Goal: Task Accomplishment & Management: Manage account settings

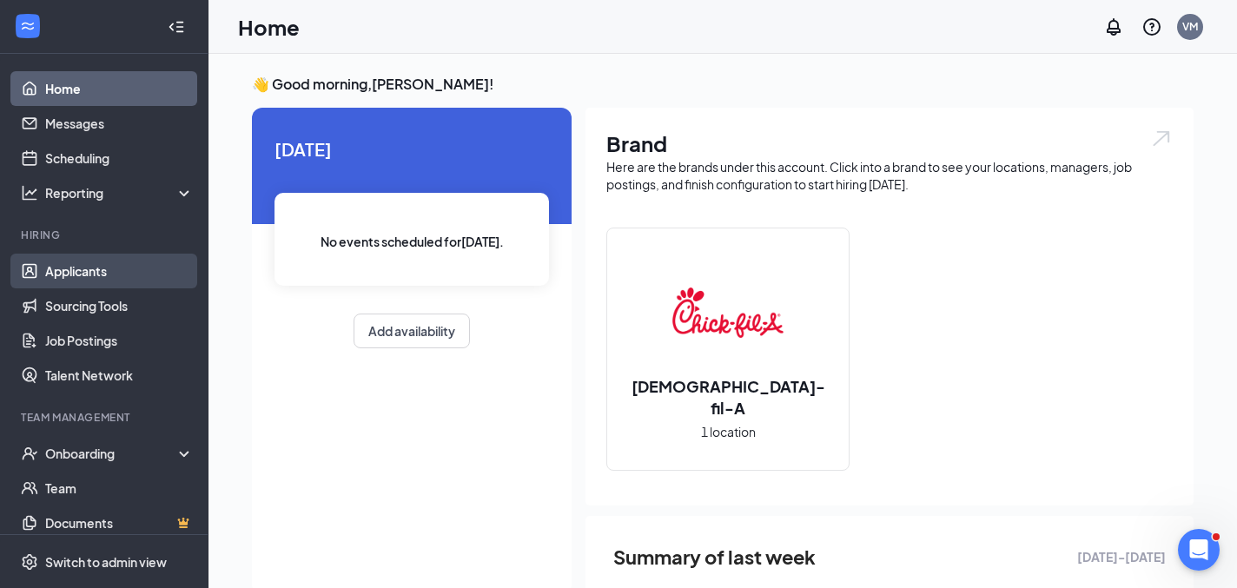
click at [60, 270] on link "Applicants" at bounding box center [119, 271] width 149 height 35
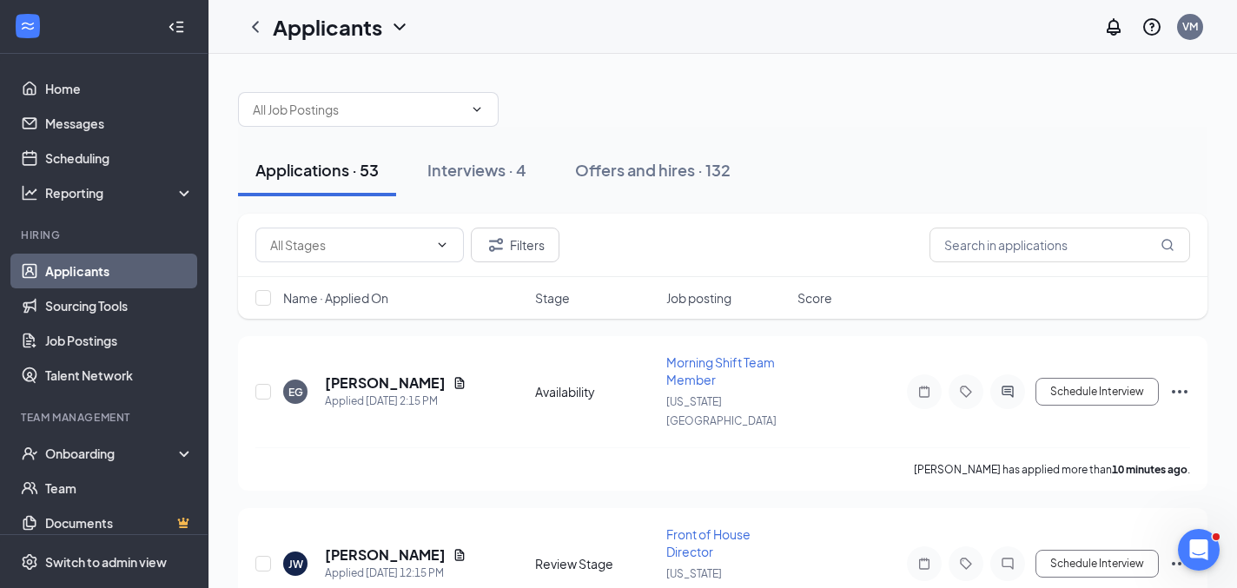
click at [353, 303] on span "Name · Applied On" at bounding box center [335, 297] width 105 height 17
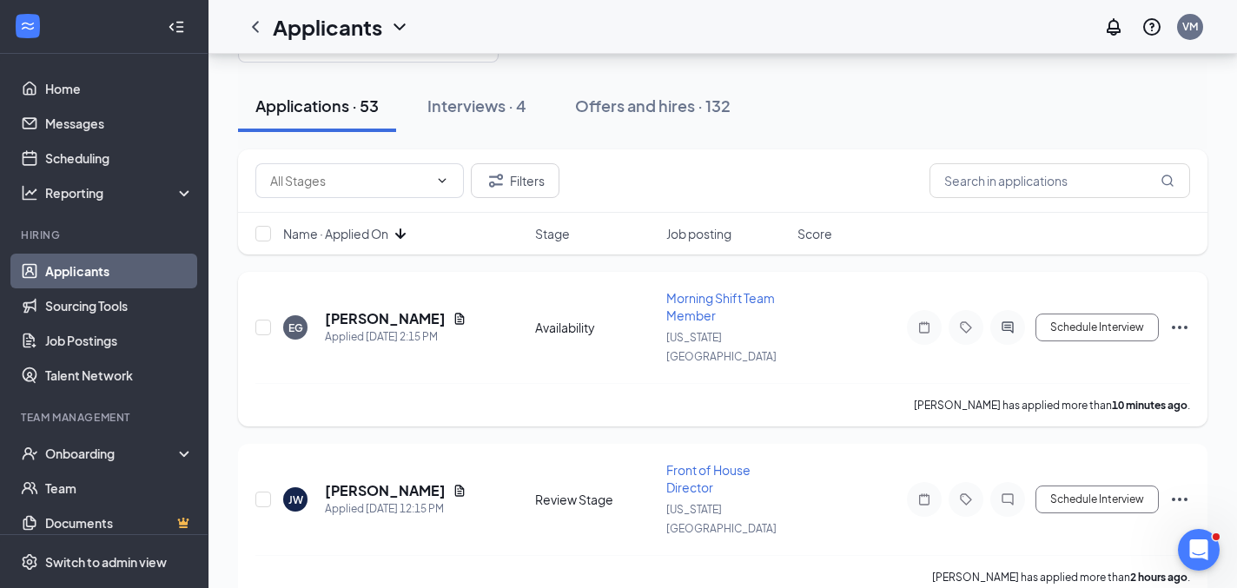
scroll to position [75, 0]
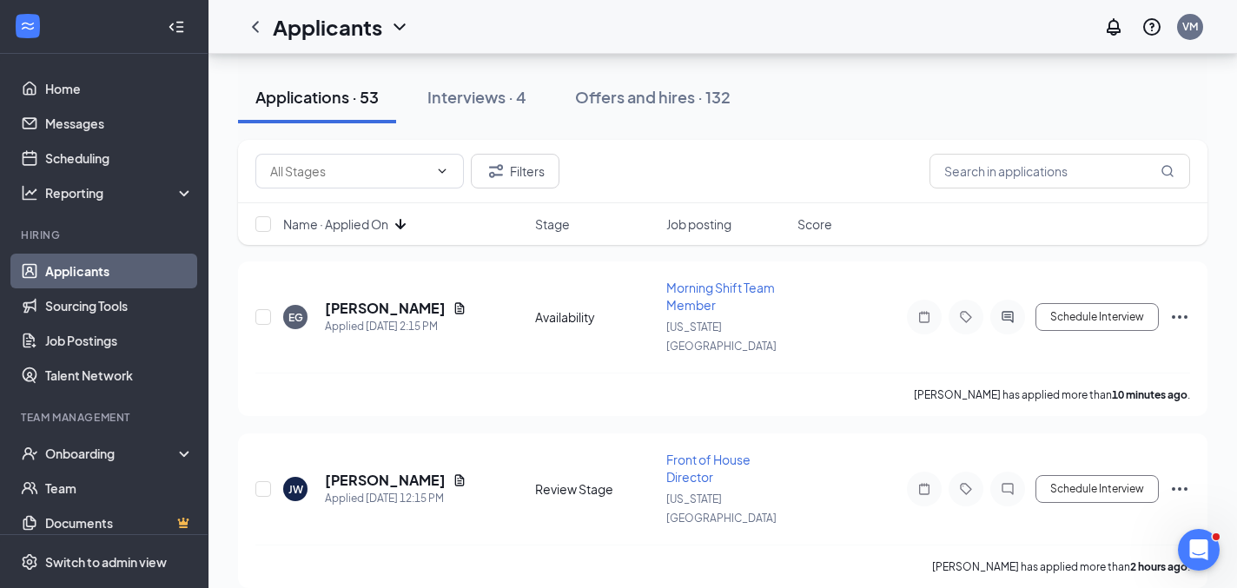
click at [394, 227] on icon "ArrowDown" at bounding box center [400, 224] width 21 height 21
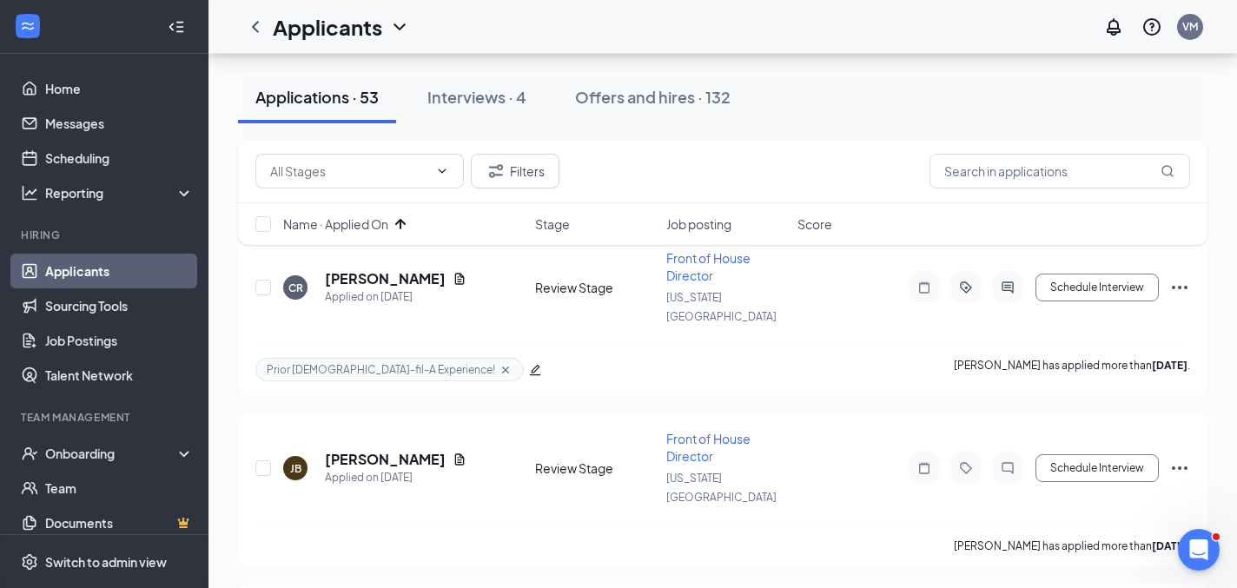
scroll to position [2146, 0]
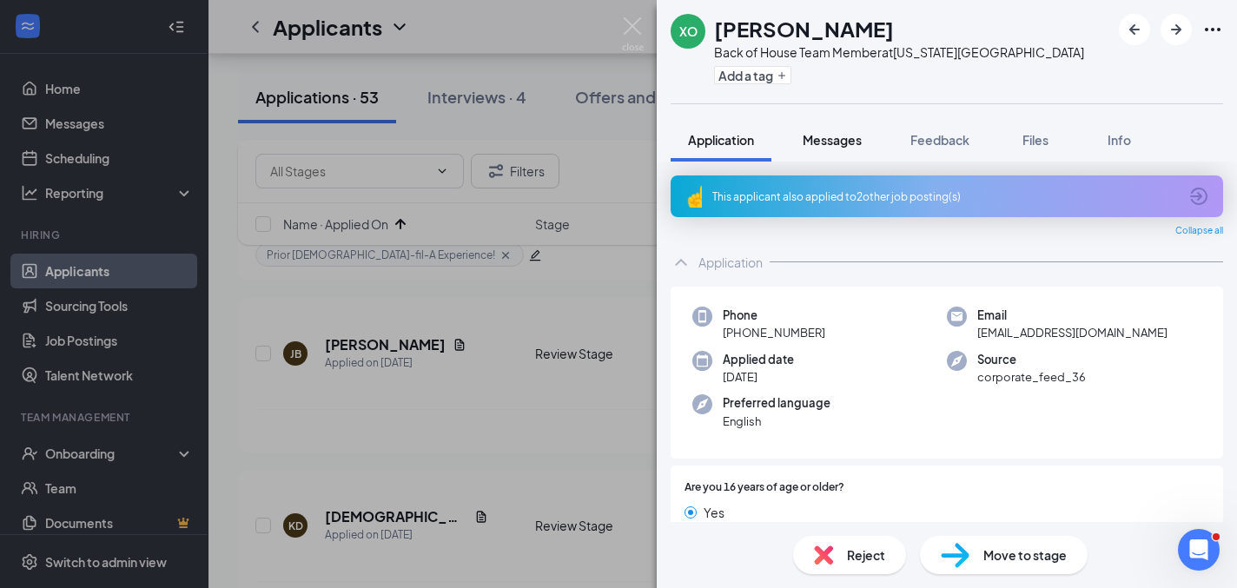
click at [850, 133] on span "Messages" at bounding box center [832, 140] width 59 height 16
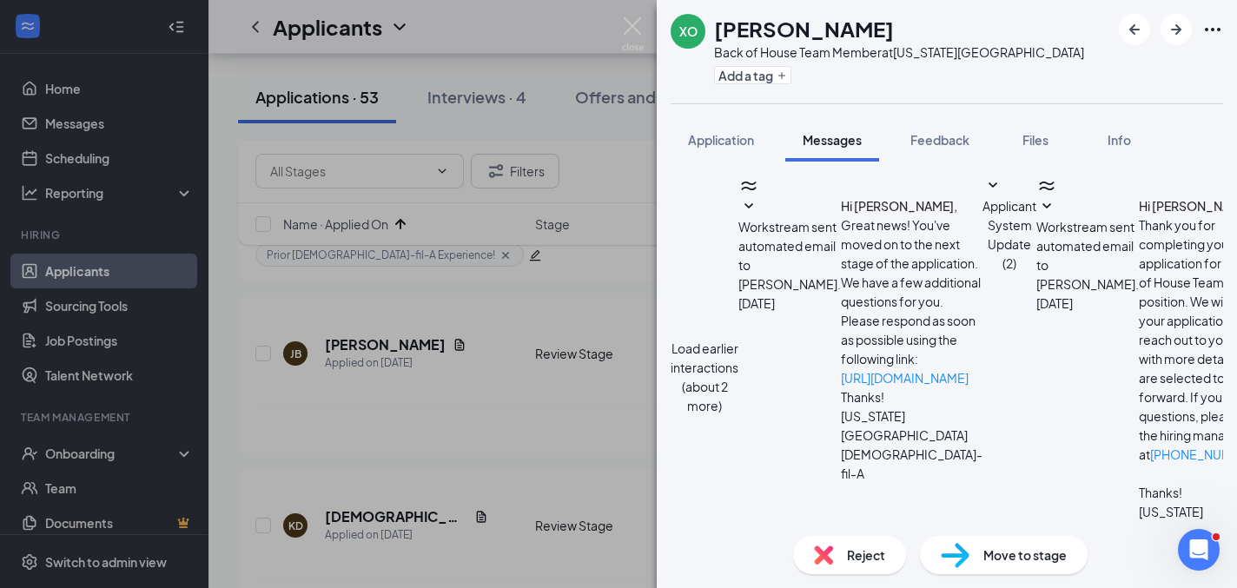
scroll to position [782, 0]
type textarea "Perfect! See you at 4:30pm. When you arrive please check in at the front counte…"
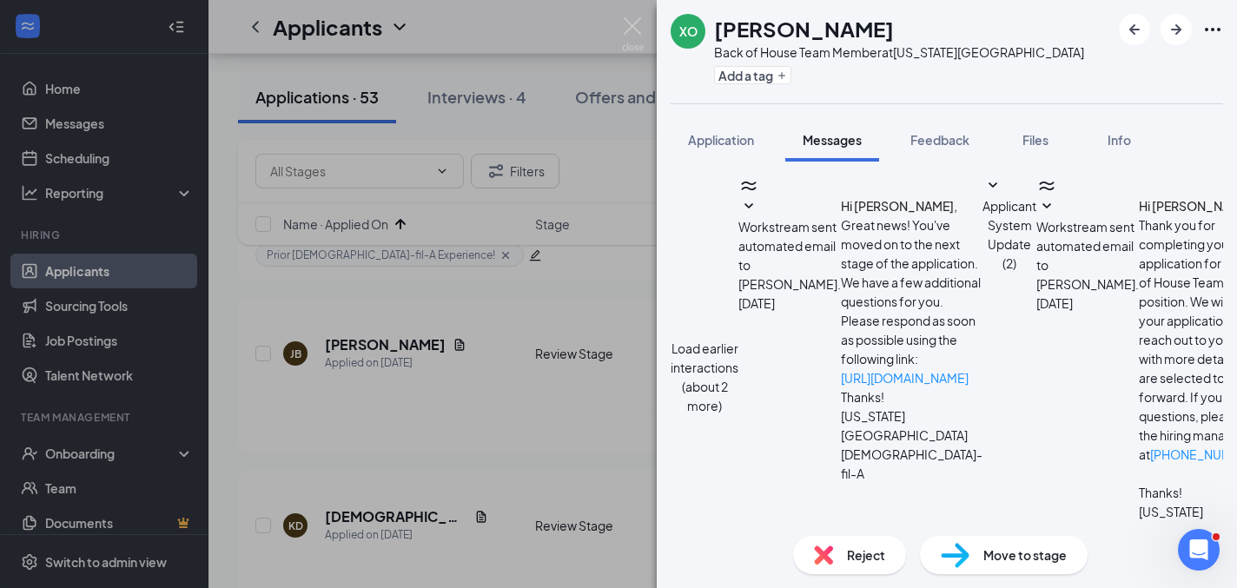
click at [1053, 553] on span "Move to stage" at bounding box center [1024, 555] width 83 height 19
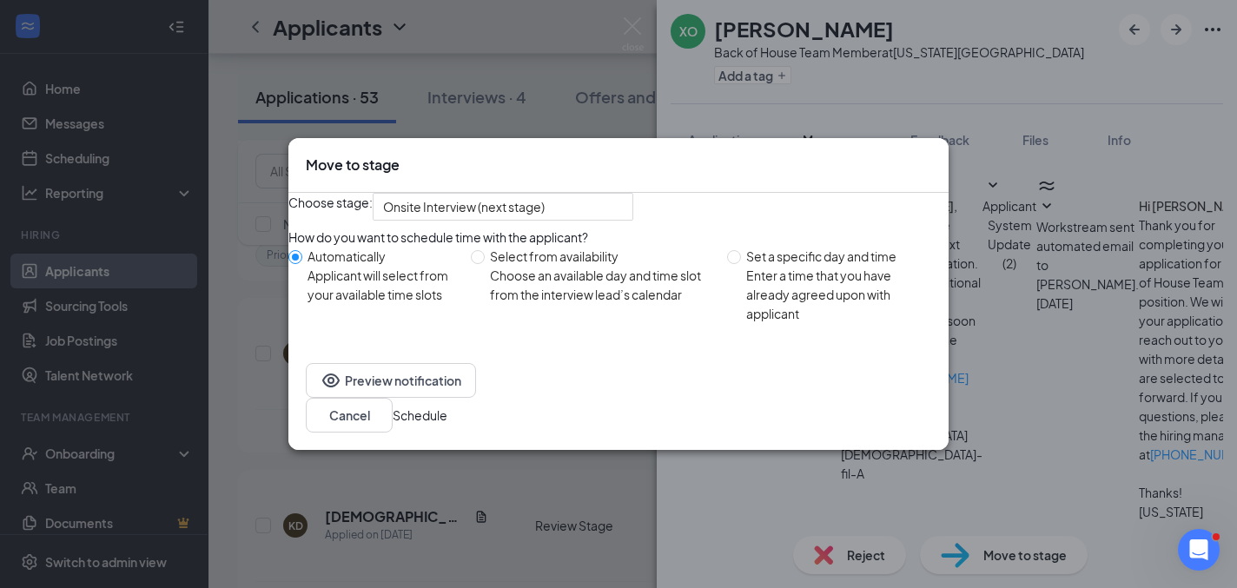
click at [792, 323] on div "Enter a time that you have already agreed upon with applicant" at bounding box center [840, 294] width 188 height 57
click at [741, 264] on input "Set a specific day and time Enter a time that you have already agreed upon with…" at bounding box center [734, 257] width 14 height 14
radio input "true"
radio input "false"
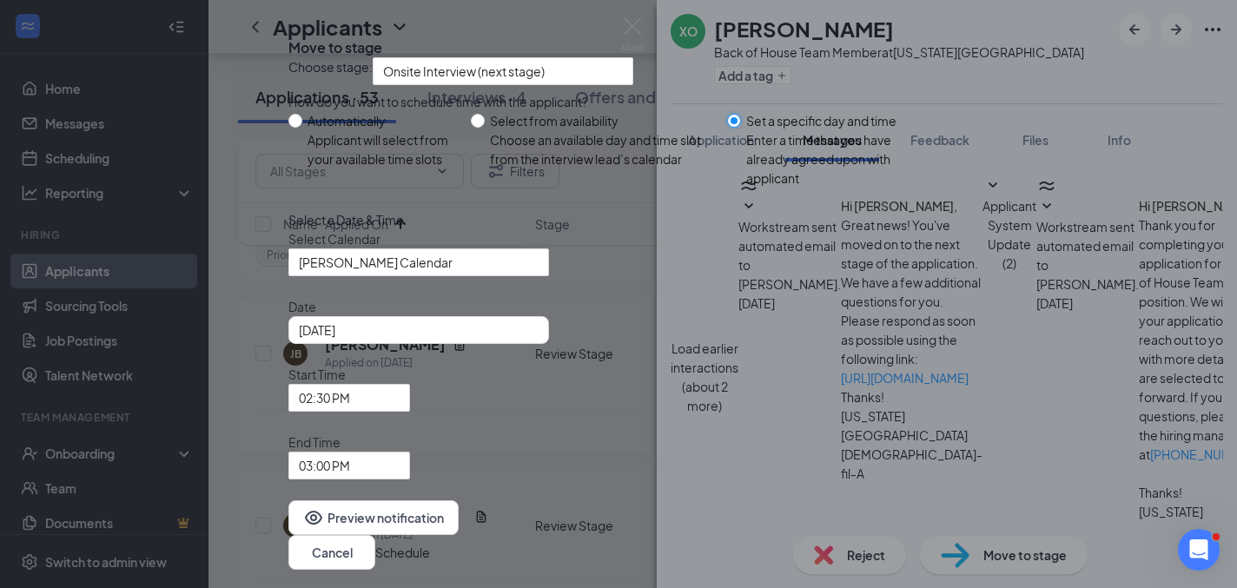
scroll to position [45, 0]
click at [476, 340] on input "[DATE]" at bounding box center [417, 330] width 236 height 19
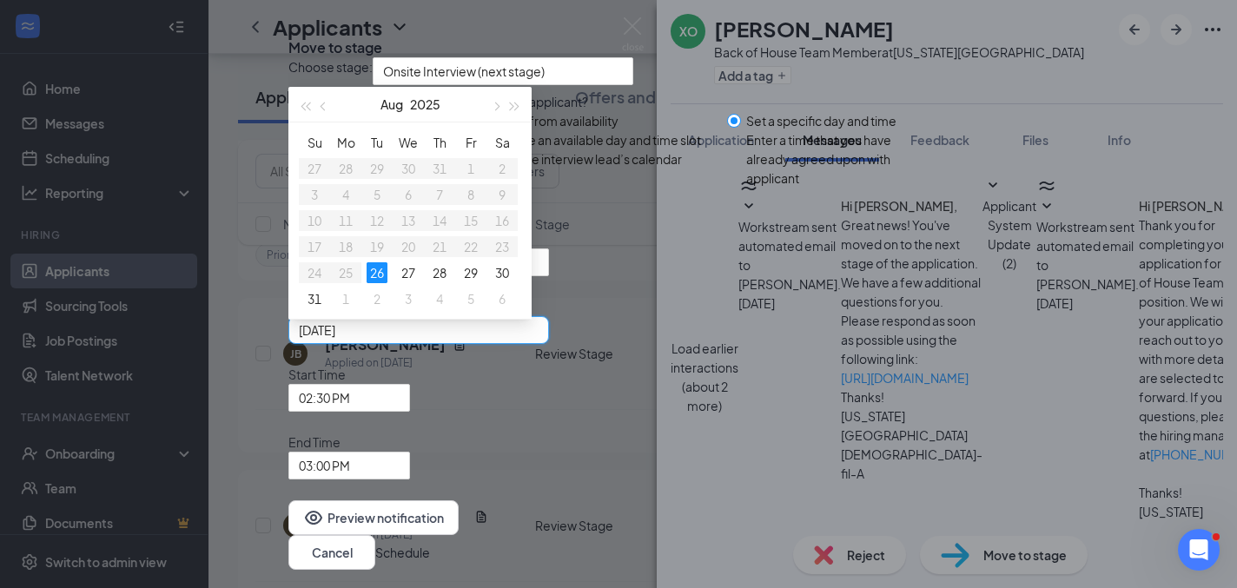
type input "[DATE]"
click at [387, 283] on div "26" at bounding box center [377, 272] width 21 height 21
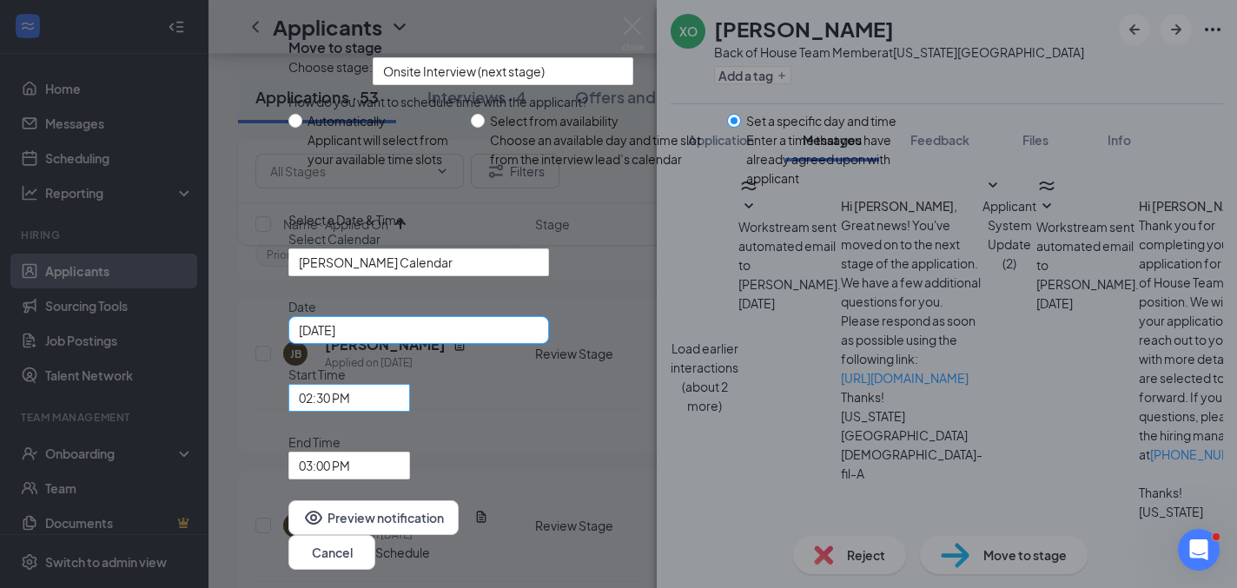
click at [384, 405] on span "02:30 PM" at bounding box center [341, 408] width 85 height 47
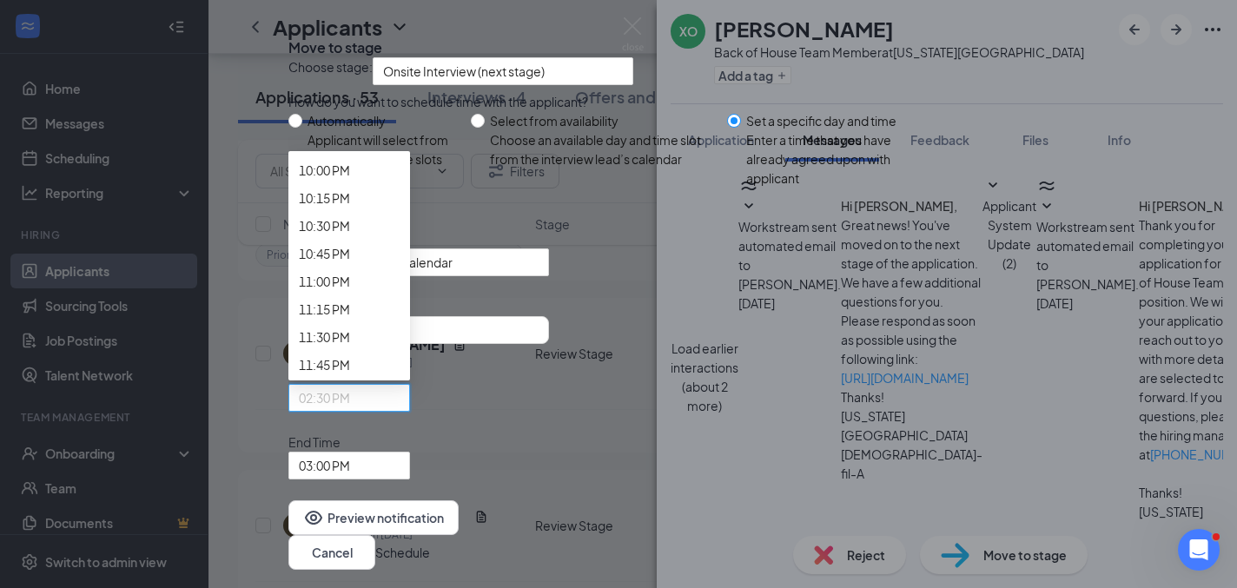
scroll to position [2466, 0]
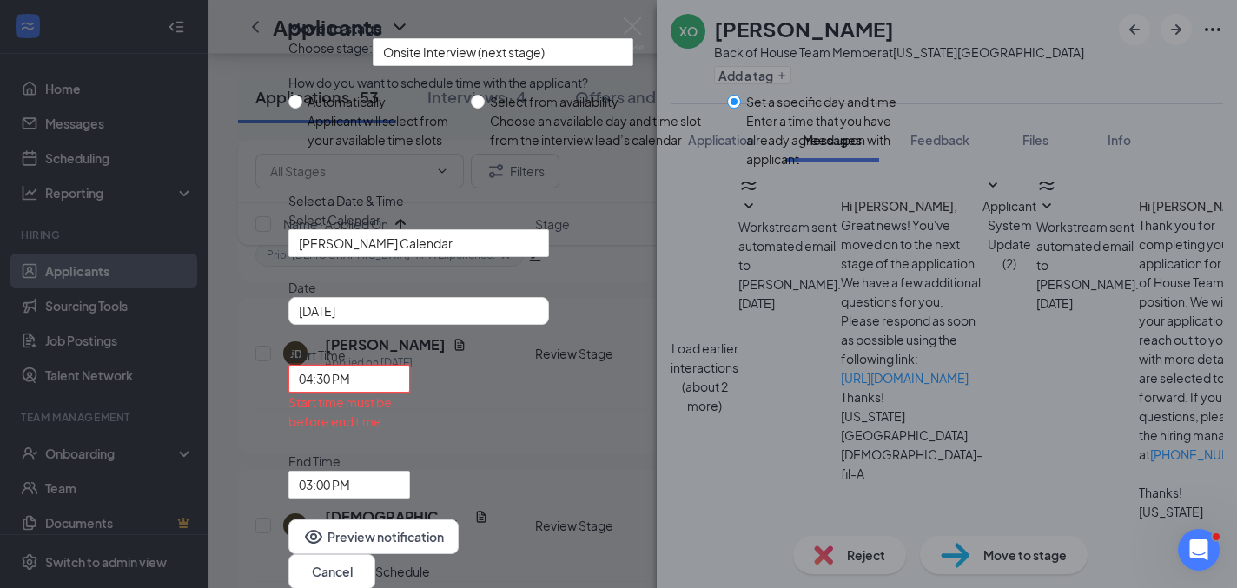
click at [410, 452] on div "End Time 03:00 PM" at bounding box center [349, 475] width 122 height 47
click at [384, 472] on span "03:00 PM" at bounding box center [341, 495] width 85 height 47
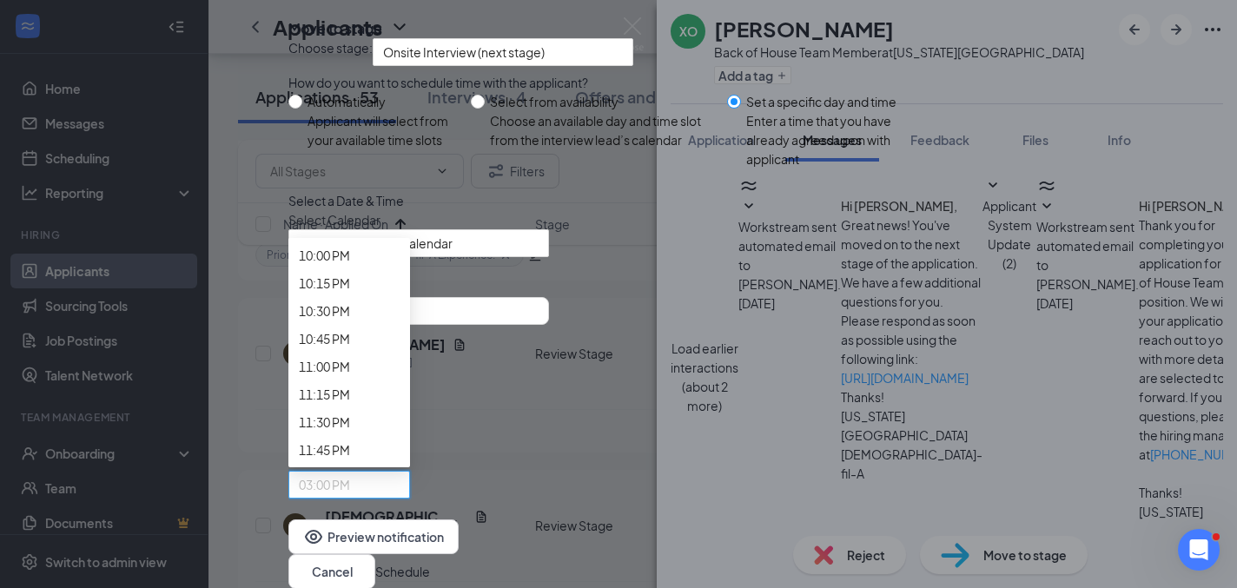
scroll to position [2635, 0]
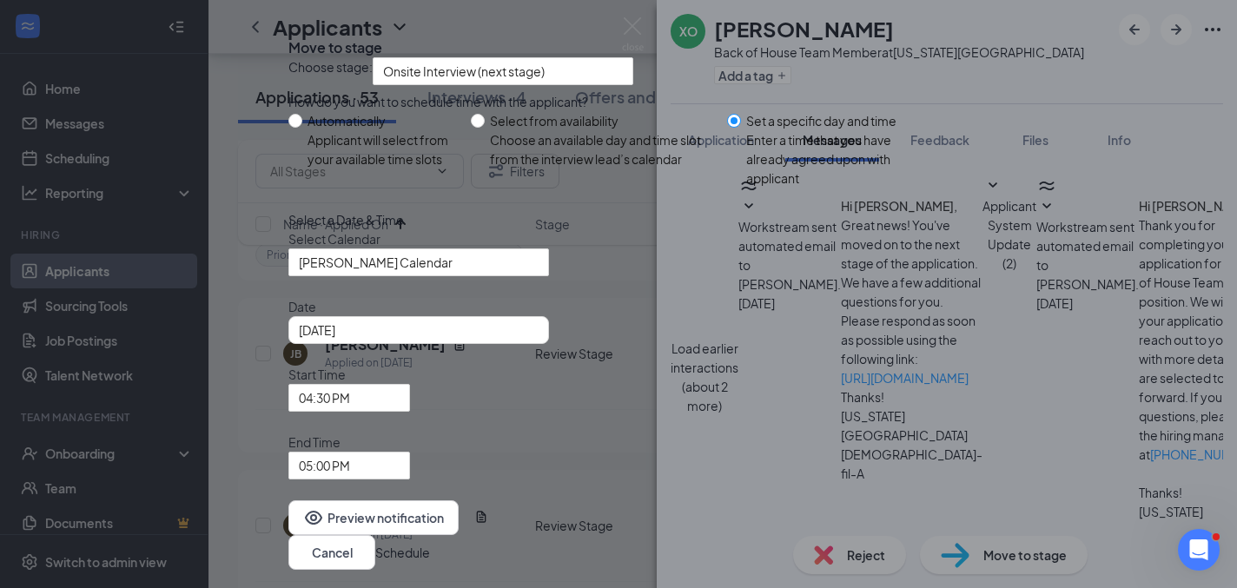
click at [670, 229] on div "Select a Date & Time" at bounding box center [618, 219] width 660 height 19
click at [913, 500] on div "Preview notification Cancel Schedule" at bounding box center [618, 534] width 660 height 69
click at [430, 543] on button "Schedule" at bounding box center [402, 552] width 55 height 19
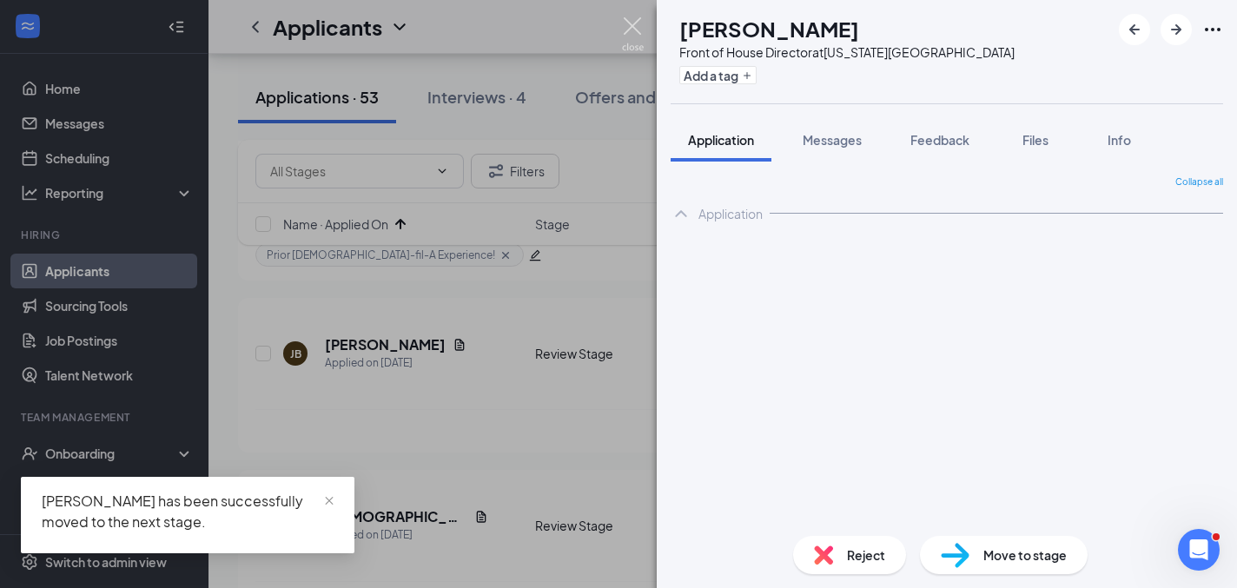
click at [626, 20] on img at bounding box center [633, 34] width 22 height 34
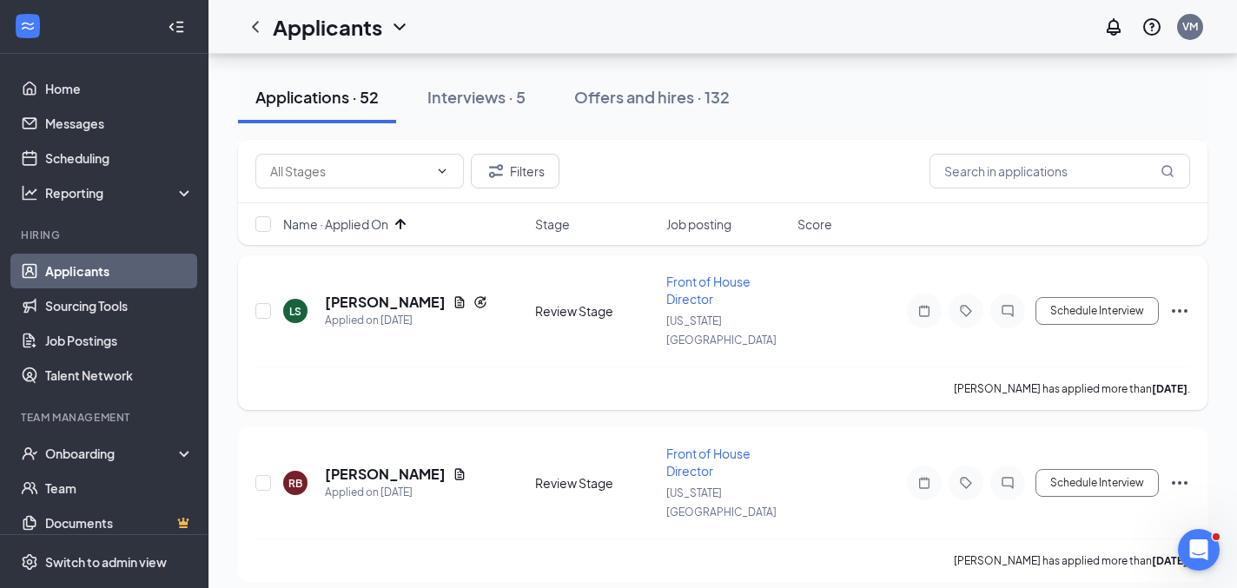
scroll to position [2703, 0]
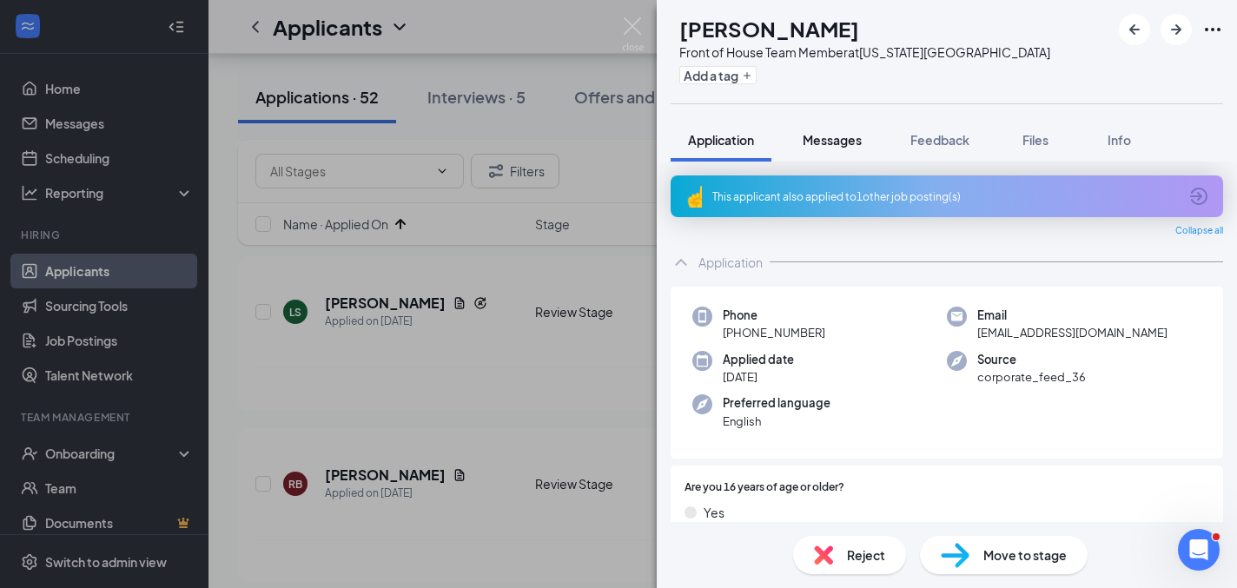
click at [857, 142] on span "Messages" at bounding box center [832, 140] width 59 height 16
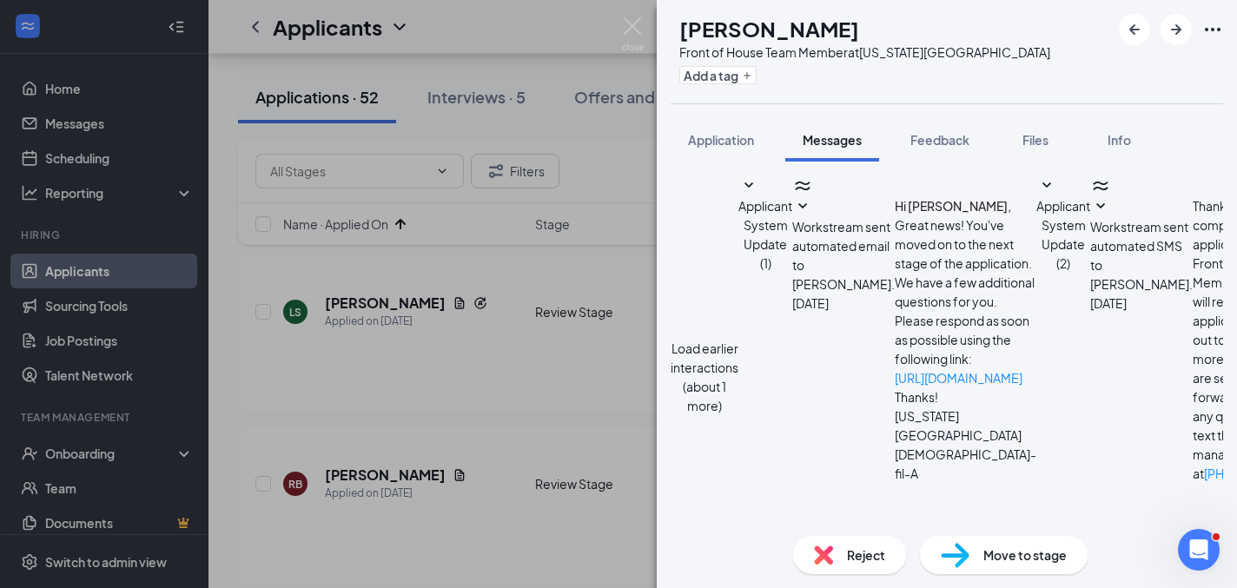
scroll to position [764, 0]
type textarea "Perfect! Would you be available for an in person interview [DATE] at 4:45pm?"
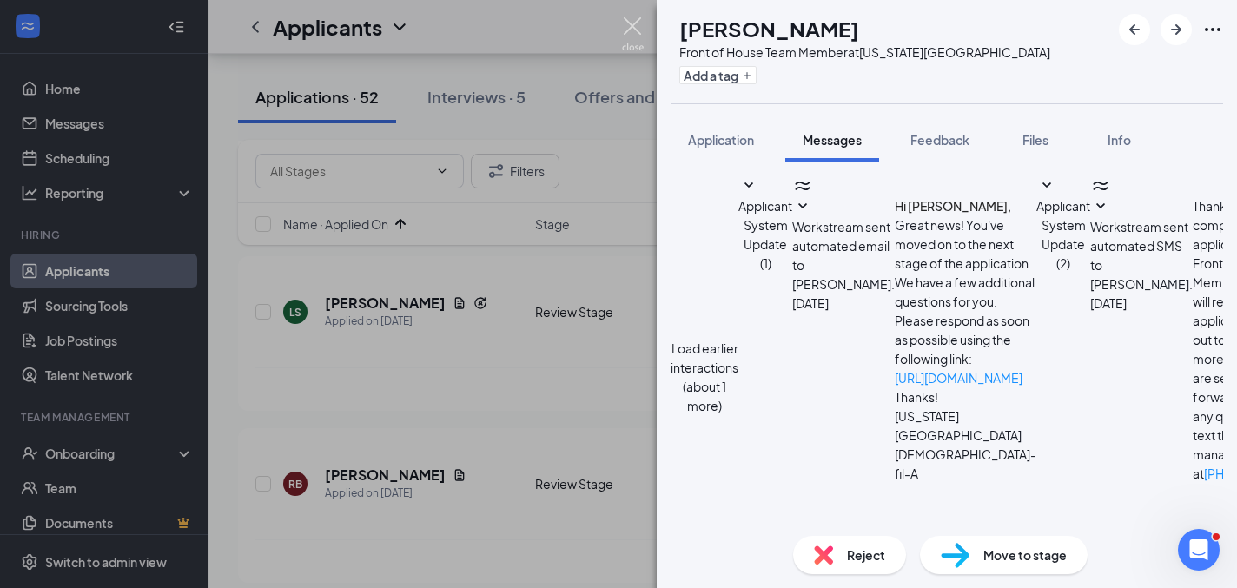
click at [639, 32] on img at bounding box center [633, 34] width 22 height 34
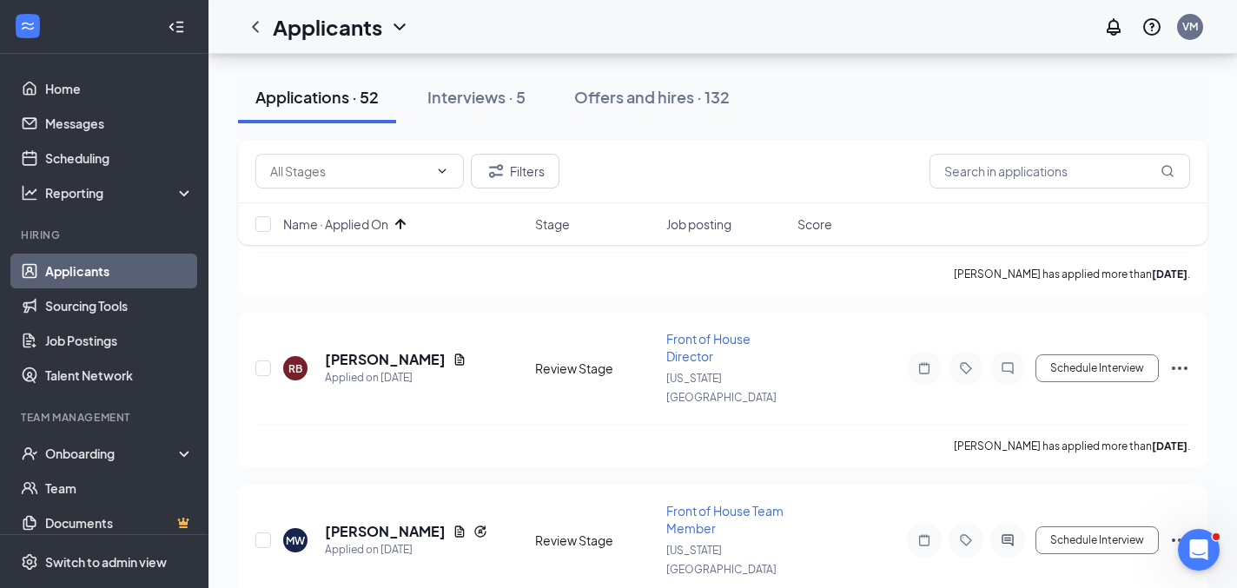
scroll to position [2862, 0]
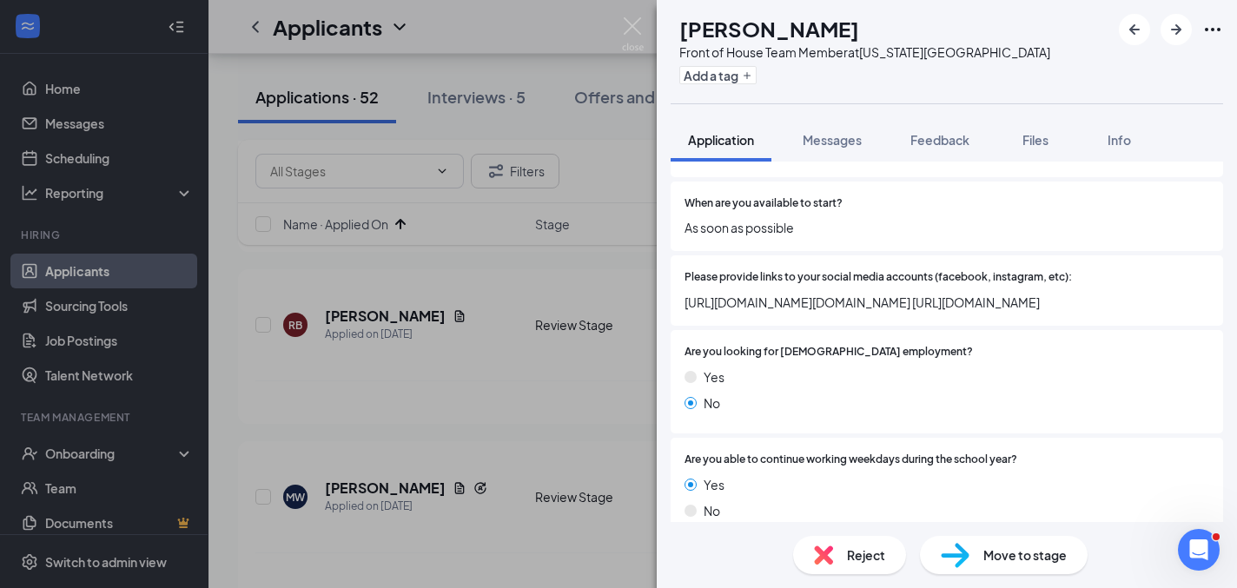
scroll to position [1138, 0]
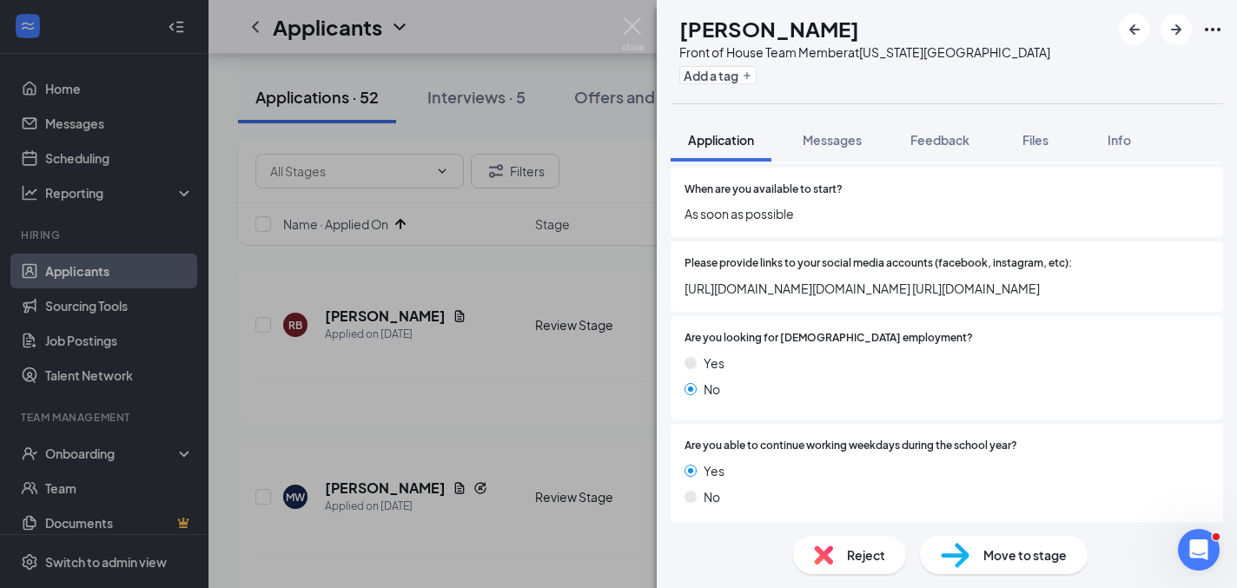
drag, startPoint x: 1011, startPoint y: 294, endPoint x: 648, endPoint y: 276, distance: 363.5
click at [647, 276] on div "[PERSON_NAME] [PERSON_NAME] Front of House Team Member at [US_STATE][GEOGRAPHIC…" at bounding box center [618, 294] width 1237 height 588
copy span "[URL][DOMAIN_NAME][DOMAIN_NAME]"
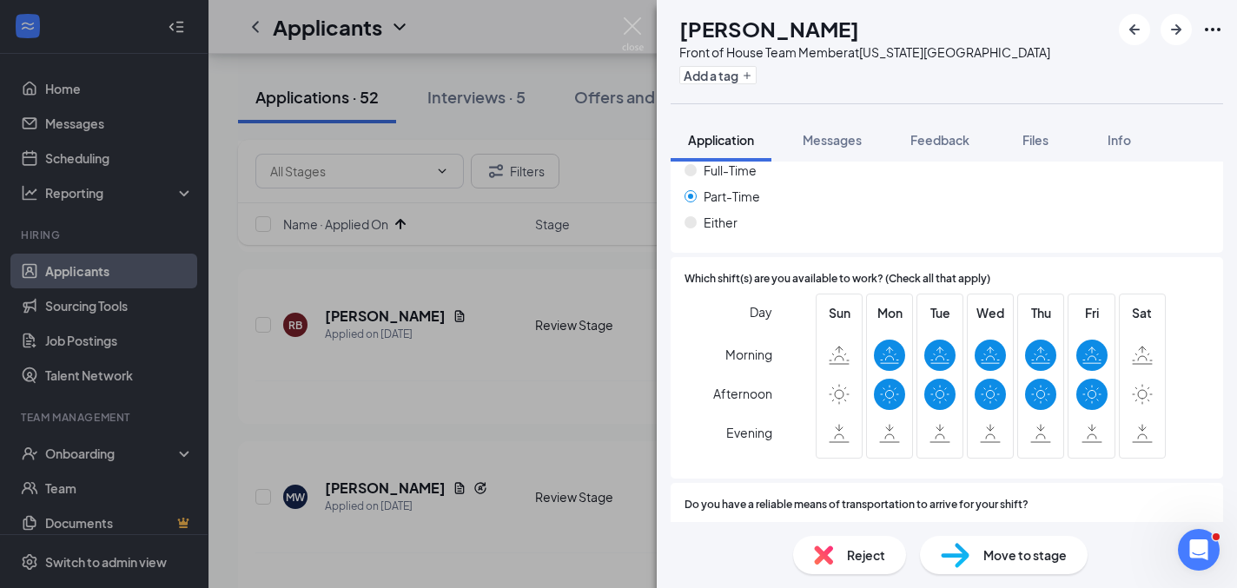
scroll to position [2541, 0]
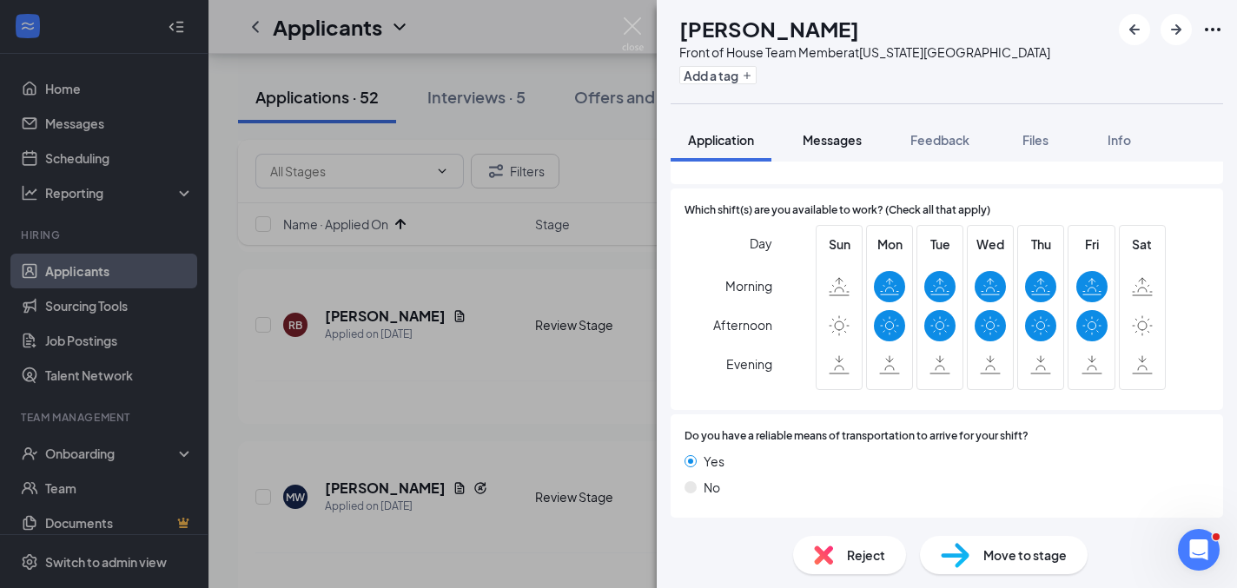
click at [844, 138] on span "Messages" at bounding box center [832, 140] width 59 height 16
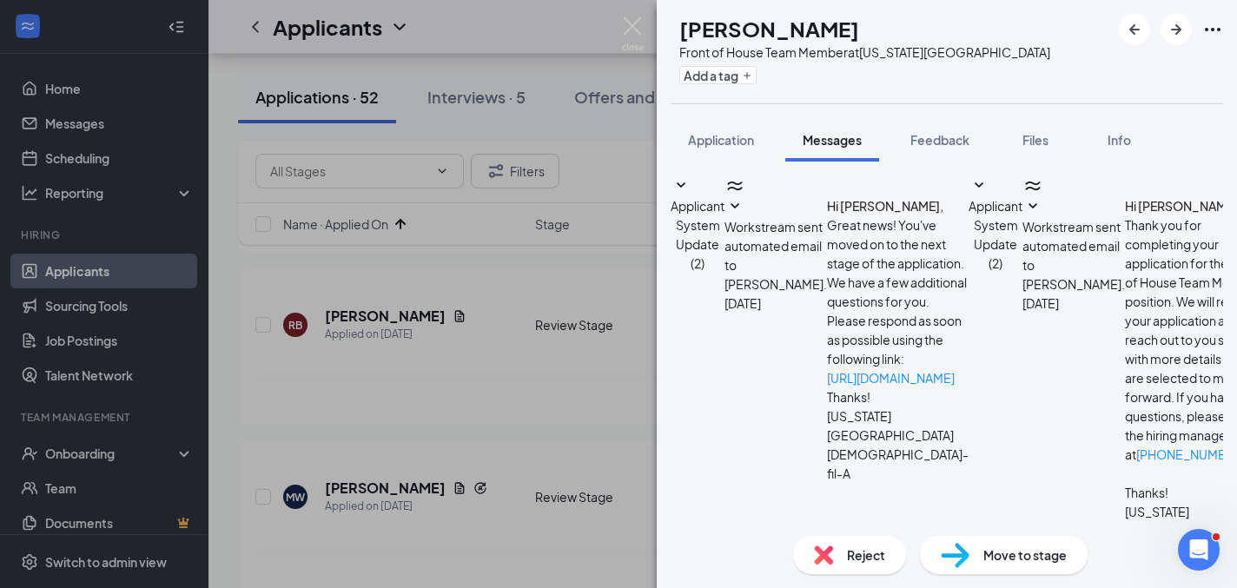
type textarea "G"
type textarea "Thank you! While you are in the process of applying could you tell me what your…"
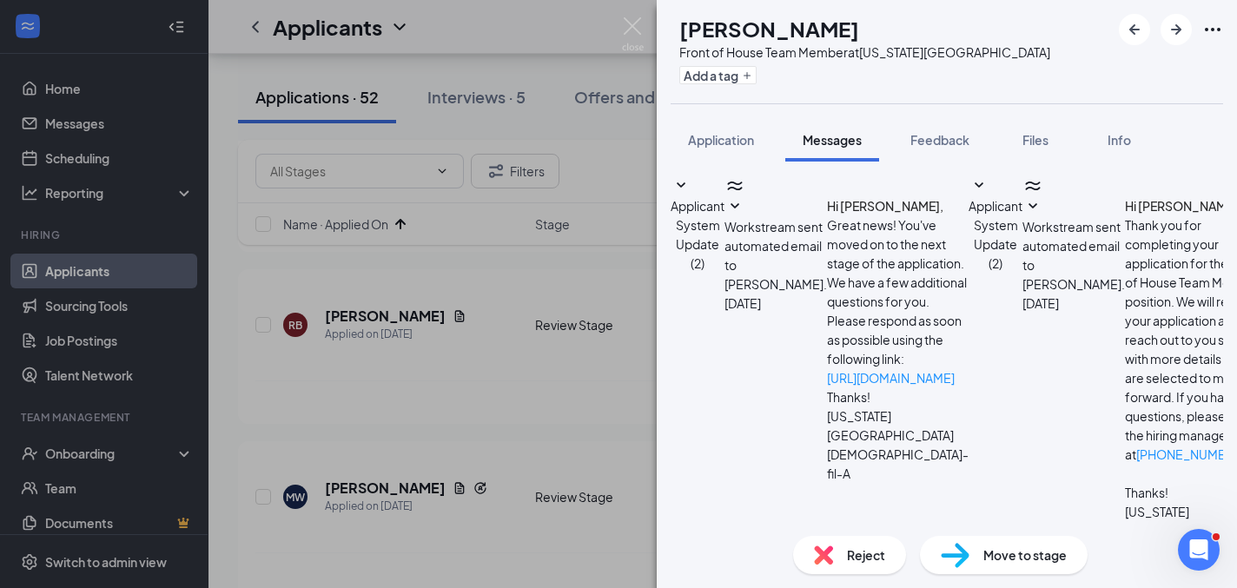
scroll to position [568, 0]
click at [382, 360] on div "[PERSON_NAME] [PERSON_NAME] Front of House Team Member at [US_STATE][GEOGRAPHIC…" at bounding box center [618, 294] width 1237 height 588
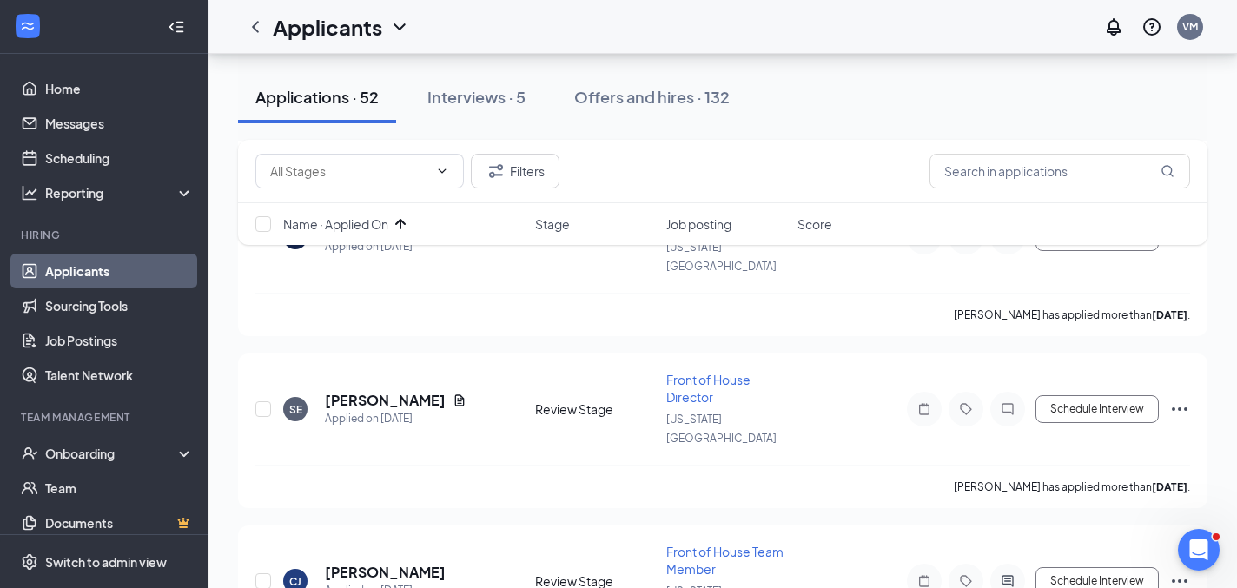
scroll to position [3197, 0]
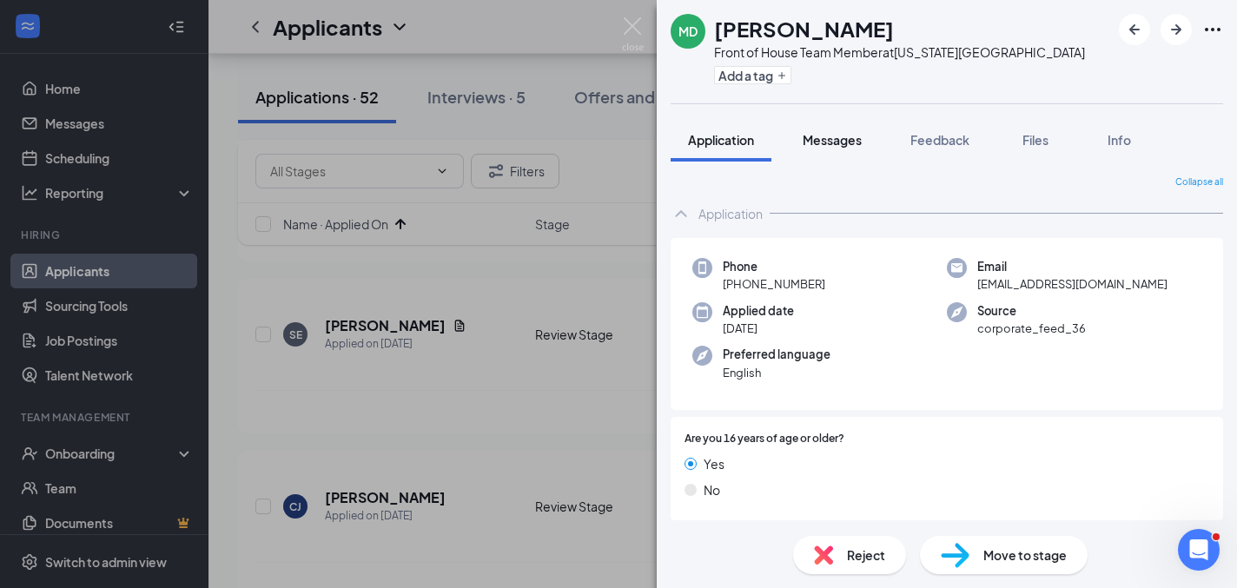
click at [823, 132] on span "Messages" at bounding box center [832, 140] width 59 height 16
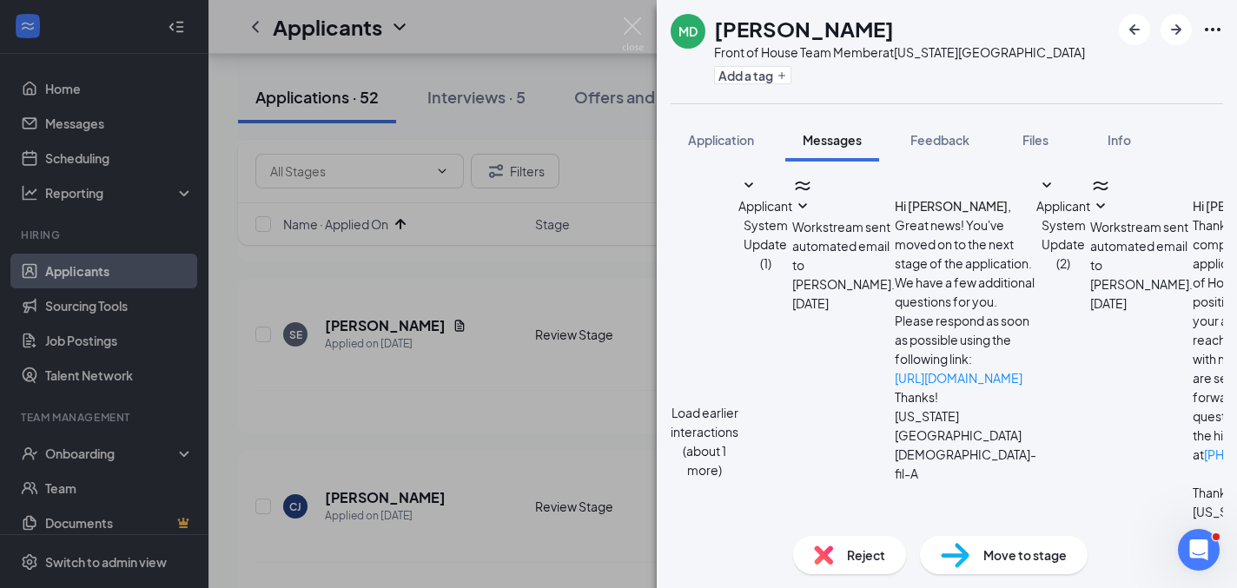
scroll to position [891, 0]
click at [728, 140] on span "Application" at bounding box center [721, 140] width 66 height 16
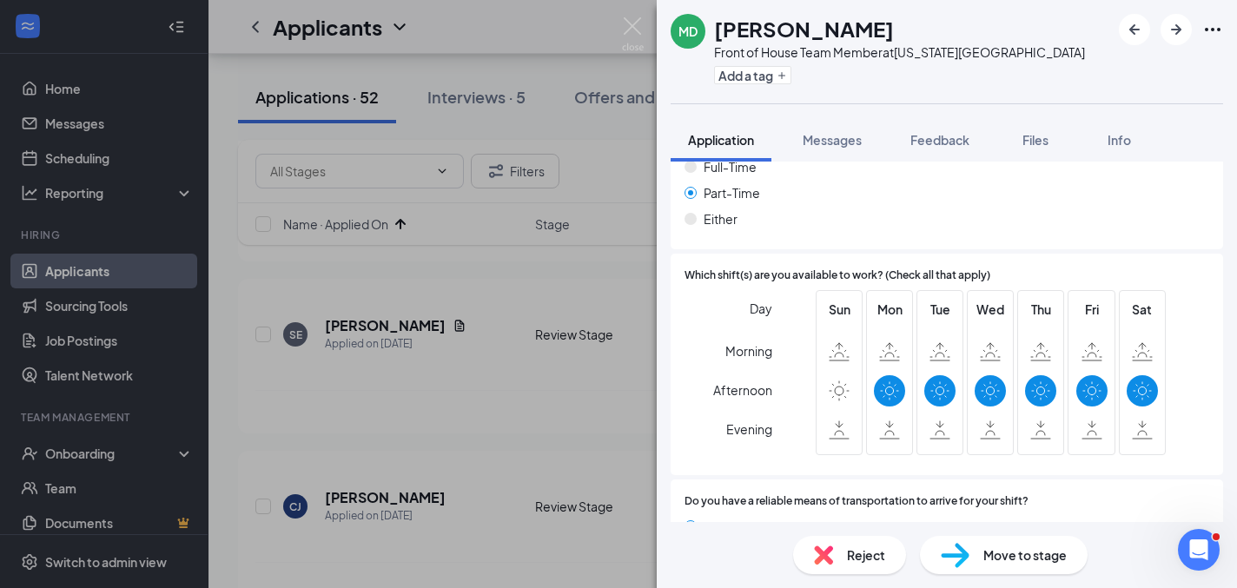
scroll to position [2617, 0]
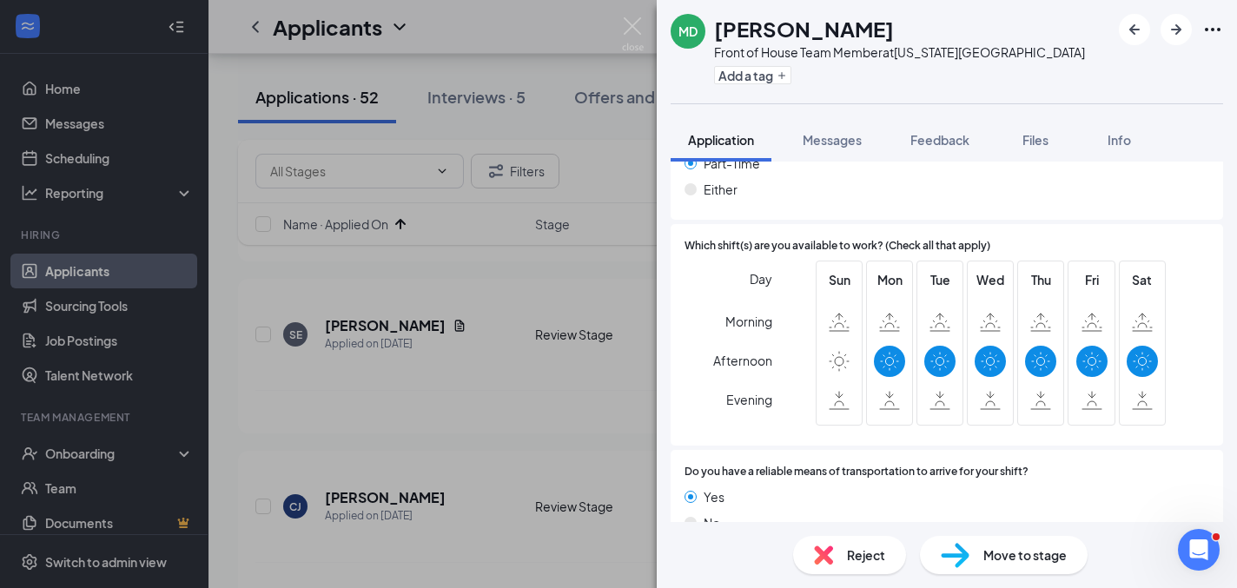
click at [850, 139] on span "Messages" at bounding box center [832, 140] width 59 height 16
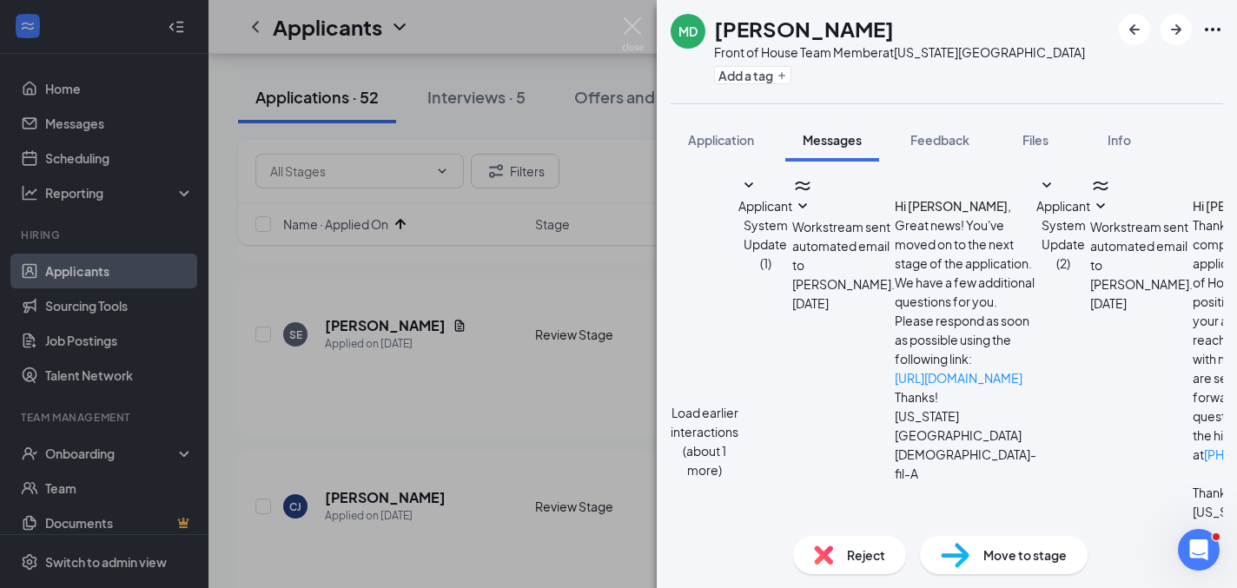
scroll to position [690, 0]
click at [598, 345] on div "MD [PERSON_NAME] Front of House Team Member at [US_STATE][GEOGRAPHIC_DATA] Add …" at bounding box center [618, 294] width 1237 height 588
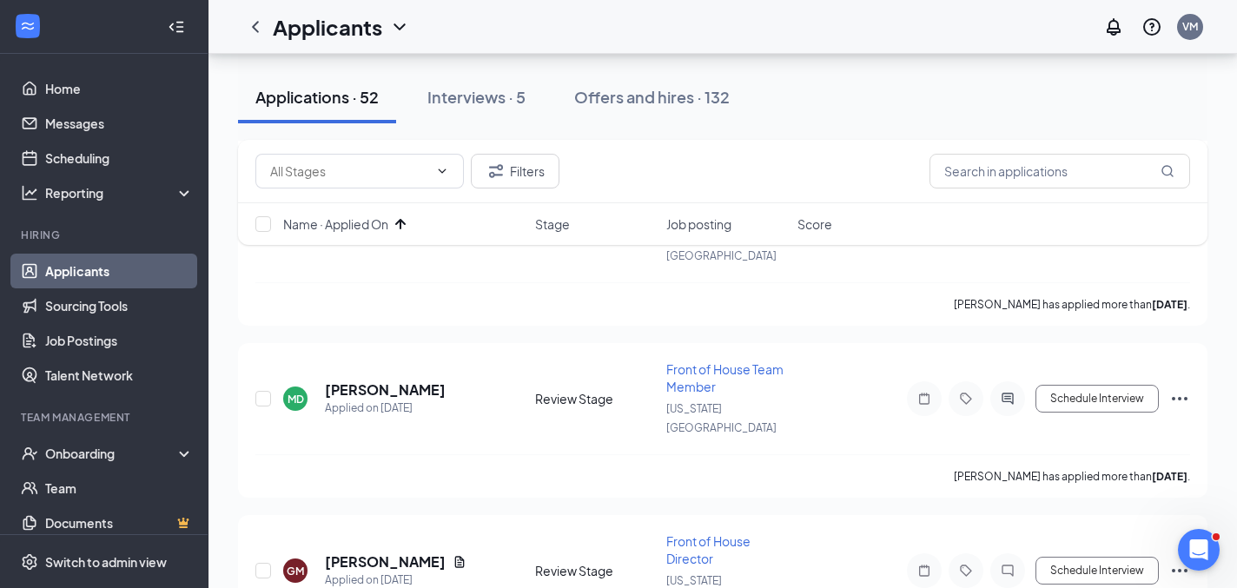
scroll to position [3679, 0]
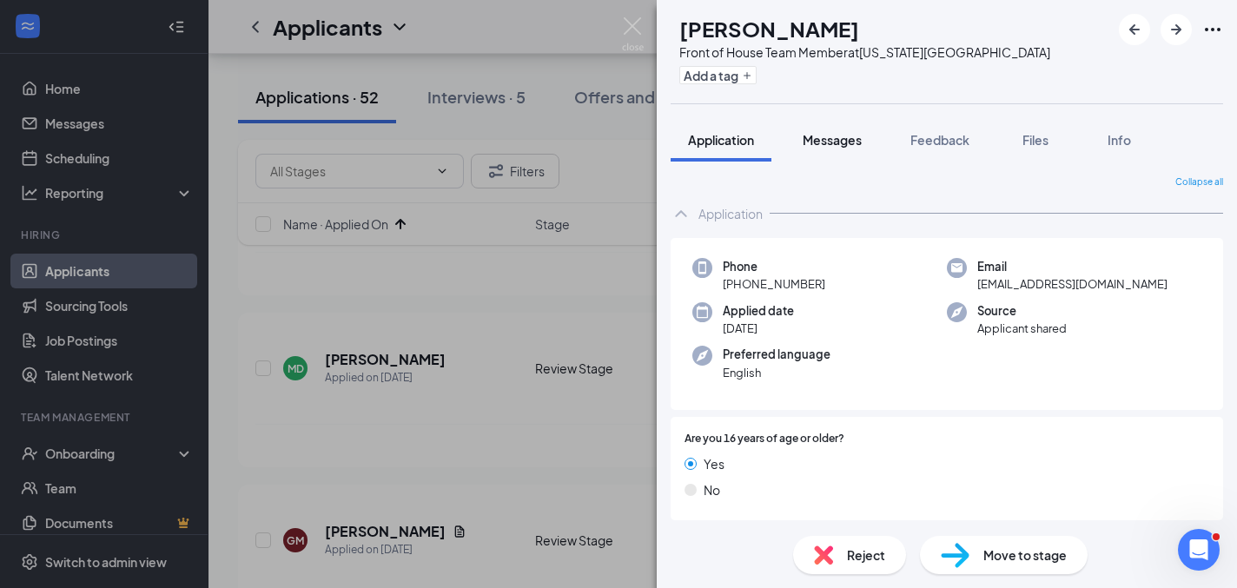
click at [810, 146] on span "Messages" at bounding box center [832, 140] width 59 height 16
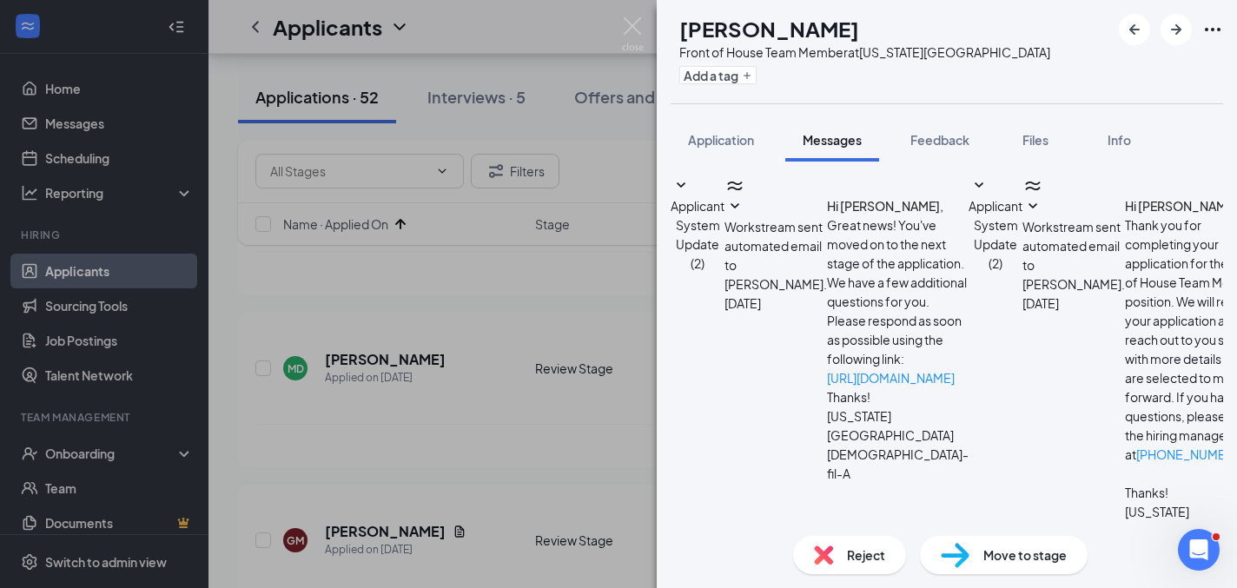
scroll to position [478, 0]
type textarea "Thank you [PERSON_NAME]! Would you be available for an in person interview [DAT…"
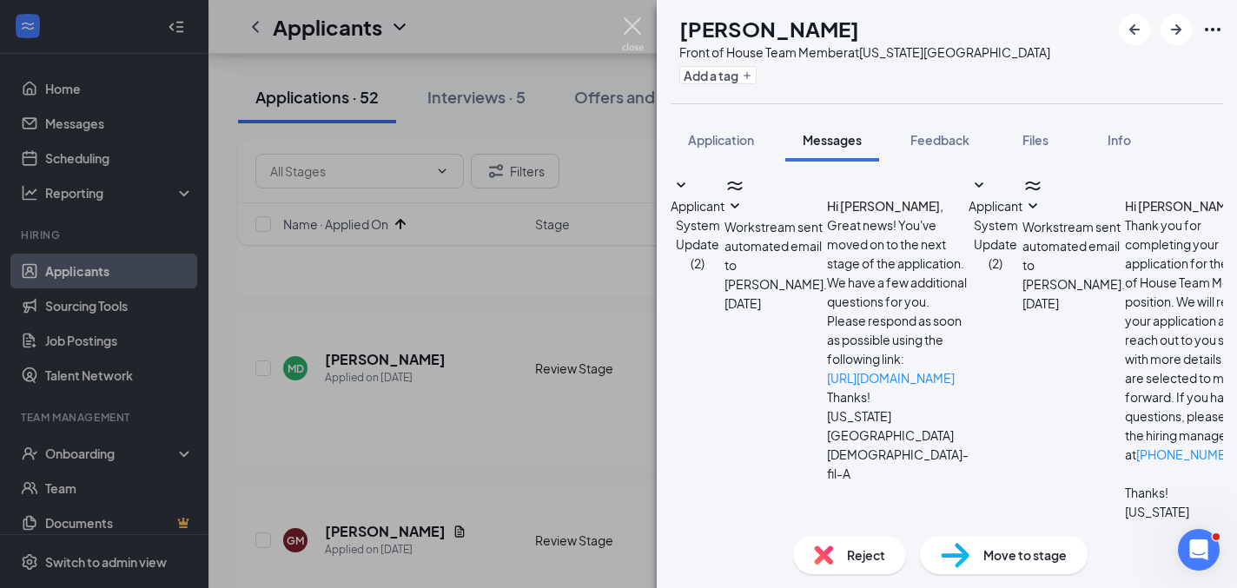
click at [625, 23] on img at bounding box center [633, 34] width 22 height 34
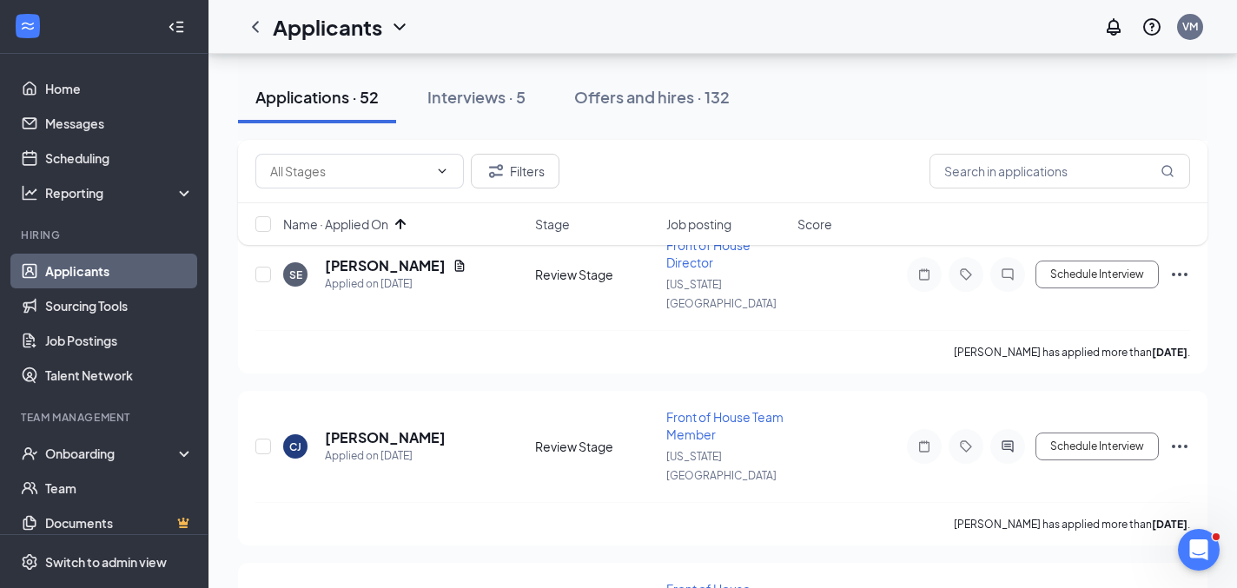
scroll to position [3243, 0]
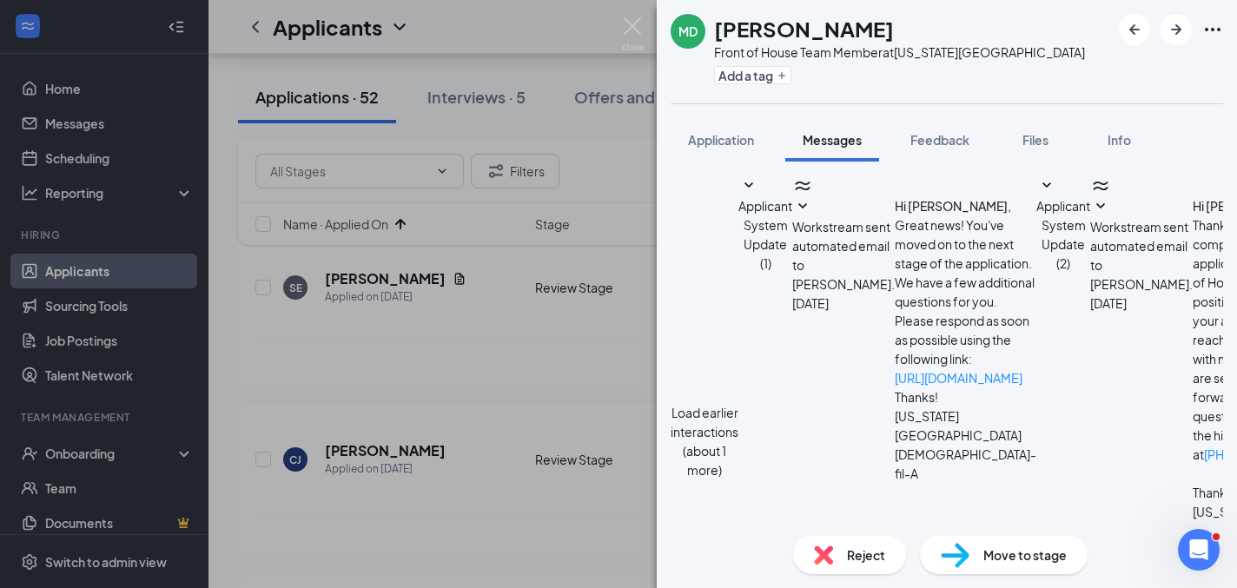
scroll to position [891, 0]
click at [536, 354] on div "MD [PERSON_NAME] Front of House Team Member at [US_STATE][GEOGRAPHIC_DATA] Add …" at bounding box center [618, 294] width 1237 height 588
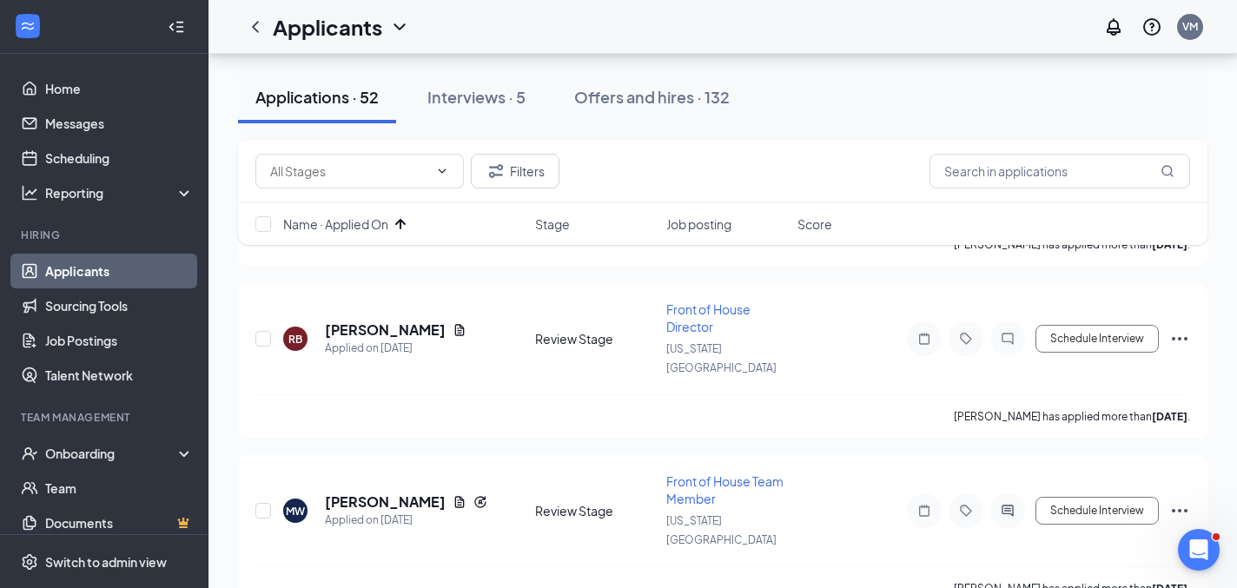
scroll to position [2836, 0]
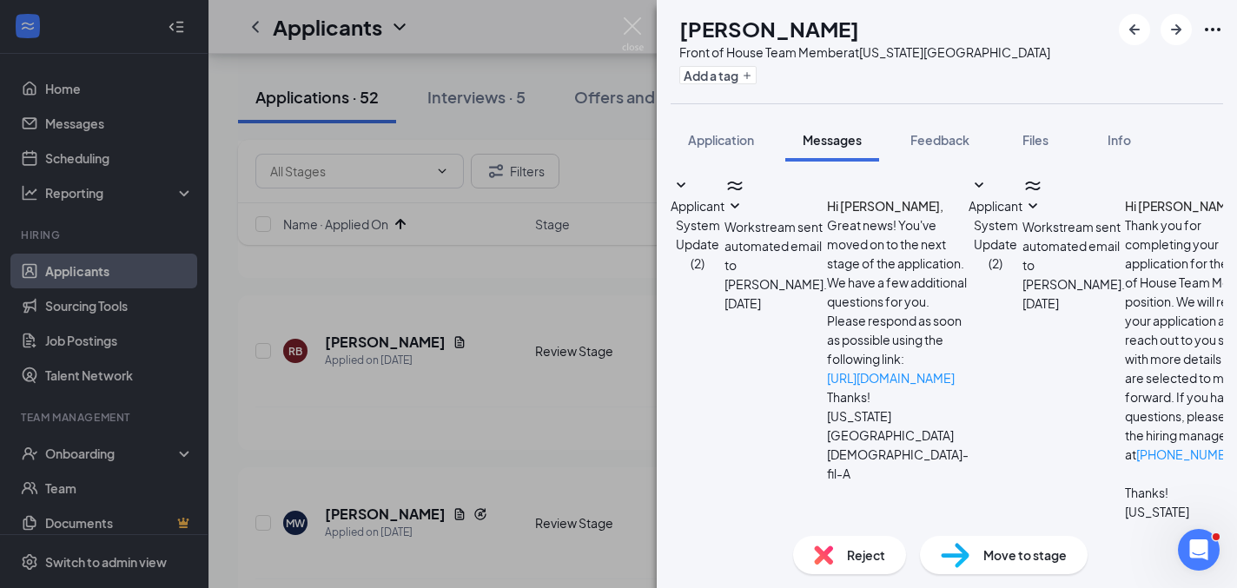
scroll to position [570, 0]
click at [627, 38] on img at bounding box center [633, 34] width 22 height 34
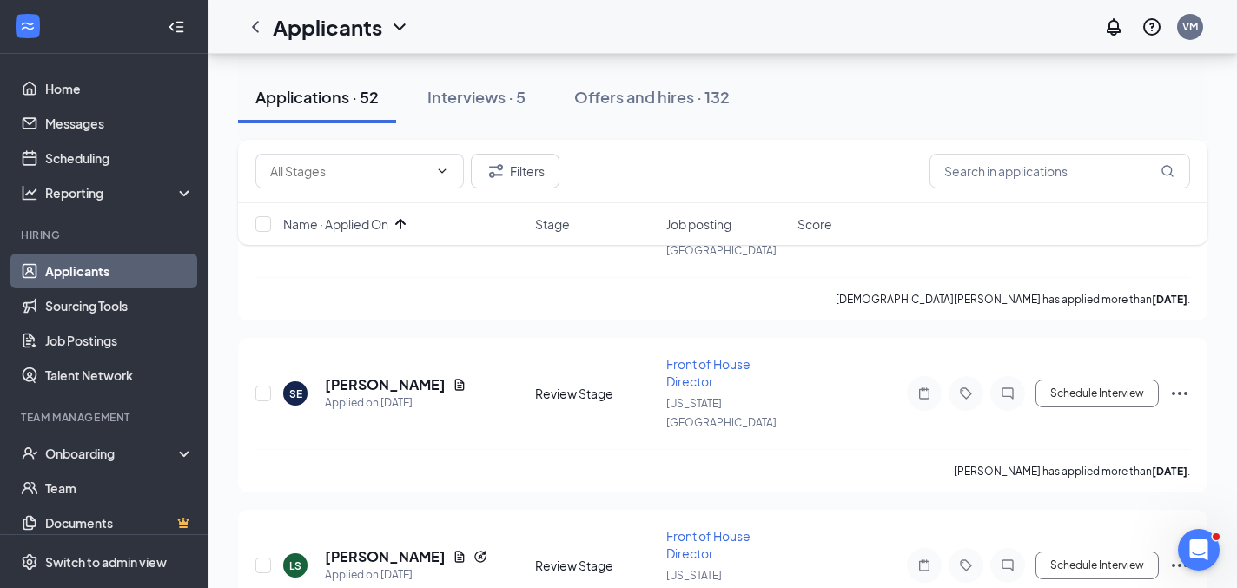
scroll to position [2530, 0]
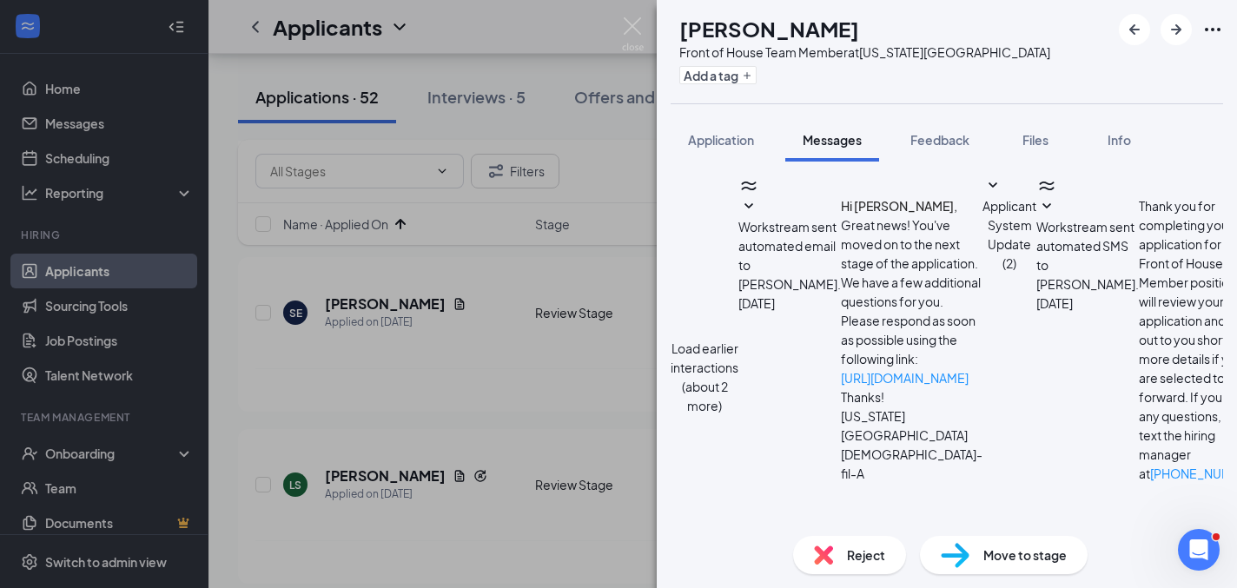
scroll to position [853, 0]
click at [632, 28] on img at bounding box center [633, 34] width 22 height 34
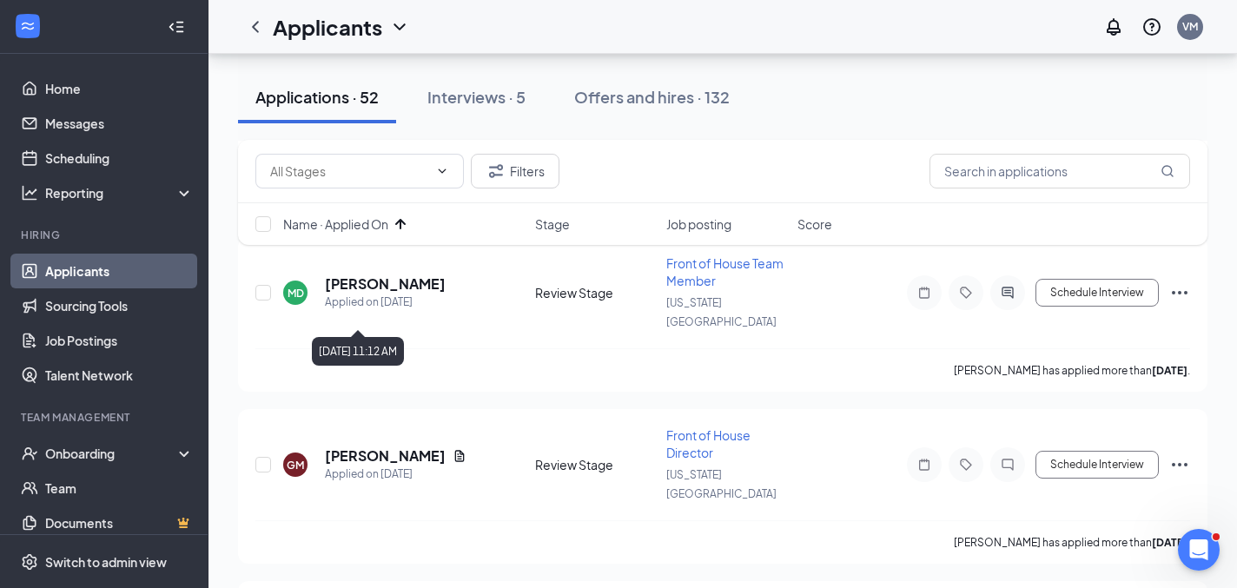
scroll to position [3786, 0]
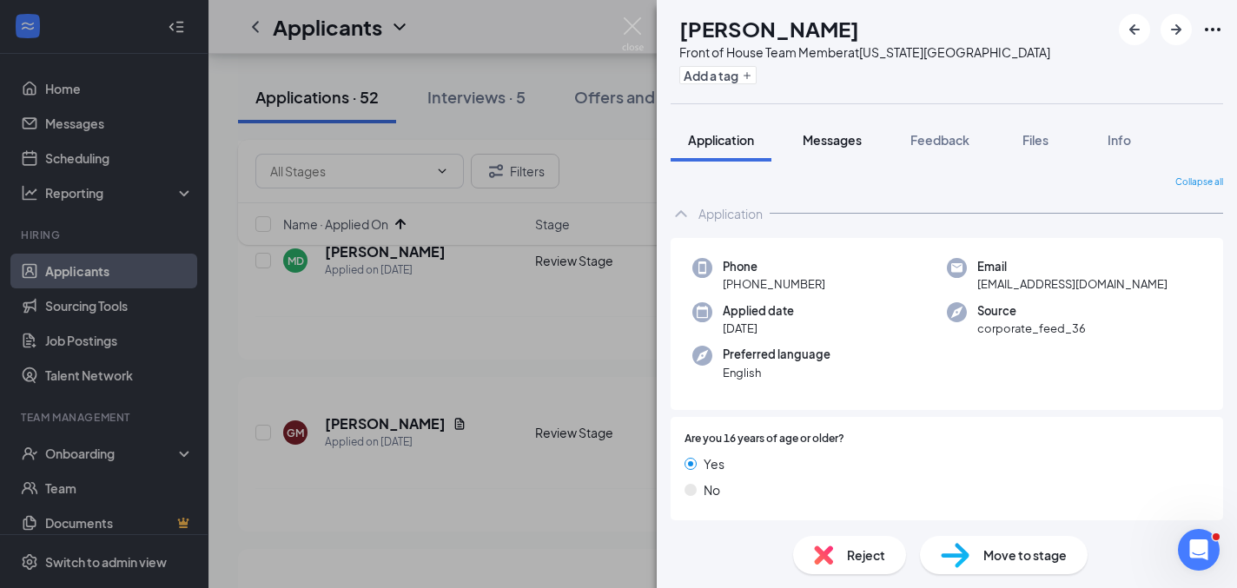
click at [834, 135] on span "Messages" at bounding box center [832, 140] width 59 height 16
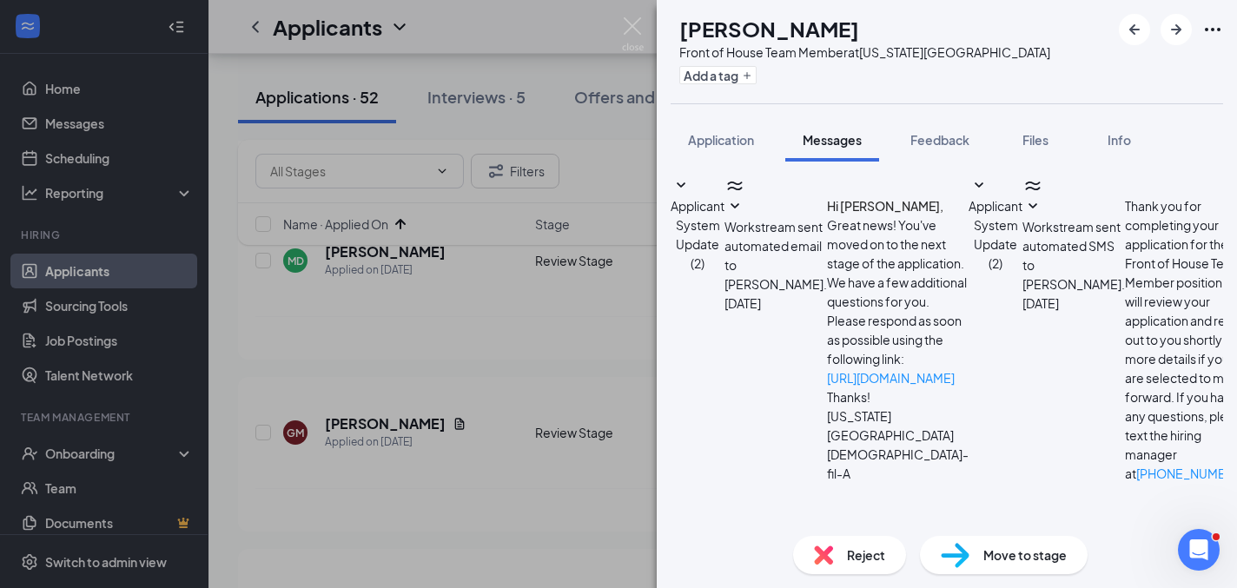
scroll to position [327, 0]
click at [947, 138] on span "Feedback" at bounding box center [939, 140] width 59 height 16
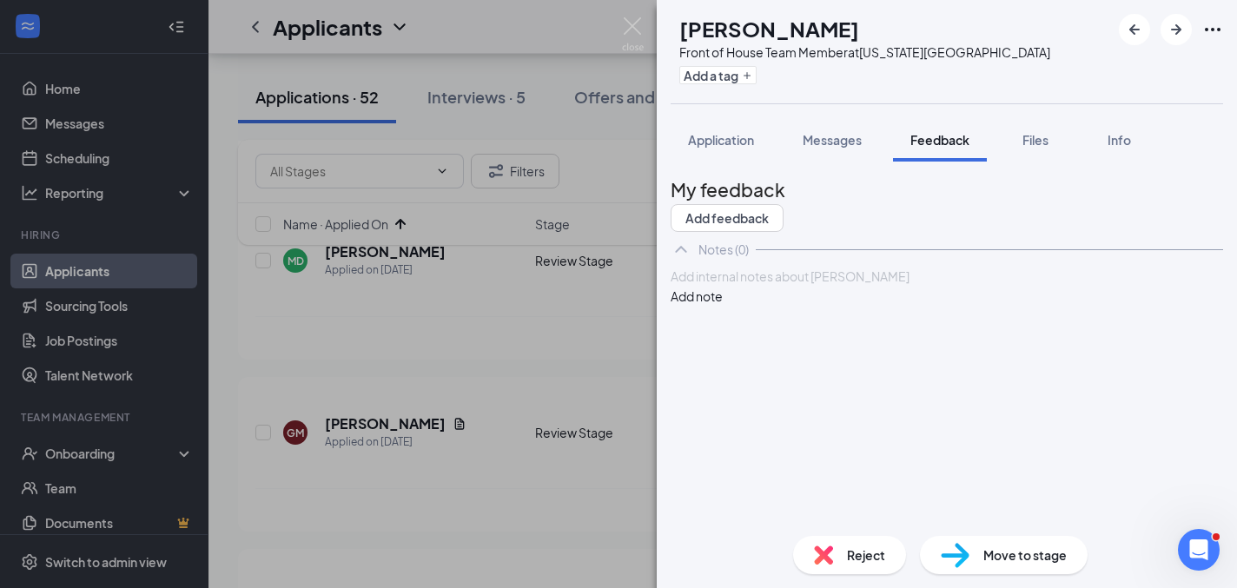
click at [869, 286] on div at bounding box center [946, 277] width 551 height 18
click at [723, 306] on button "Add note" at bounding box center [697, 296] width 52 height 19
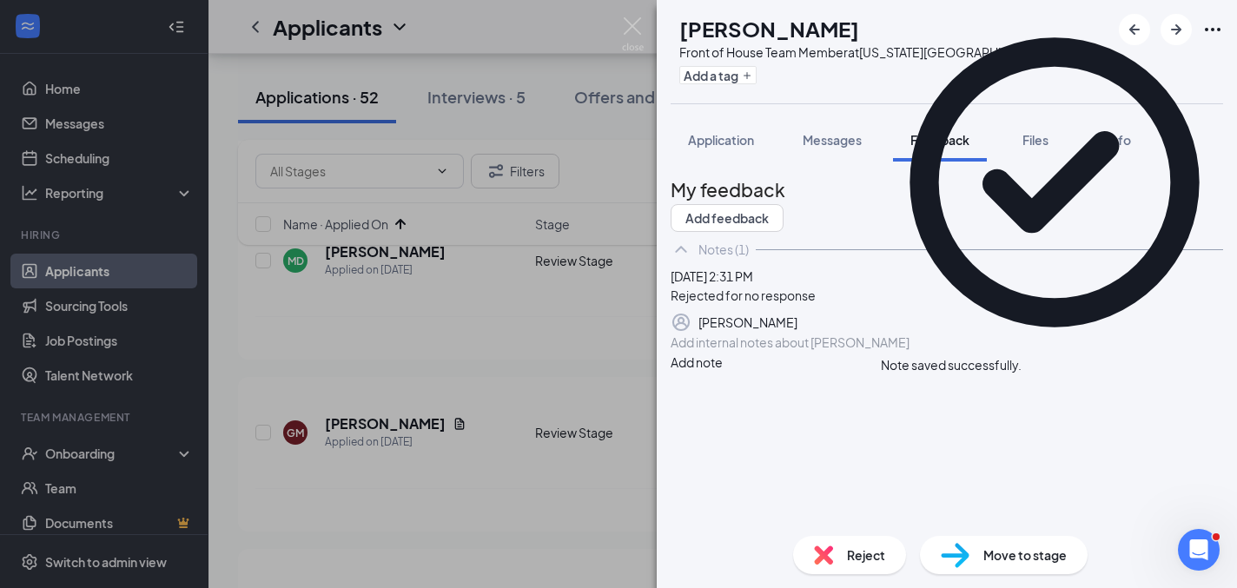
click at [835, 546] on div "Reject" at bounding box center [849, 555] width 113 height 38
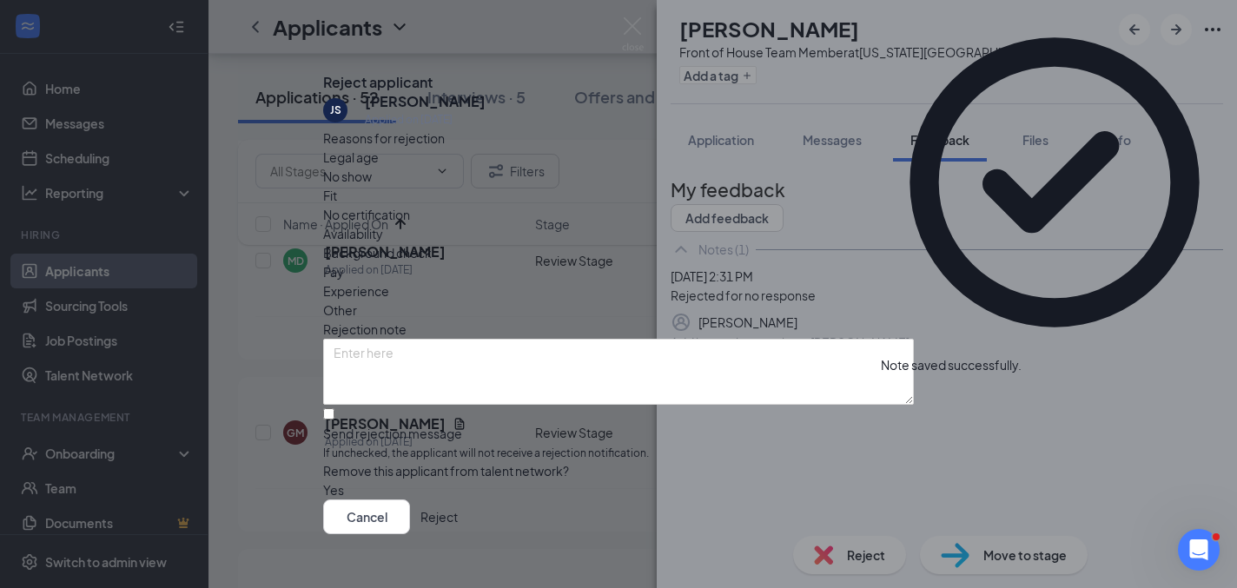
click at [665, 301] on div "Other" at bounding box center [618, 310] width 591 height 19
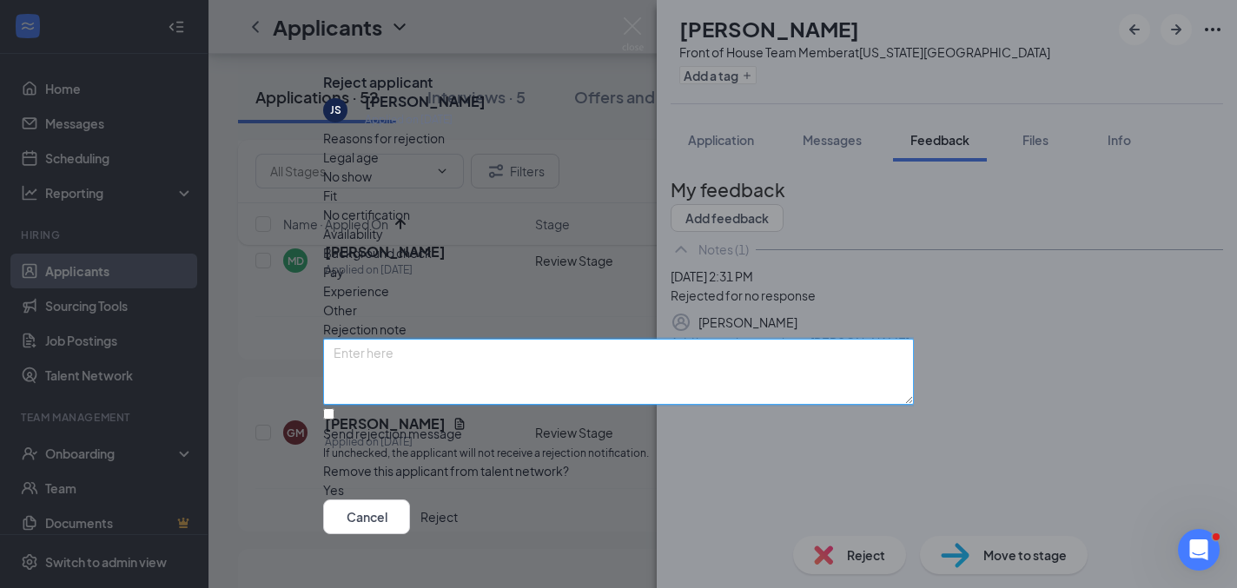
click at [640, 351] on textarea at bounding box center [618, 372] width 591 height 66
type textarea "No response"
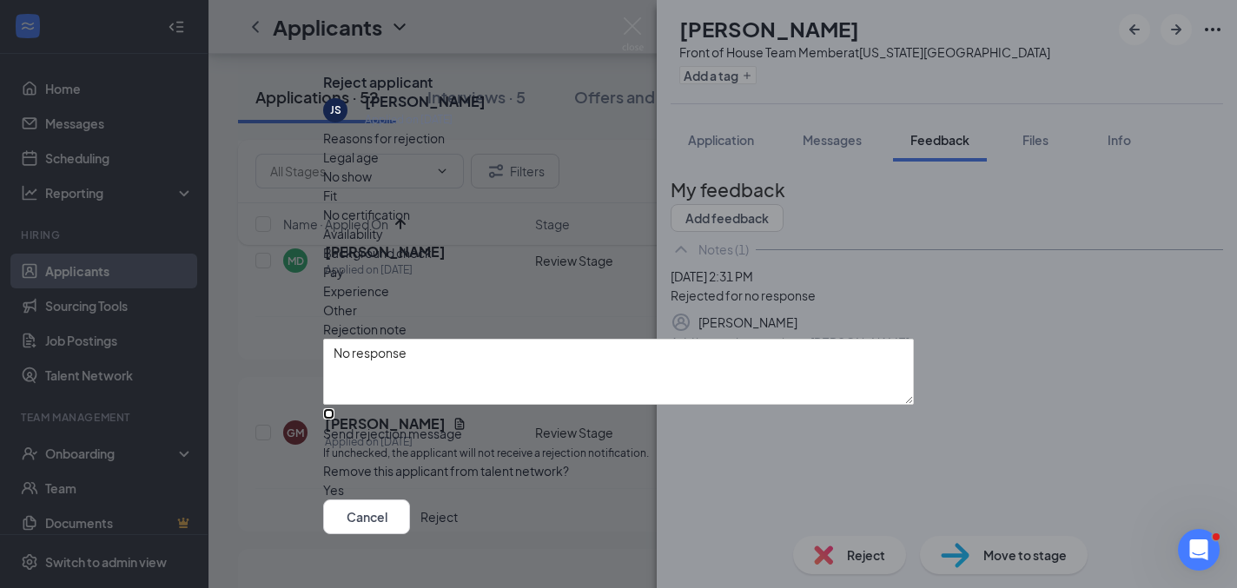
click at [334, 420] on input "Send rejection message If unchecked, the applicant will not receive a rejection…" at bounding box center [328, 413] width 11 height 11
checkbox input "true"
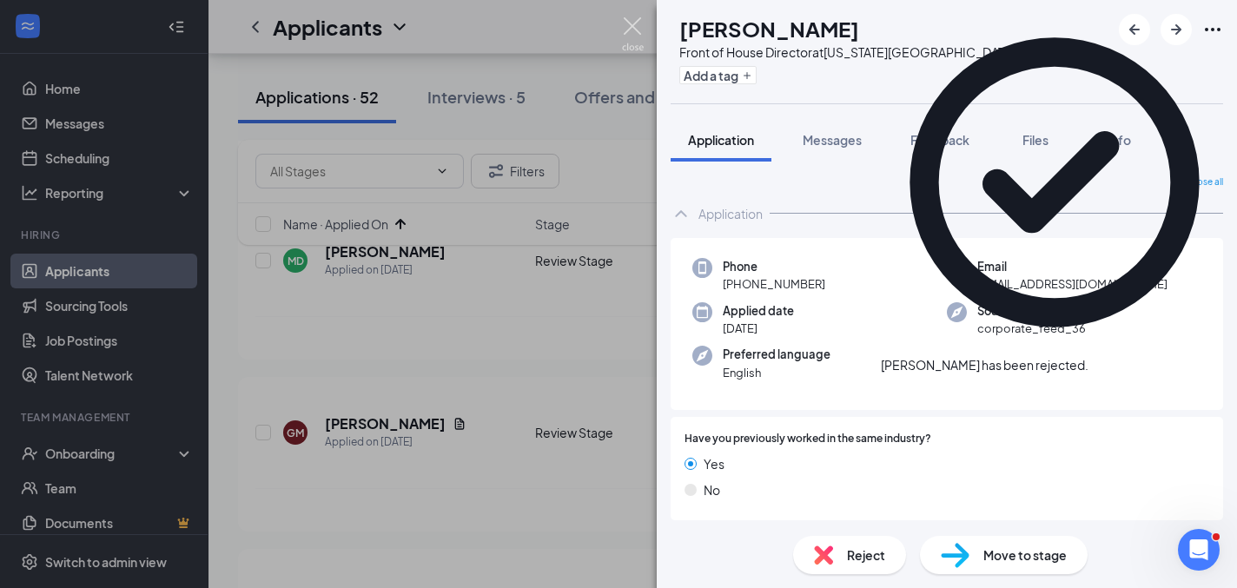
click at [634, 32] on img at bounding box center [633, 34] width 22 height 34
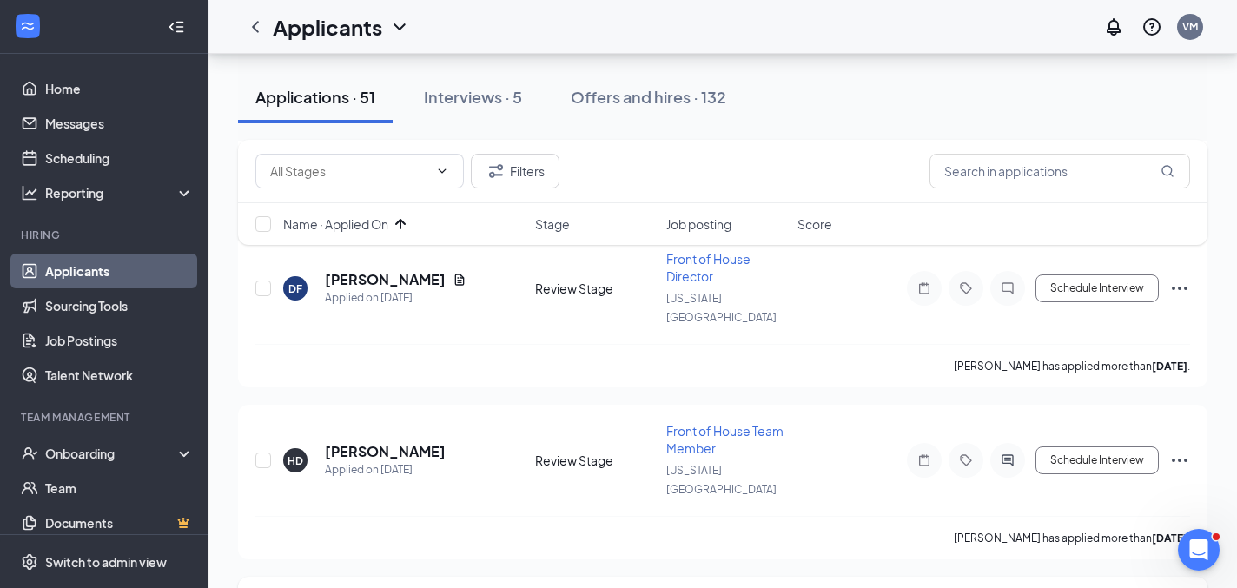
scroll to position [4112, 0]
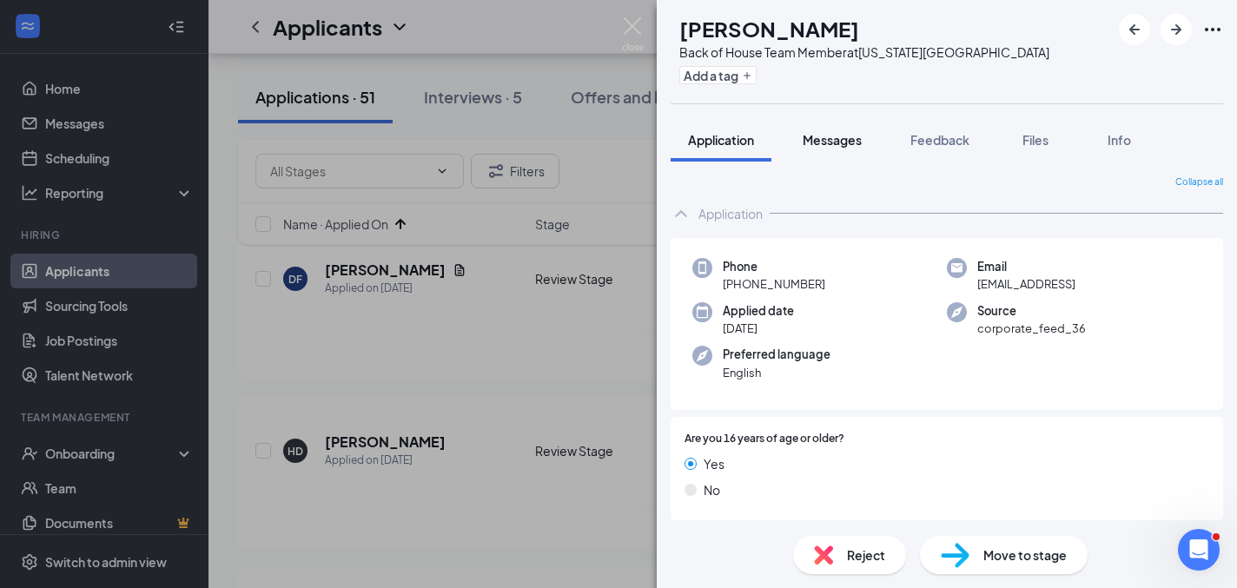
click at [846, 135] on span "Messages" at bounding box center [832, 140] width 59 height 16
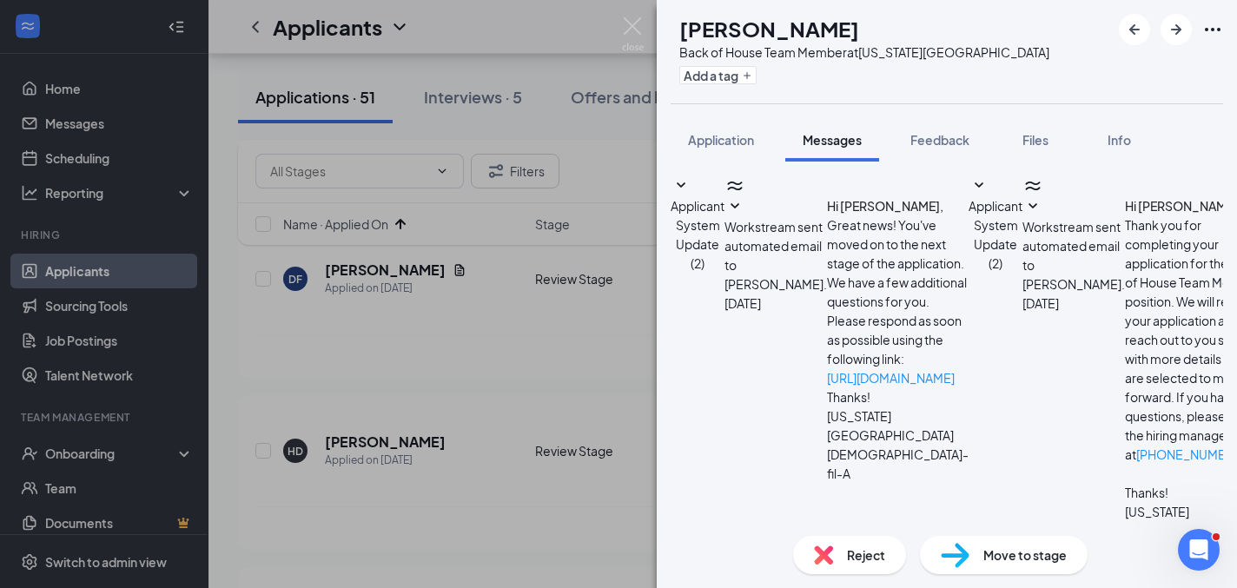
scroll to position [327, 0]
click at [936, 132] on span "Feedback" at bounding box center [939, 140] width 59 height 16
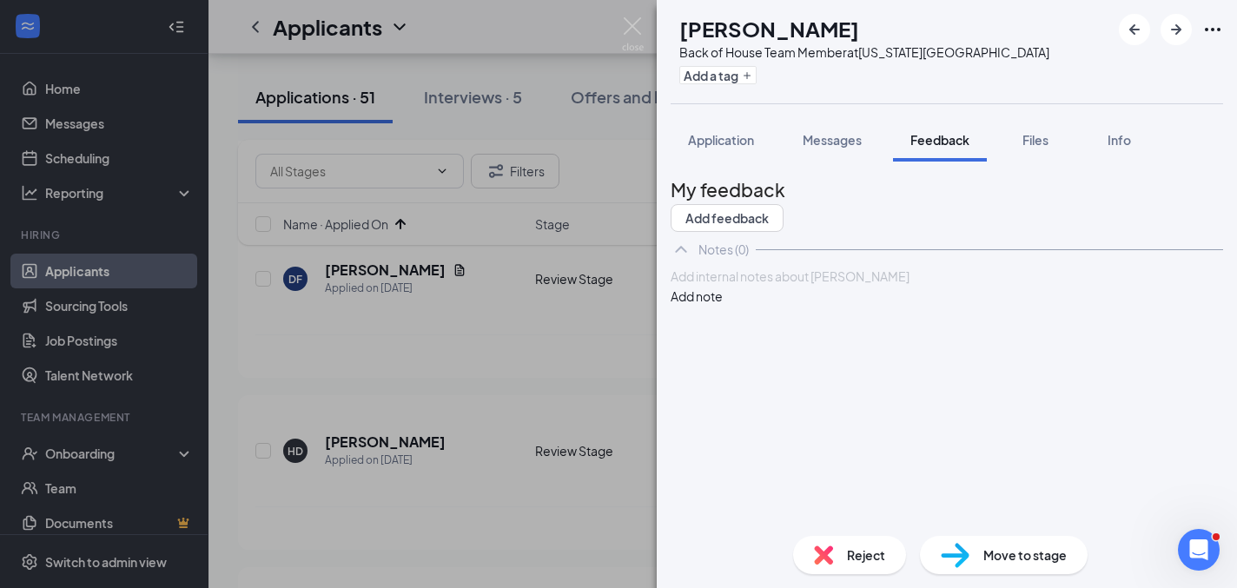
click at [863, 286] on div at bounding box center [946, 277] width 551 height 18
click at [723, 306] on button "Add note" at bounding box center [697, 296] width 52 height 19
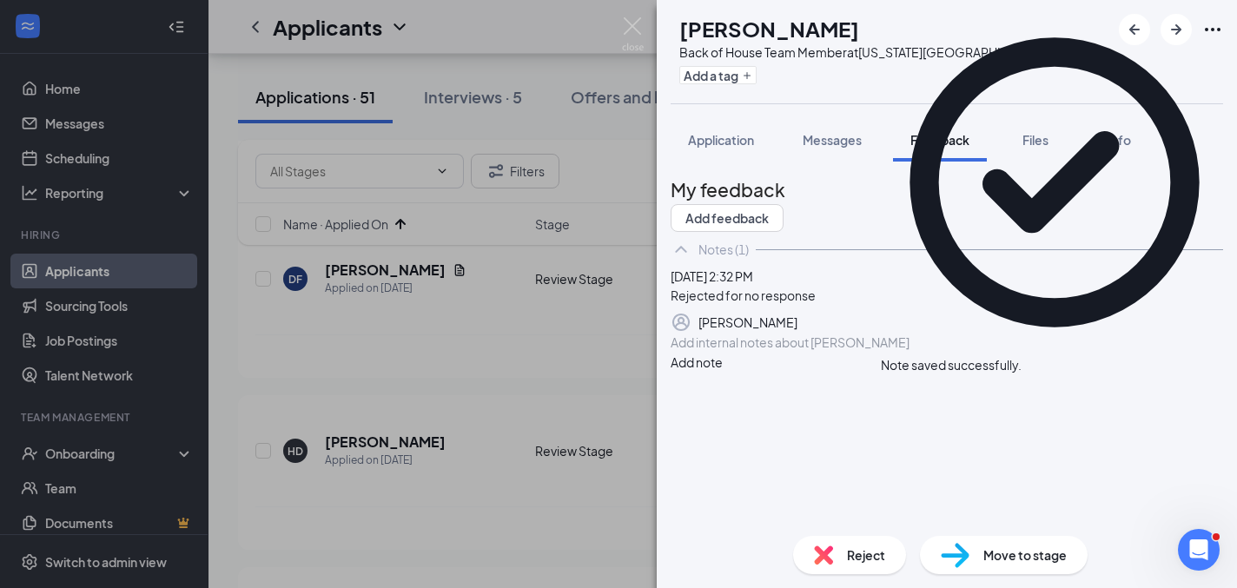
click at [868, 562] on span "Reject" at bounding box center [866, 555] width 38 height 19
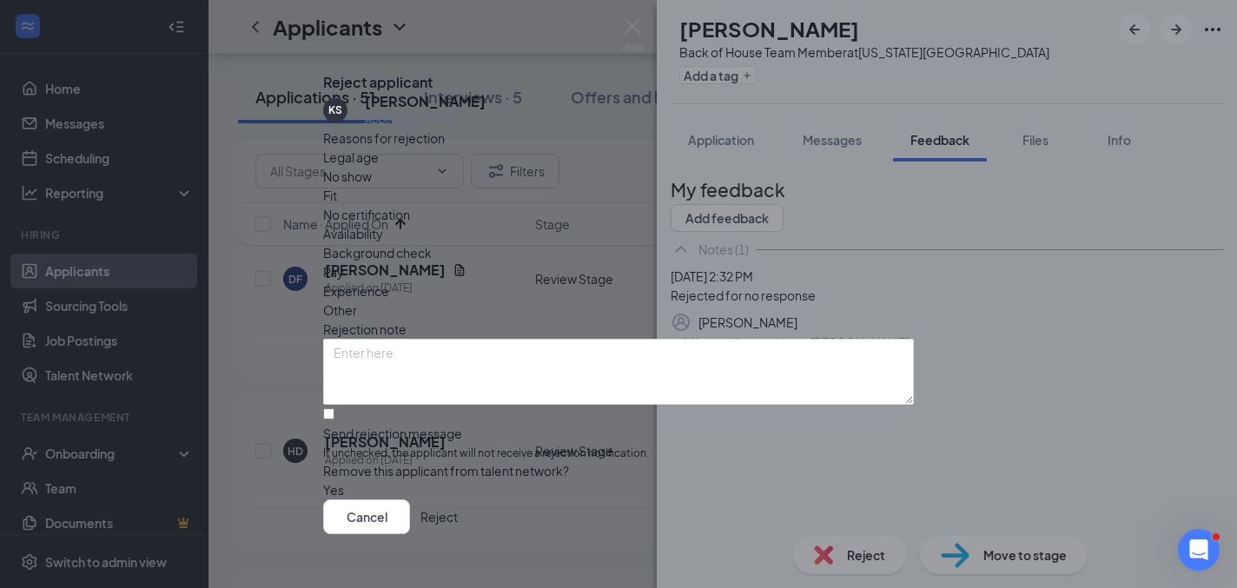
click at [357, 301] on span "Other" at bounding box center [340, 310] width 34 height 19
click at [334, 408] on input "Send rejection message If unchecked, the applicant will not receive a rejection…" at bounding box center [328, 413] width 11 height 11
checkbox input "true"
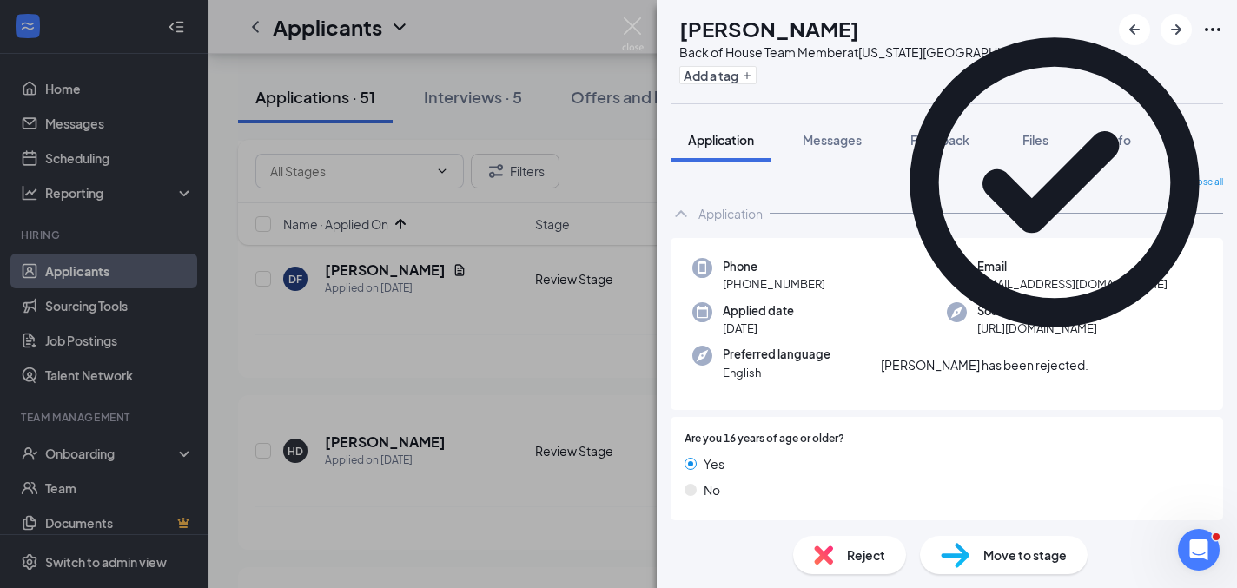
click at [525, 307] on div "[PERSON_NAME] Luda Back of House Team Member at [US_STATE][GEOGRAPHIC_DATA] Add…" at bounding box center [618, 294] width 1237 height 588
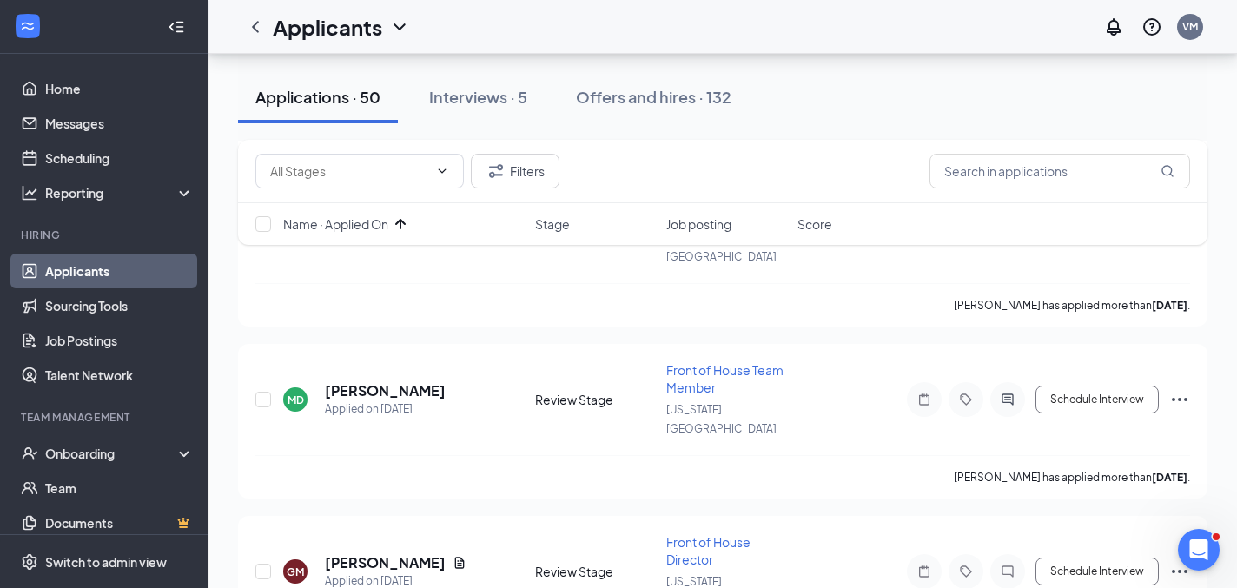
scroll to position [3642, 0]
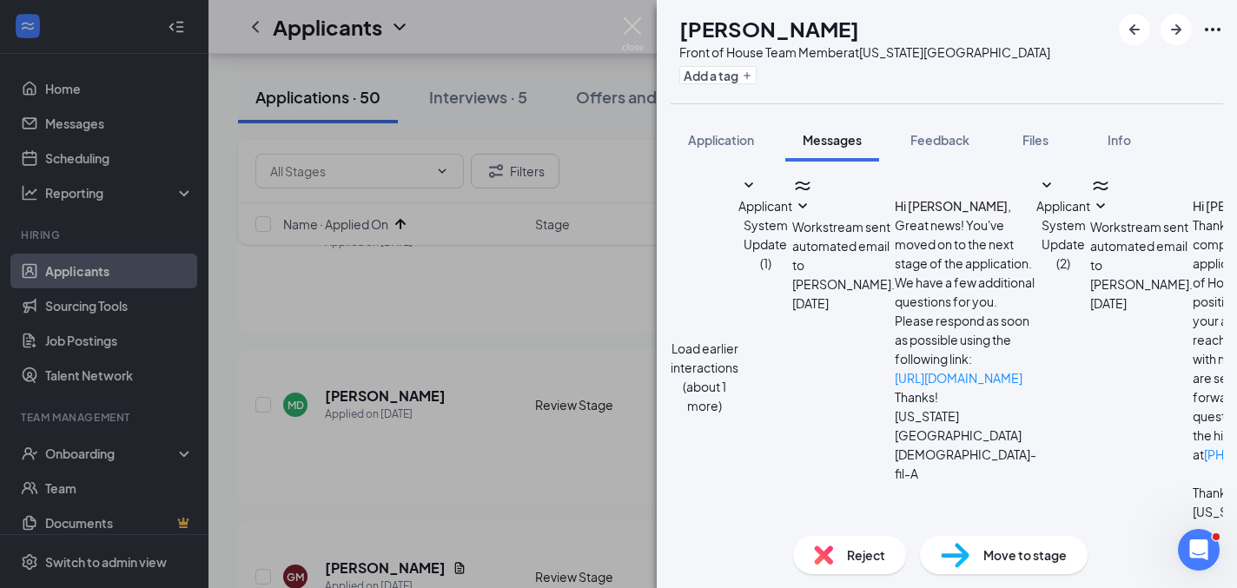
scroll to position [796, 0]
type textarea "Would you be available [DATE] at 10am?"
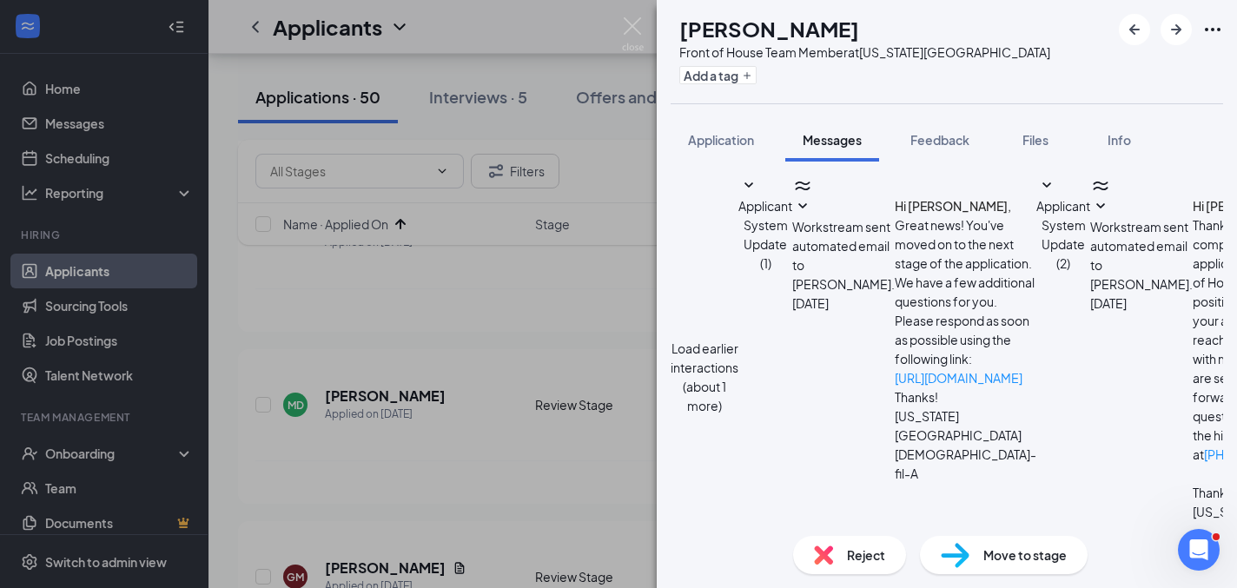
scroll to position [907, 0]
drag, startPoint x: 642, startPoint y: 26, endPoint x: 607, endPoint y: 37, distance: 36.5
click at [642, 26] on img at bounding box center [633, 34] width 22 height 34
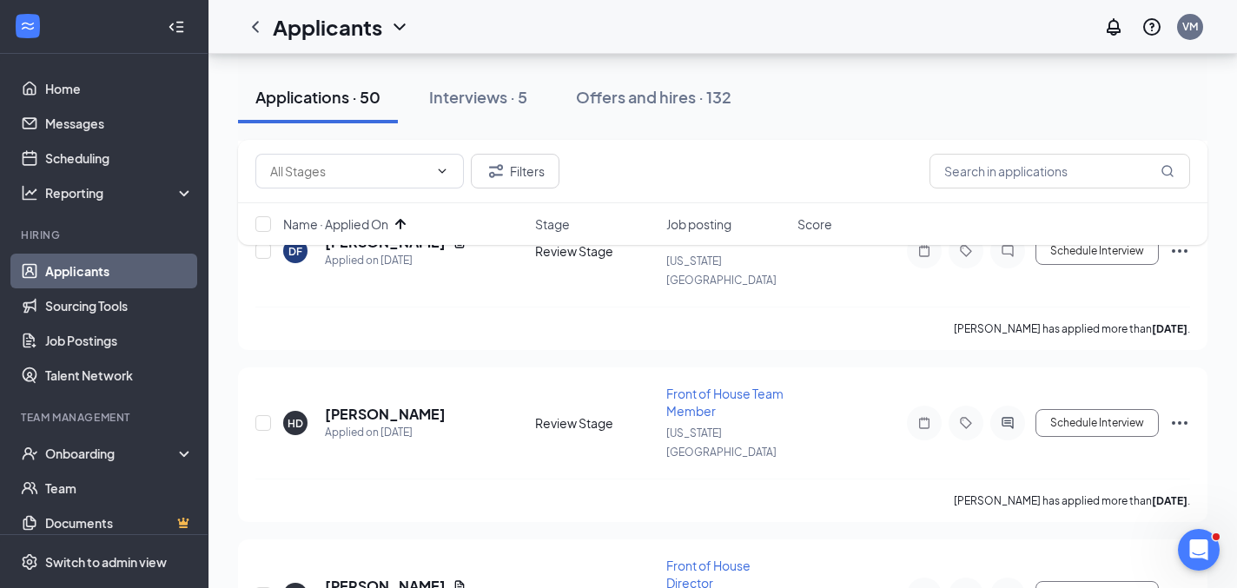
scroll to position [4143, 0]
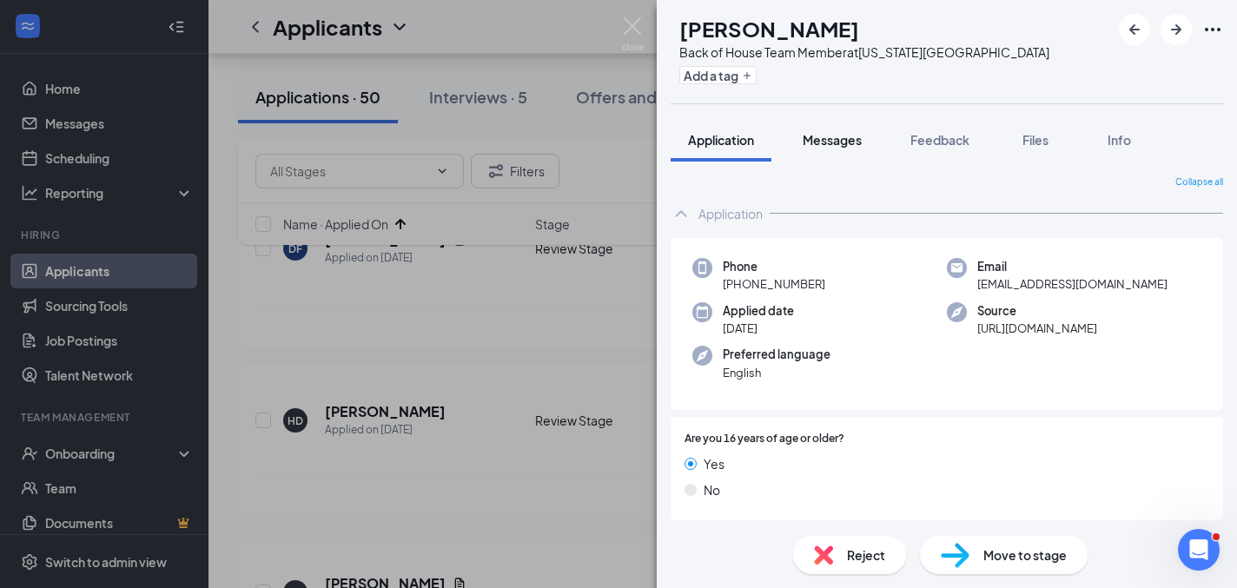
click at [849, 153] on button "Messages" at bounding box center [832, 139] width 94 height 43
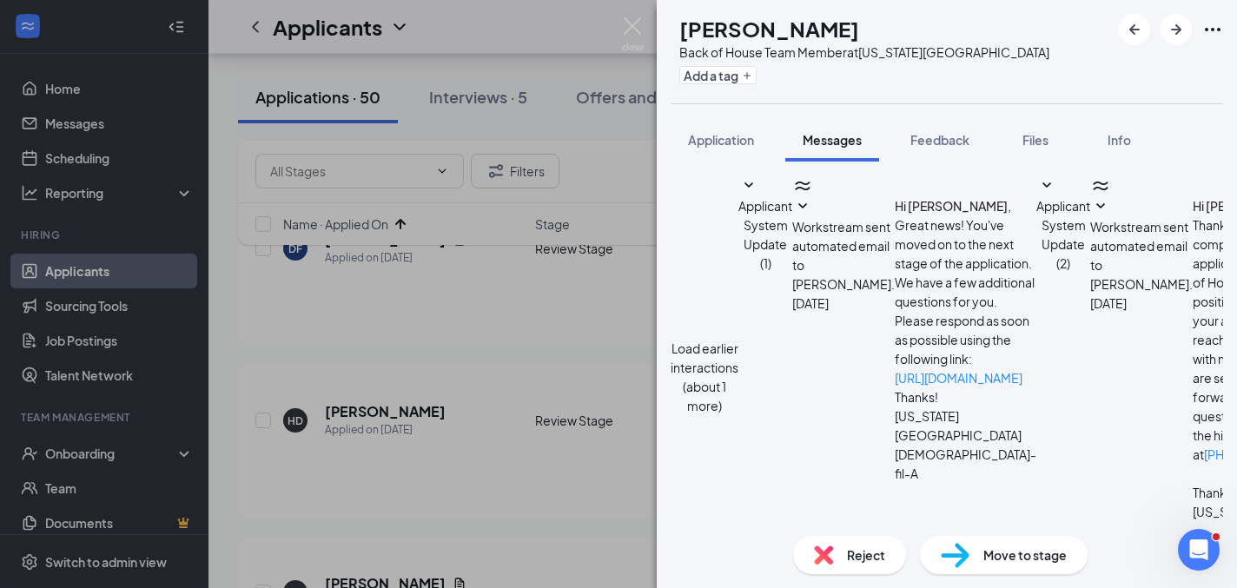
scroll to position [400, 0]
click at [956, 139] on span "Feedback" at bounding box center [939, 140] width 59 height 16
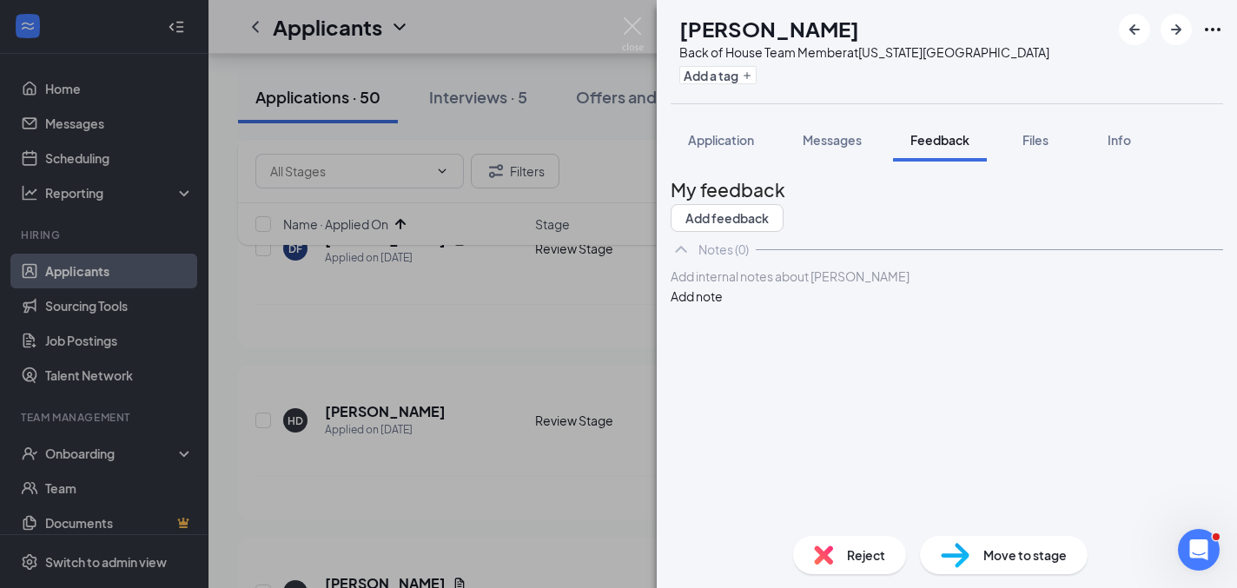
click at [847, 286] on div at bounding box center [946, 277] width 551 height 18
click at [723, 306] on button "Add note" at bounding box center [697, 296] width 52 height 19
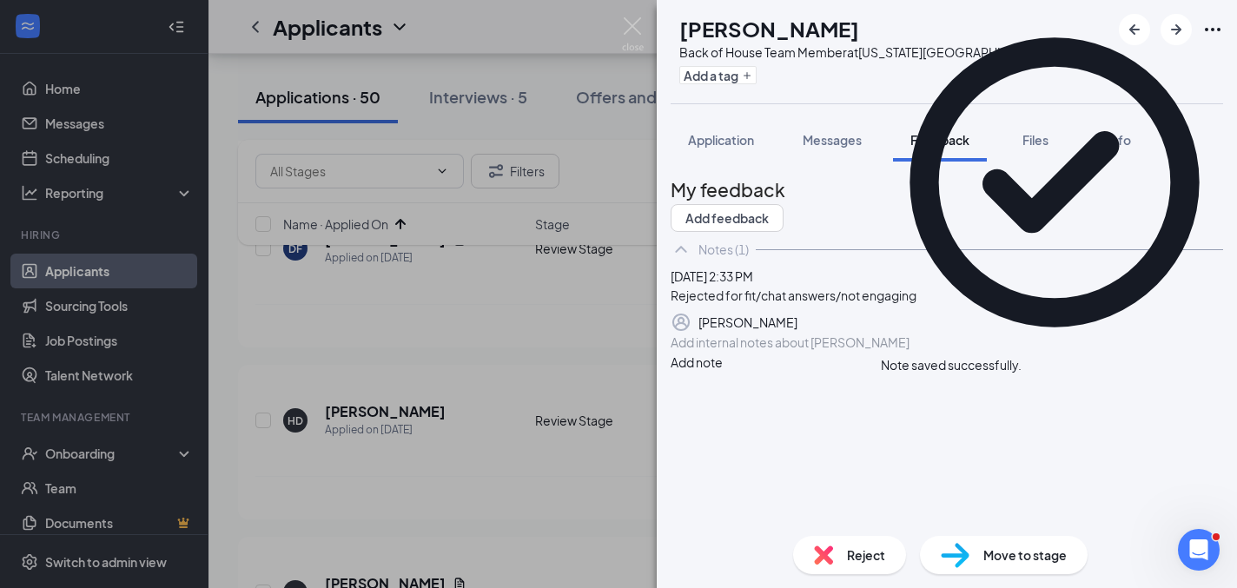
click at [855, 553] on div "[PERSON_NAME] Luda Back of House Team Member at [US_STATE][GEOGRAPHIC_DATA] Add…" at bounding box center [947, 294] width 580 height 588
click at [829, 565] on div "Reject" at bounding box center [849, 555] width 113 height 38
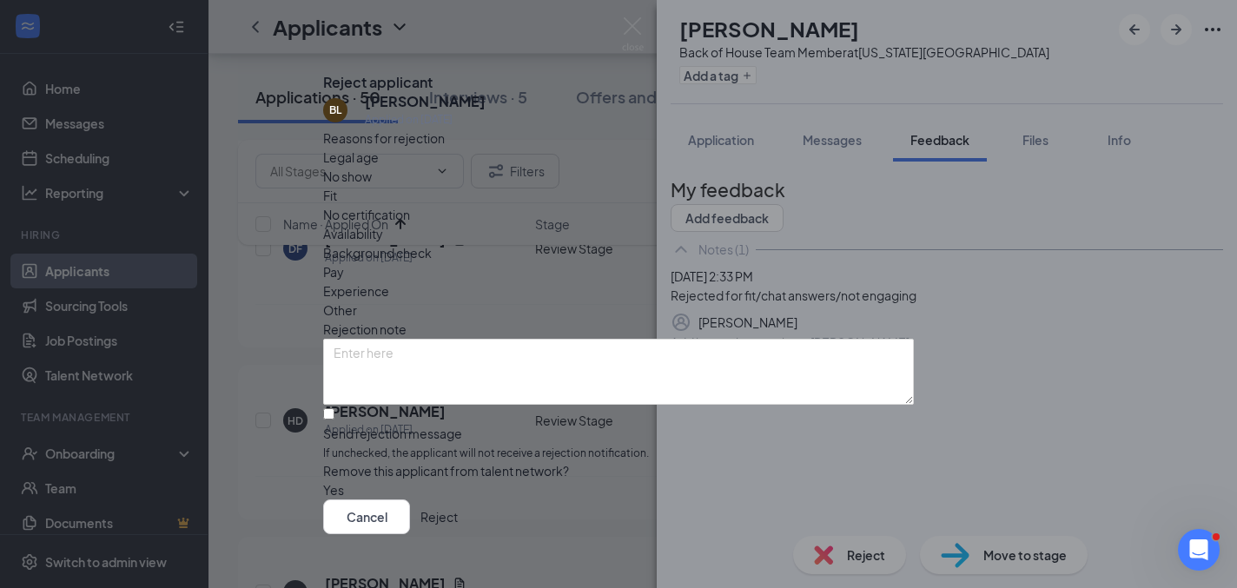
click at [337, 205] on span "Fit" at bounding box center [330, 195] width 14 height 19
click at [334, 420] on input "Send rejection message If unchecked, the applicant will not receive a rejection…" at bounding box center [328, 413] width 11 height 11
checkbox input "true"
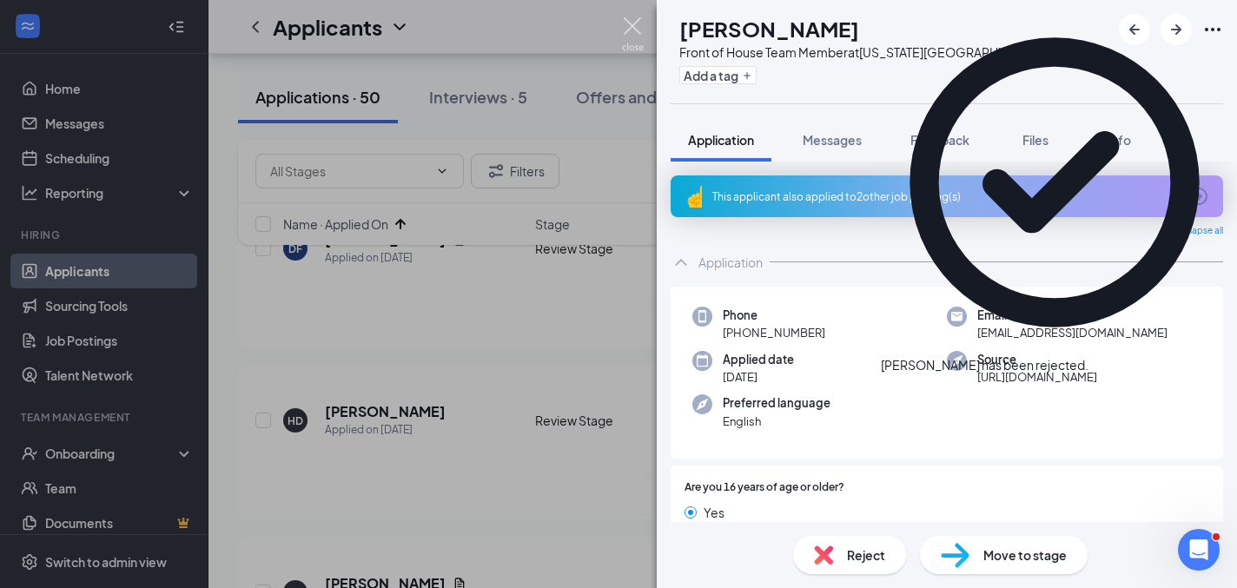
click at [638, 31] on img at bounding box center [633, 34] width 22 height 34
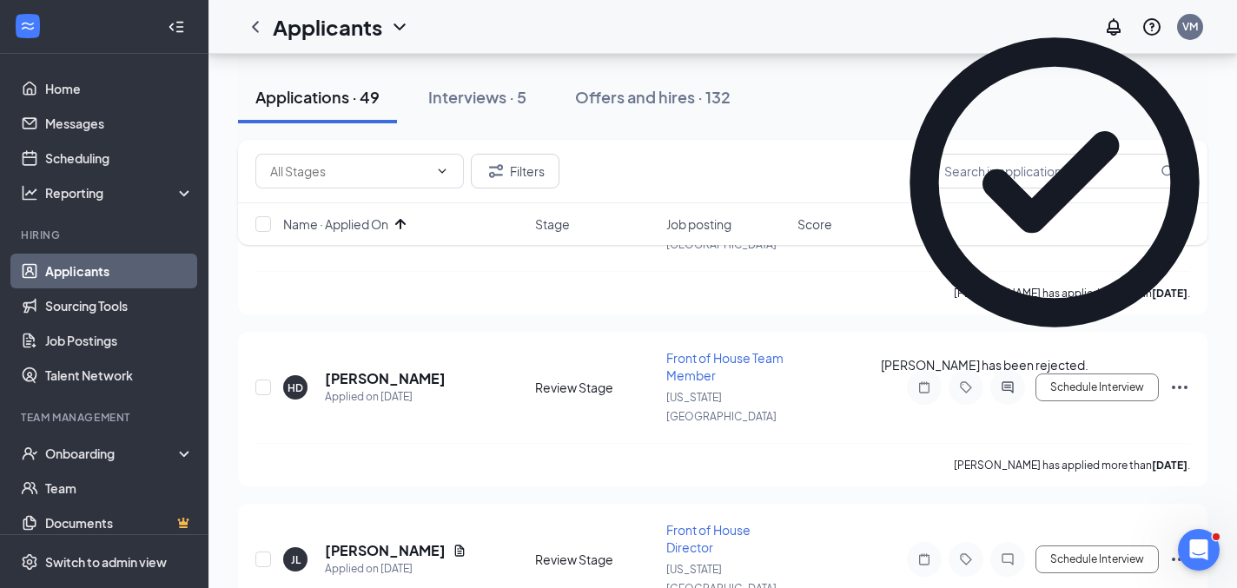
scroll to position [4229, 0]
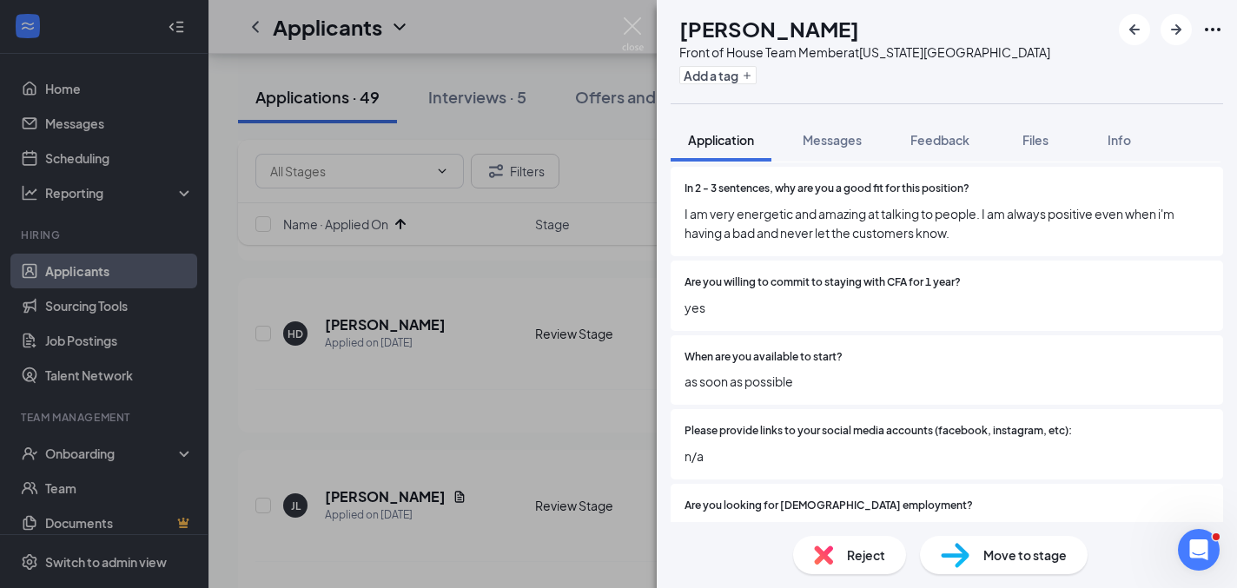
scroll to position [1053, 0]
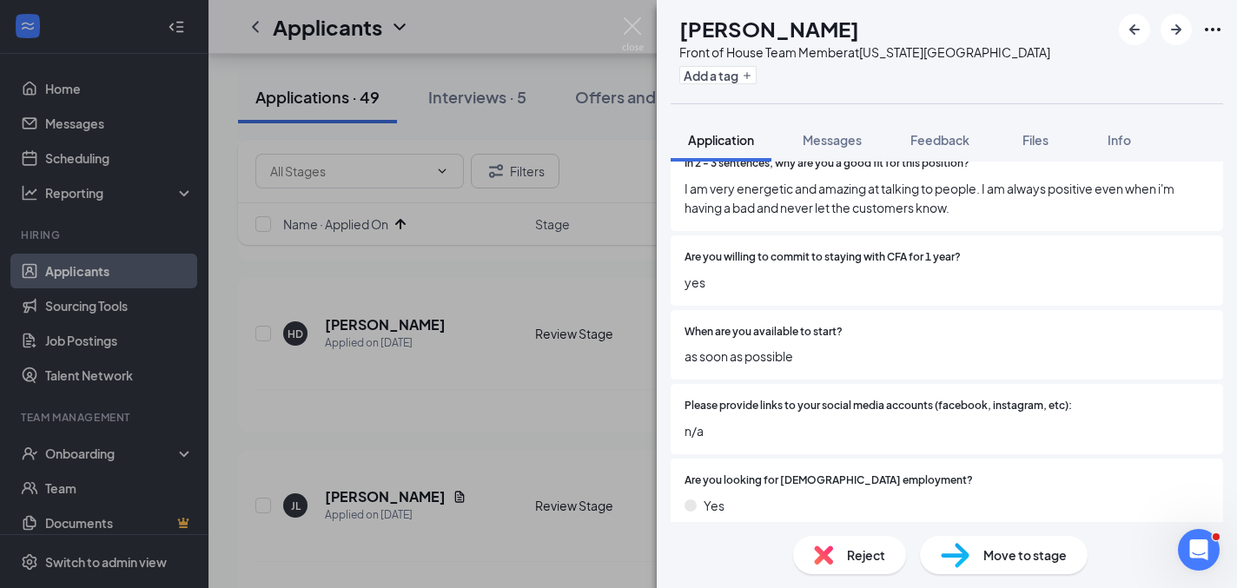
click at [843, 550] on div "Reject" at bounding box center [849, 555] width 113 height 38
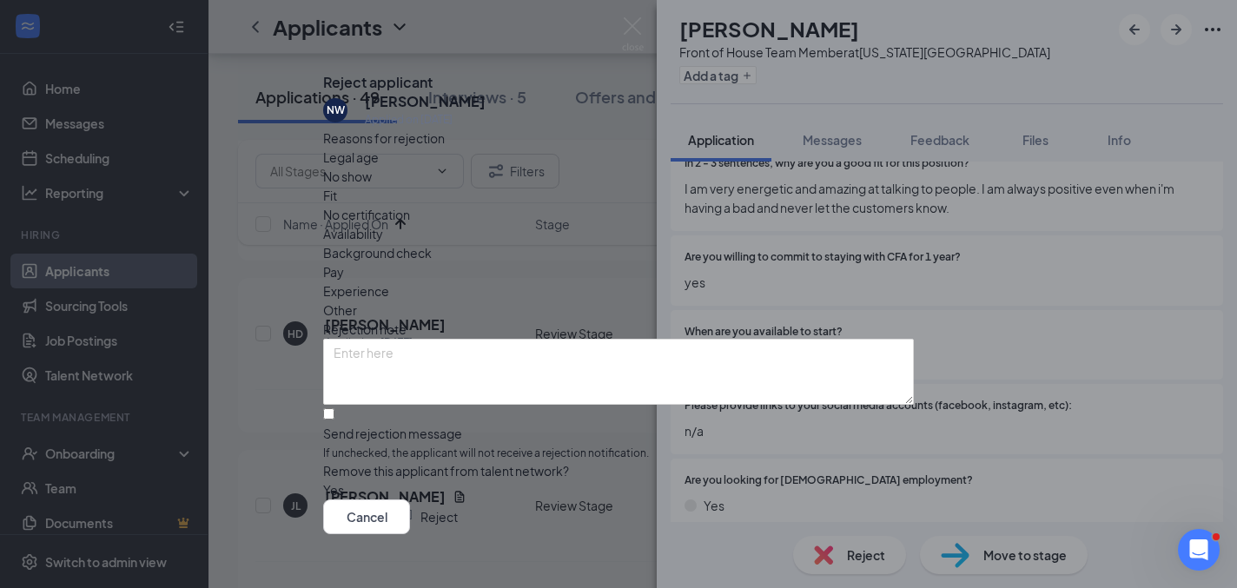
click at [337, 205] on span "Fit" at bounding box center [330, 195] width 14 height 19
click at [334, 420] on input "Send rejection message If unchecked, the applicant will not receive a rejection…" at bounding box center [328, 413] width 11 height 11
checkbox input "true"
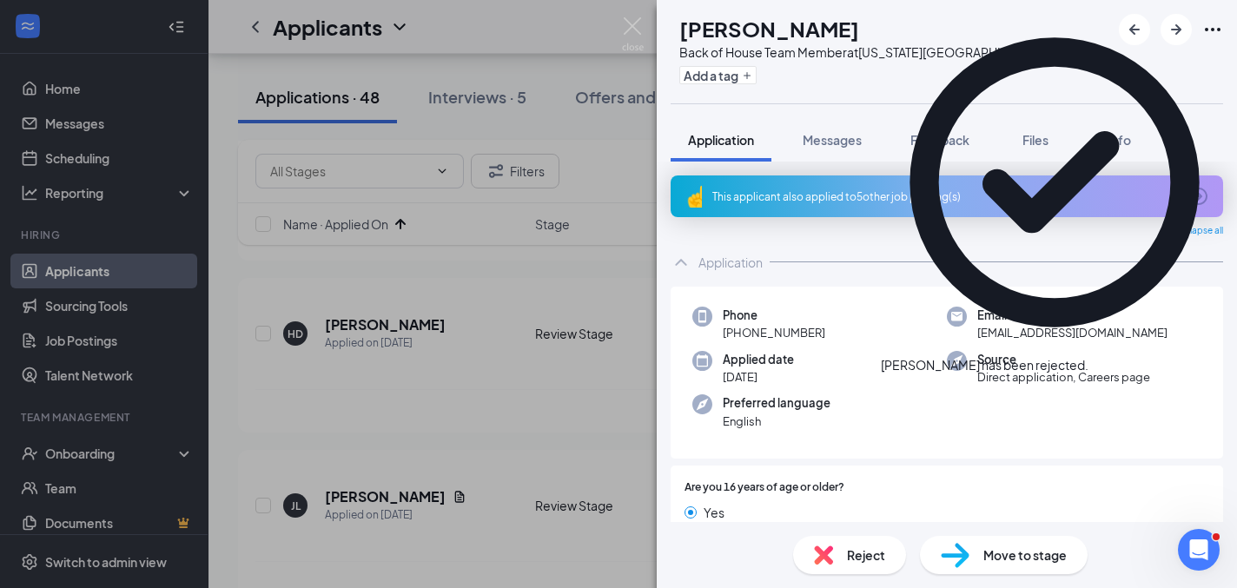
click at [850, 191] on div "This applicant also applied to 5 other job posting(s)" at bounding box center [945, 196] width 466 height 15
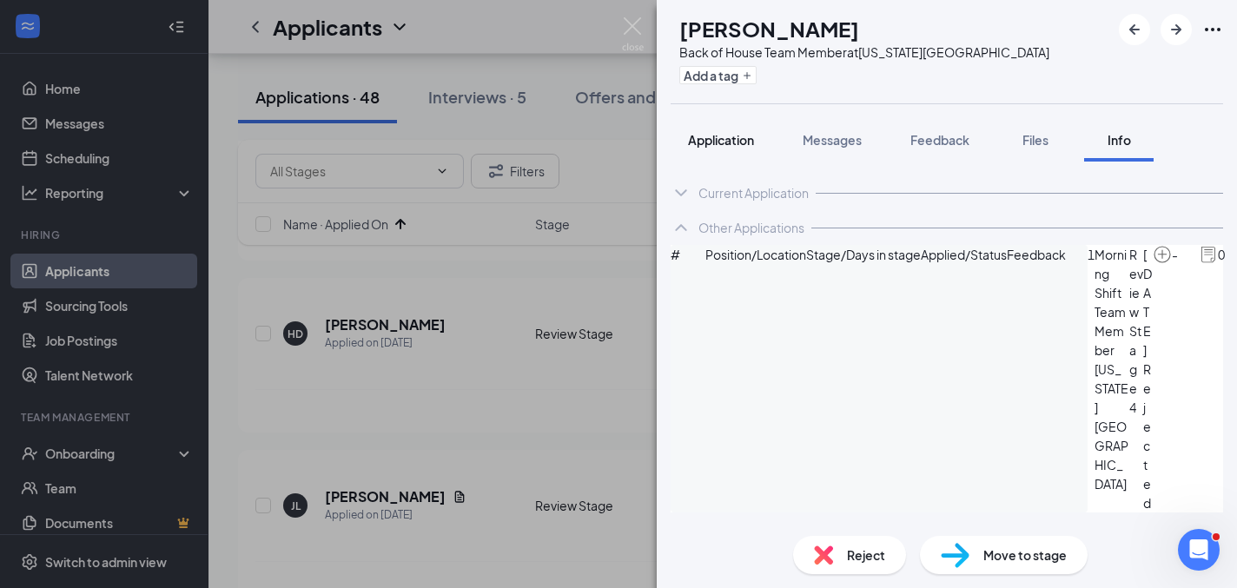
click at [746, 136] on span "Application" at bounding box center [721, 140] width 66 height 16
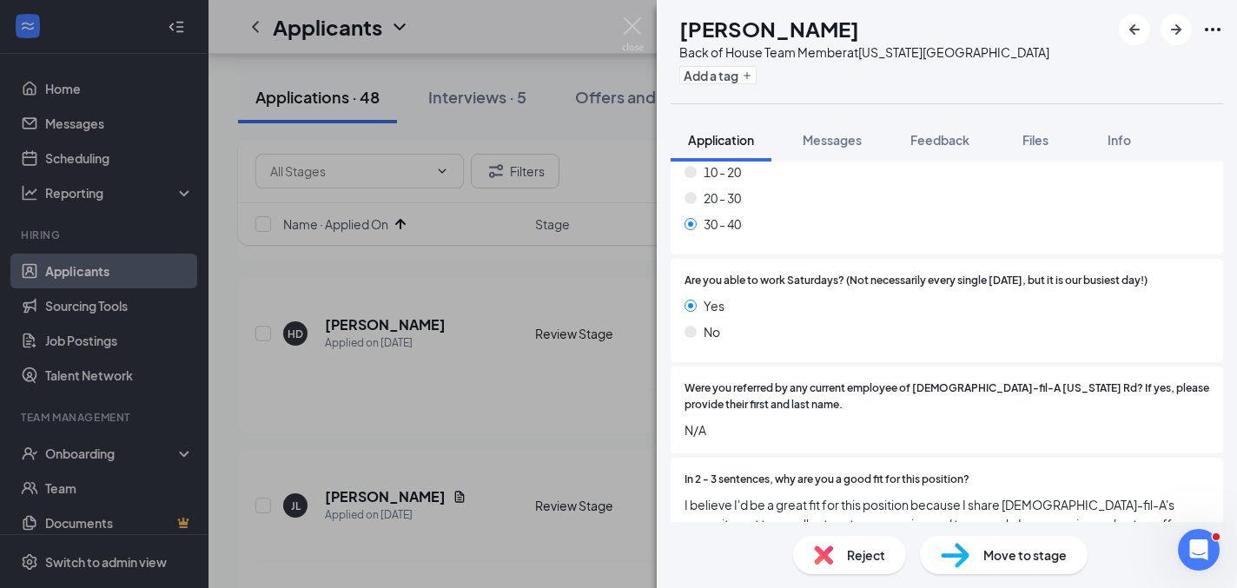
scroll to position [941, 0]
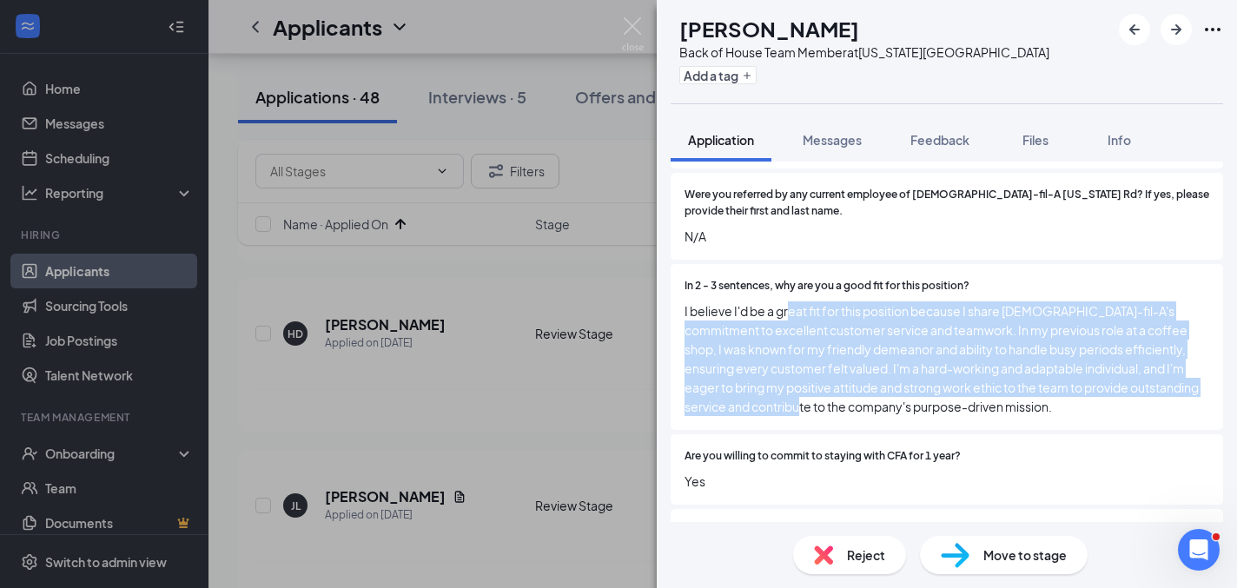
drag, startPoint x: 788, startPoint y: 292, endPoint x: 804, endPoint y: 379, distance: 88.4
click at [805, 380] on span "I believe I'd be a great fit for this position because I share [DEMOGRAPHIC_DAT…" at bounding box center [946, 358] width 525 height 115
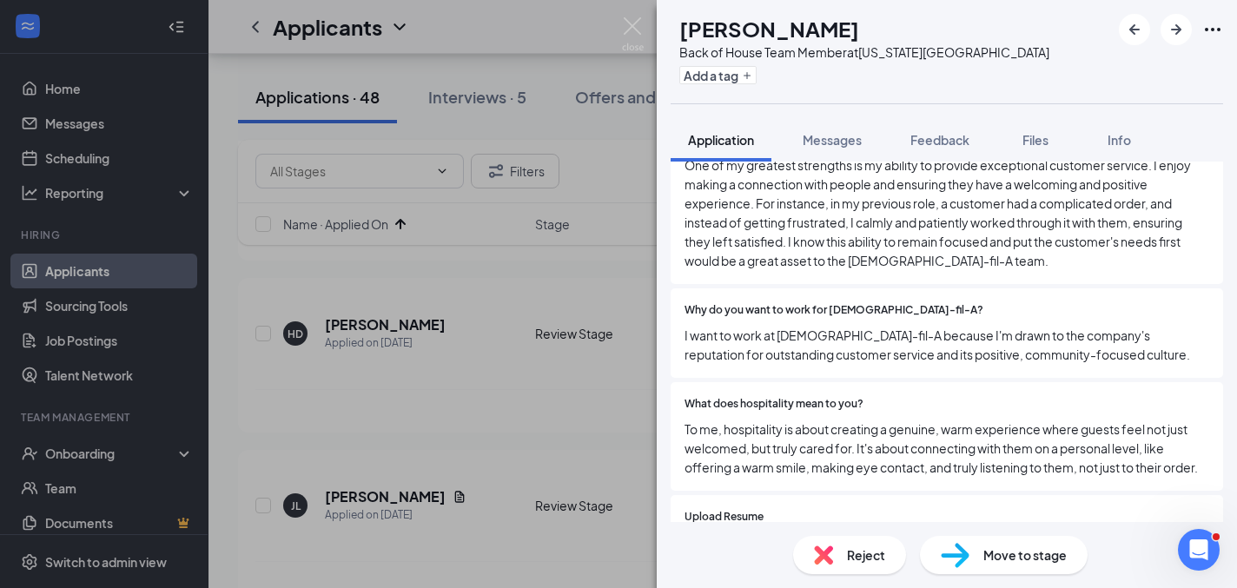
scroll to position [2185, 0]
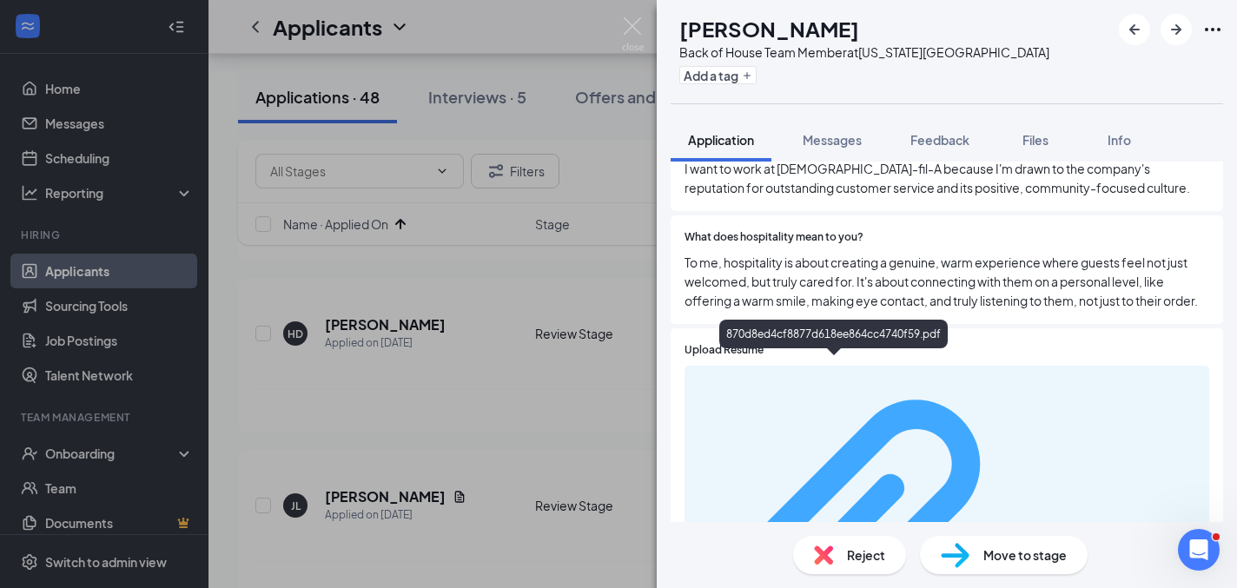
click at [1035, 536] on div "870d8ed4cf8877d618ee864cc4740f59.pdf" at bounding box center [1117, 543] width 164 height 14
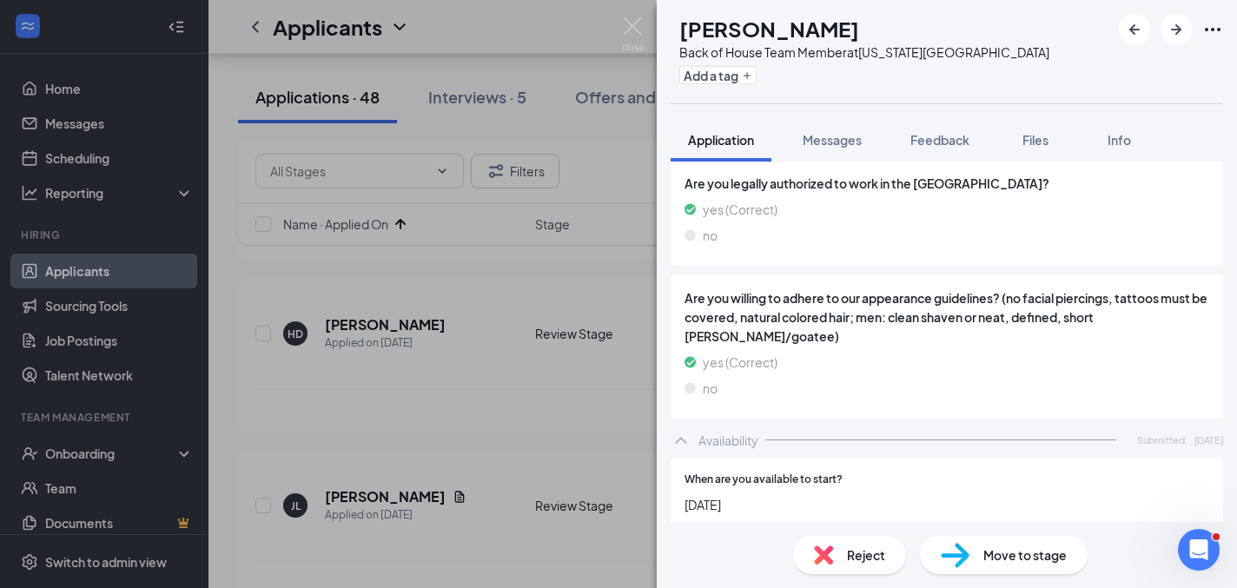
scroll to position [2894, 0]
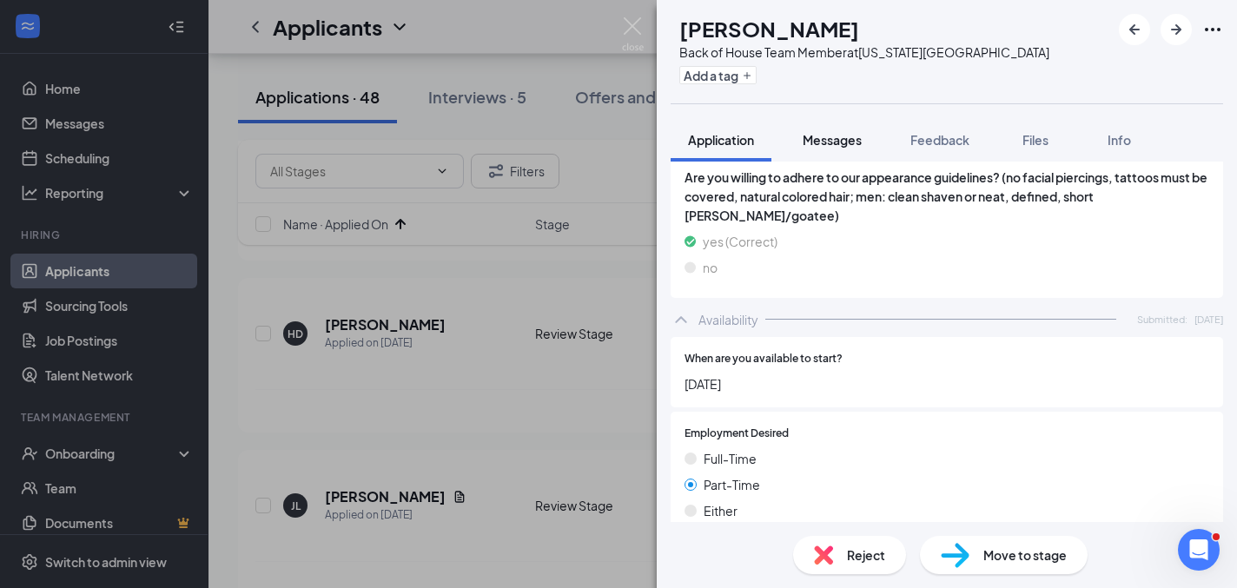
click at [845, 148] on div "Messages" at bounding box center [832, 139] width 59 height 17
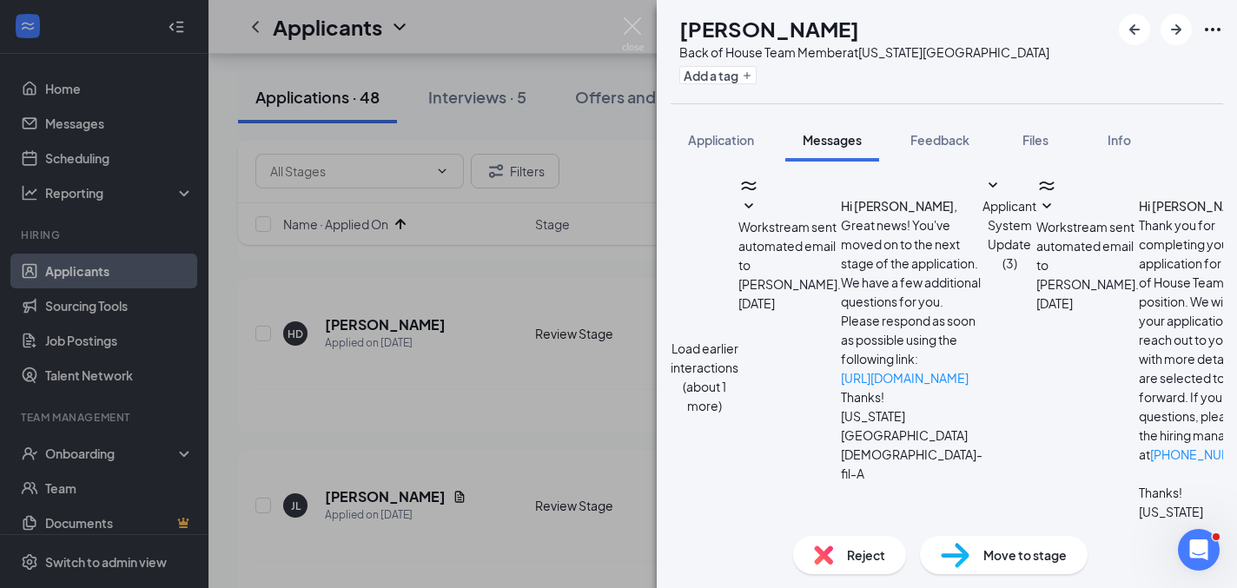
scroll to position [650, 0]
type textarea "Thank you, can you verify your reason for leaving your previous coffee shop rol…"
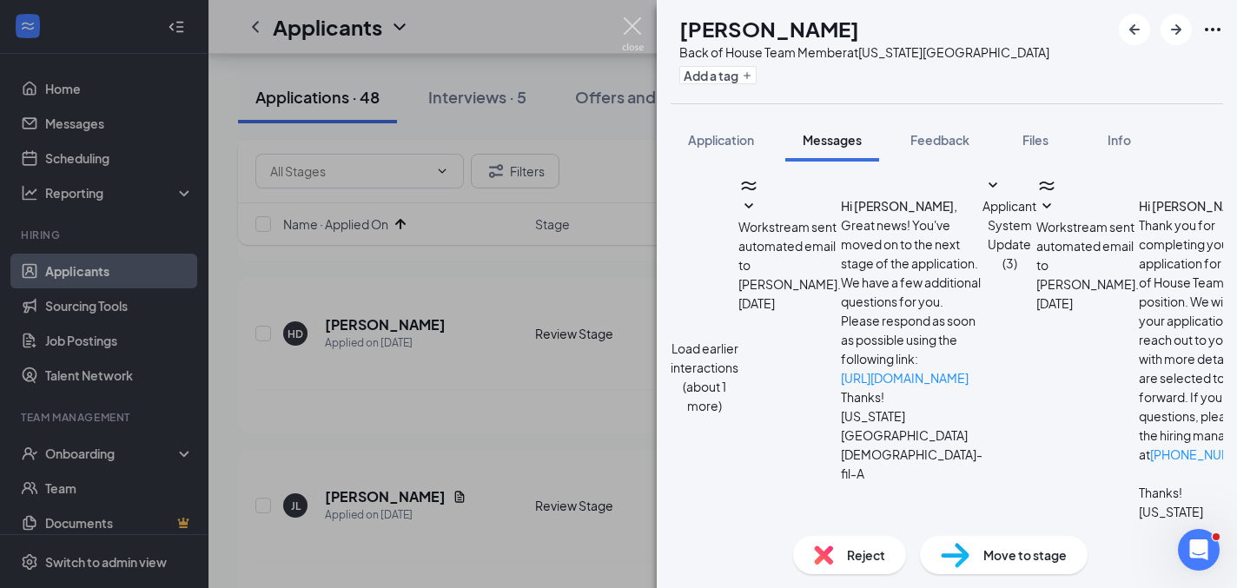
click at [634, 30] on img at bounding box center [633, 34] width 22 height 34
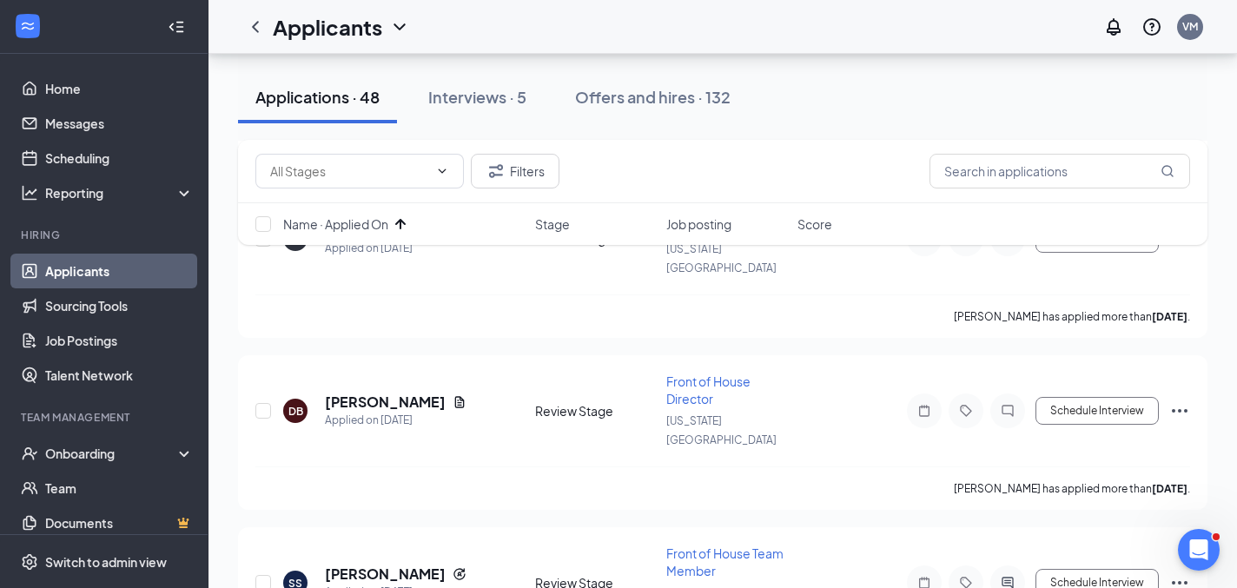
scroll to position [4523, 0]
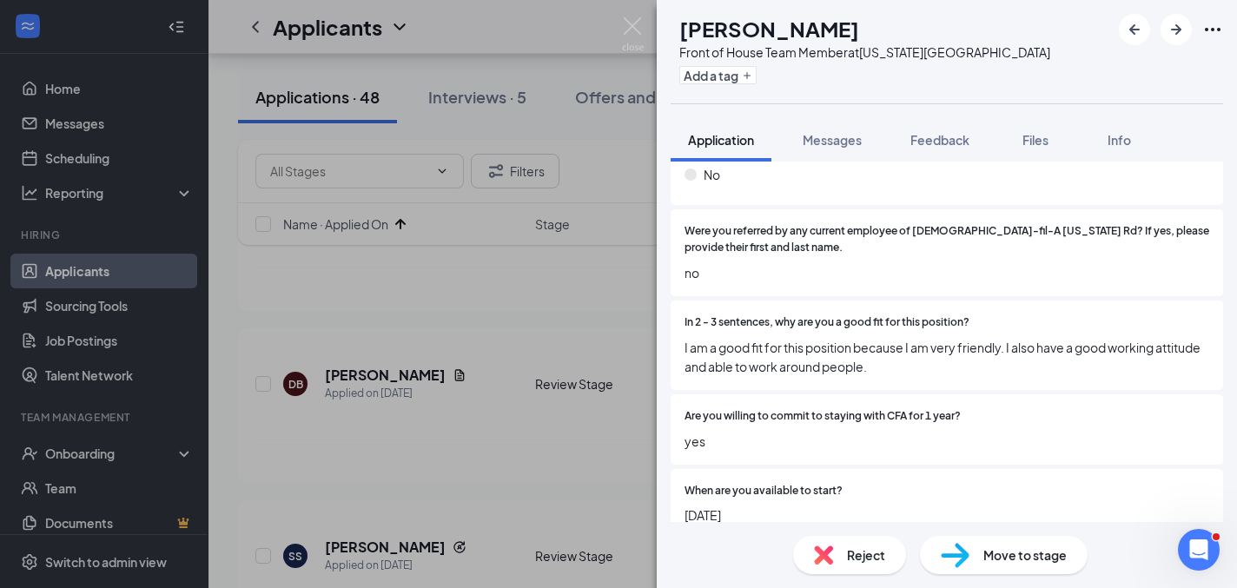
scroll to position [945, 0]
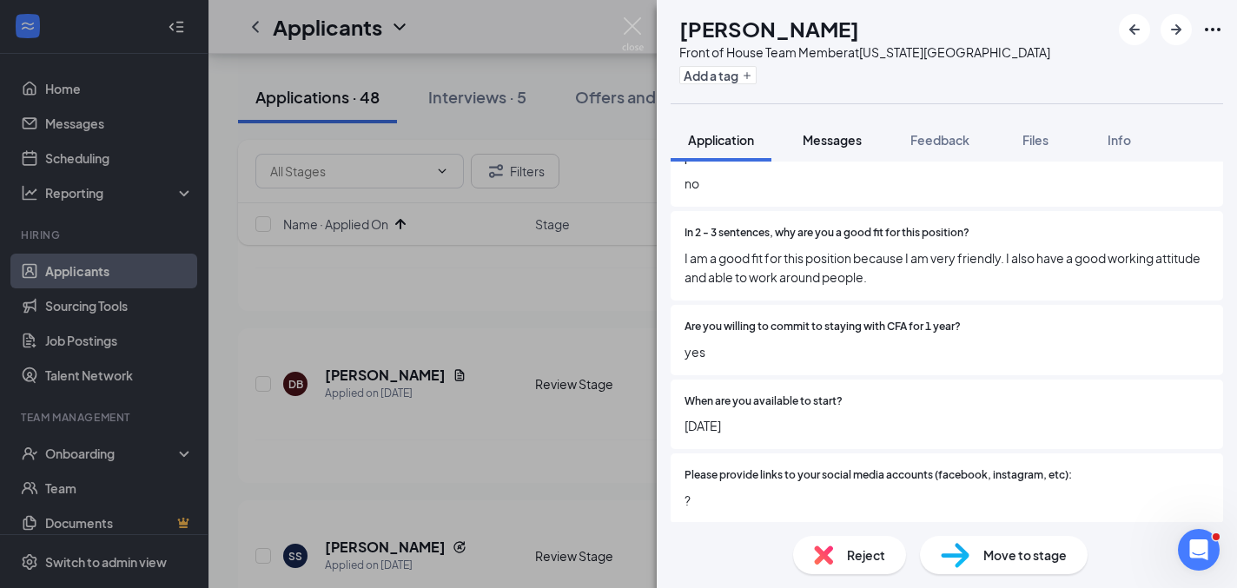
click at [840, 145] on span "Messages" at bounding box center [832, 140] width 59 height 16
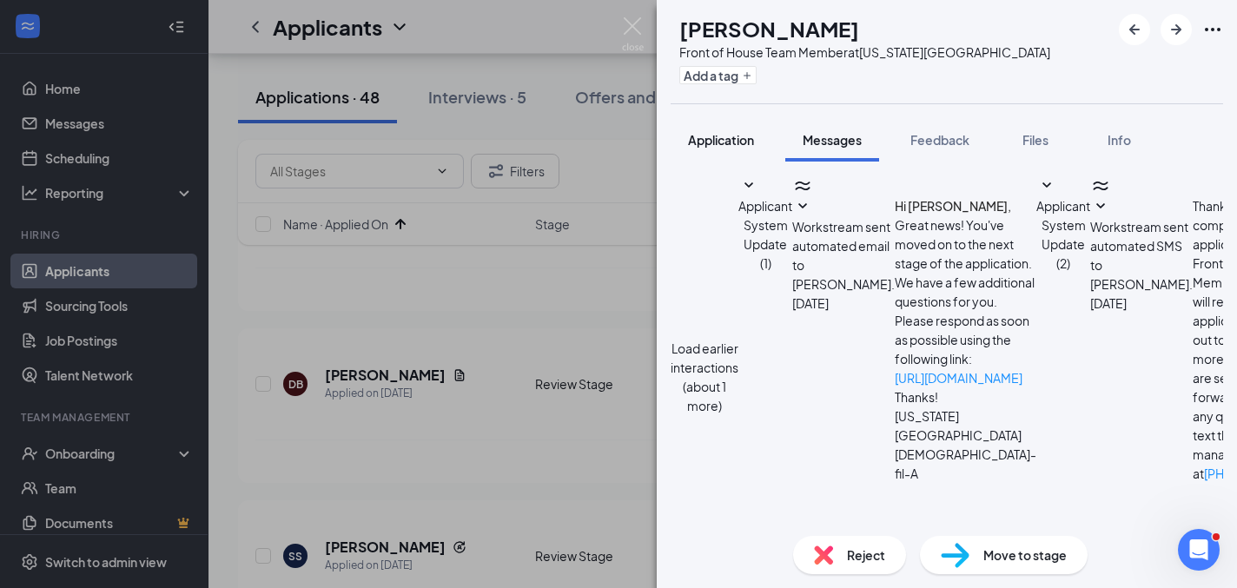
scroll to position [719, 0]
click at [726, 146] on span "Application" at bounding box center [721, 140] width 66 height 16
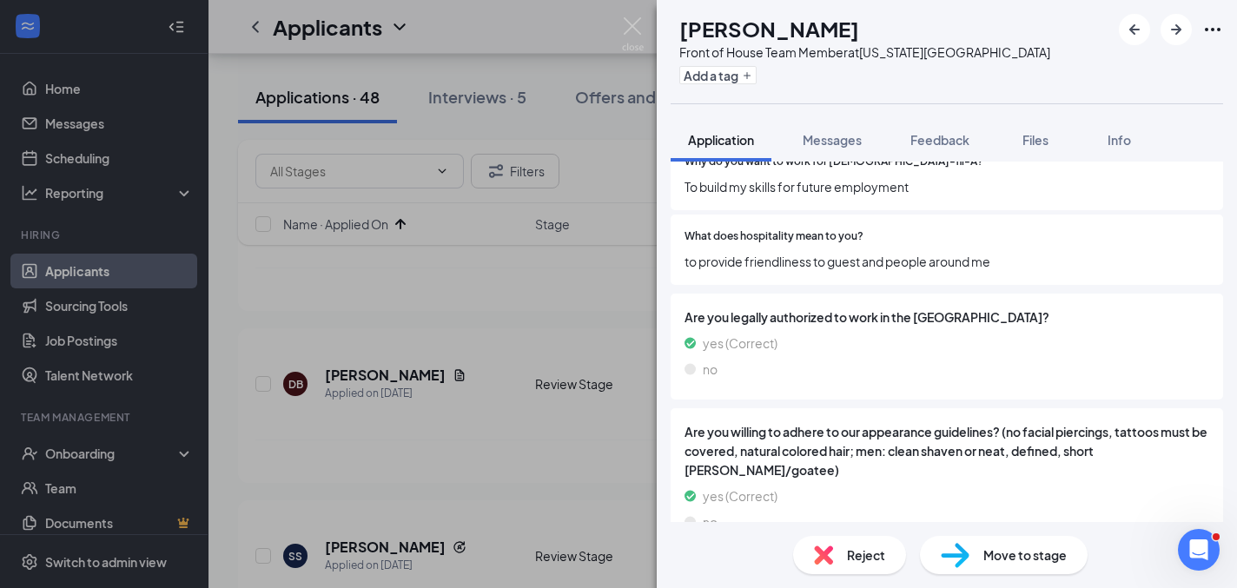
scroll to position [1932, 0]
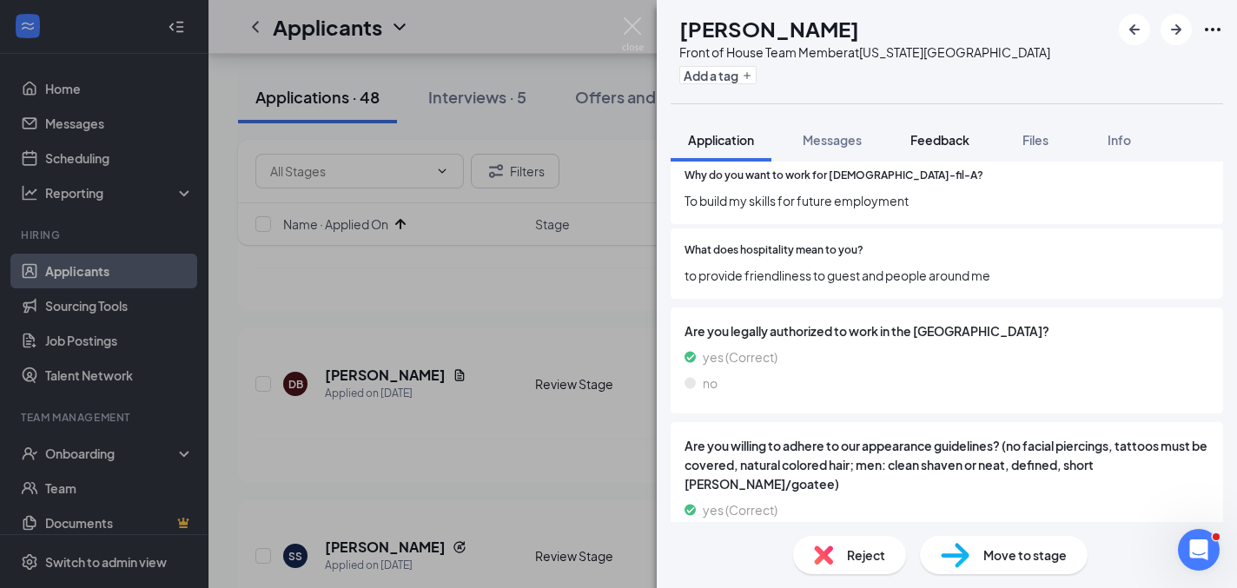
click at [916, 138] on span "Feedback" at bounding box center [939, 140] width 59 height 16
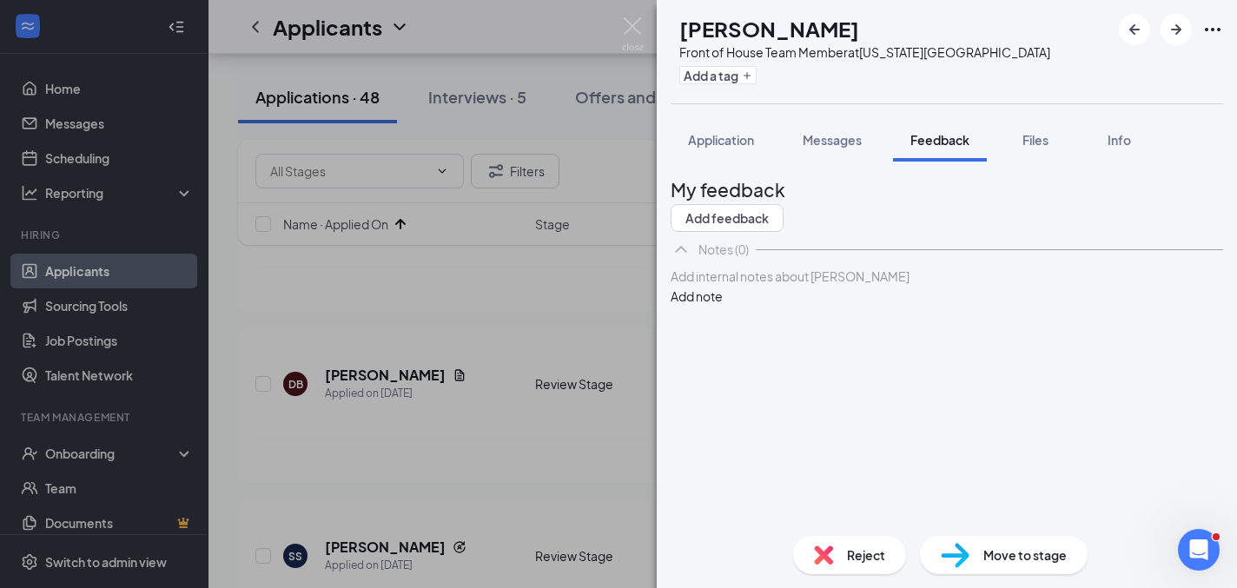
click at [879, 306] on div "Add internal notes about [PERSON_NAME] Add note" at bounding box center [947, 286] width 552 height 39
click at [879, 286] on div at bounding box center [946, 277] width 551 height 18
click at [723, 306] on button "Add note" at bounding box center [697, 296] width 52 height 19
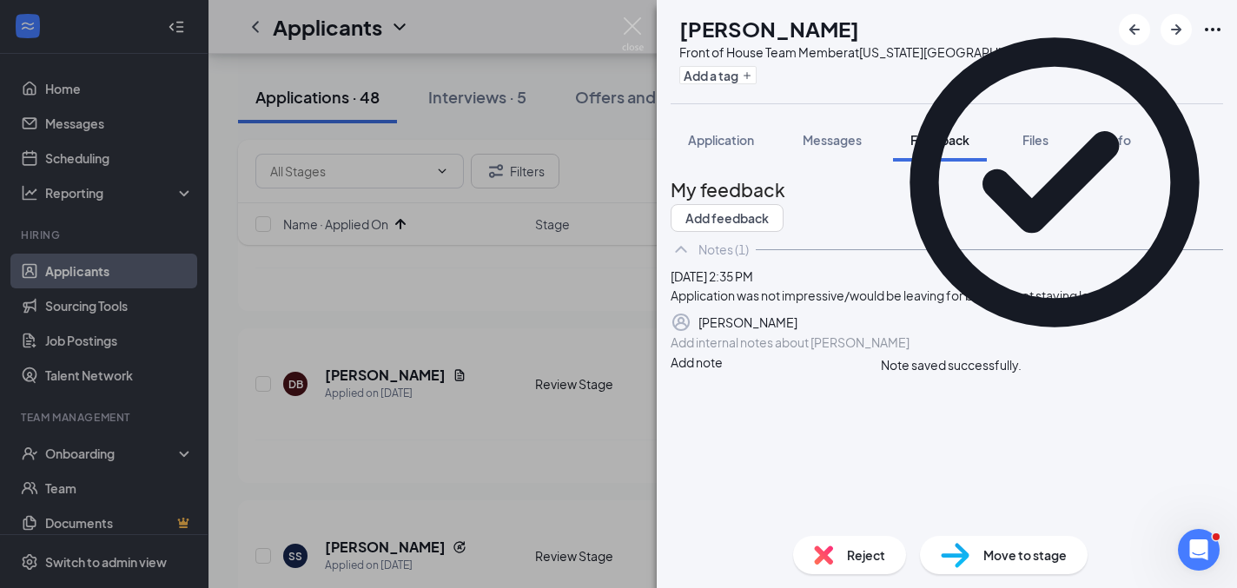
click at [889, 559] on div "Reject" at bounding box center [849, 555] width 113 height 38
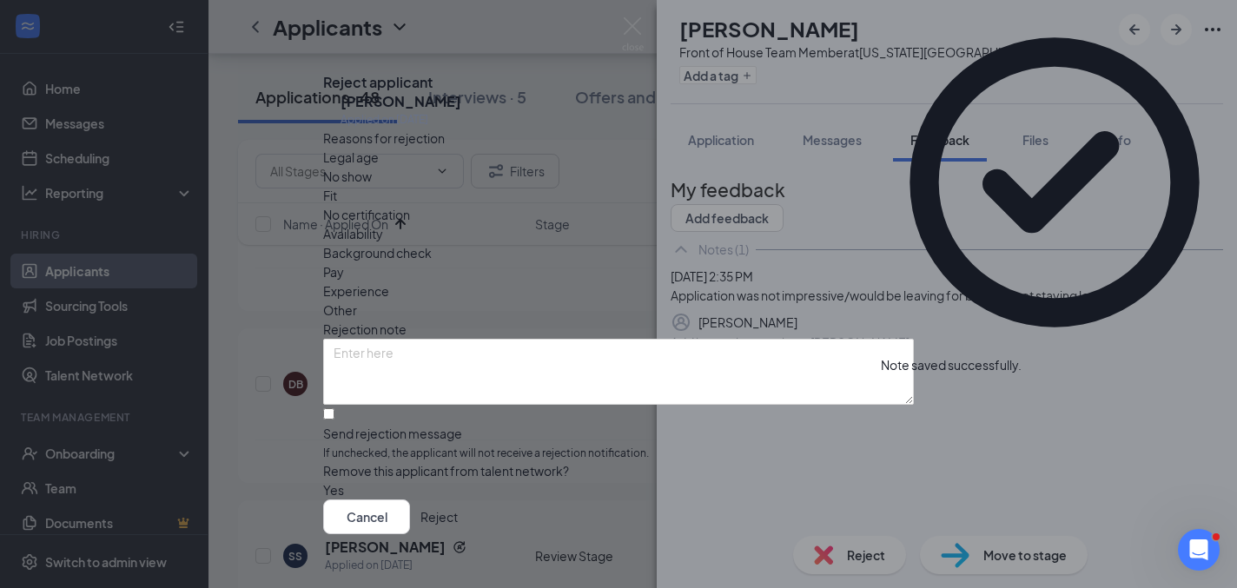
click at [518, 203] on div "Legal age No show Fit No certification Availability Background check Pay Experi…" at bounding box center [618, 234] width 591 height 172
click at [526, 205] on div "Fit" at bounding box center [618, 195] width 591 height 19
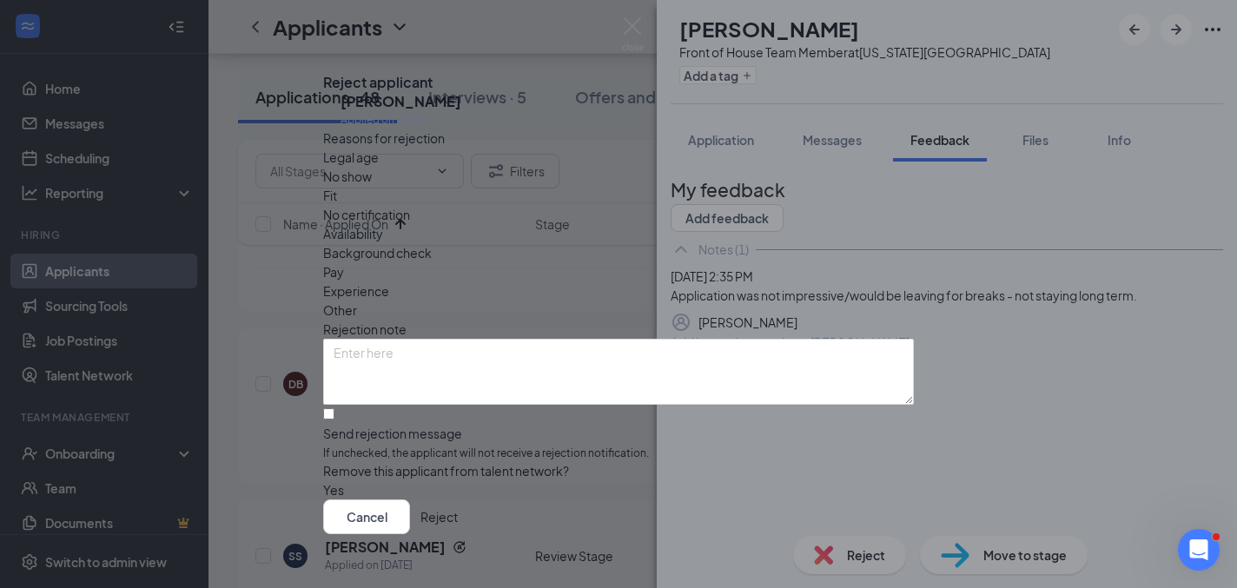
click at [414, 466] on span "Remove this applicant from talent network?" at bounding box center [446, 471] width 246 height 16
click at [334, 411] on input "Send rejection message If unchecked, the applicant will not receive a rejection…" at bounding box center [328, 413] width 11 height 11
checkbox input "true"
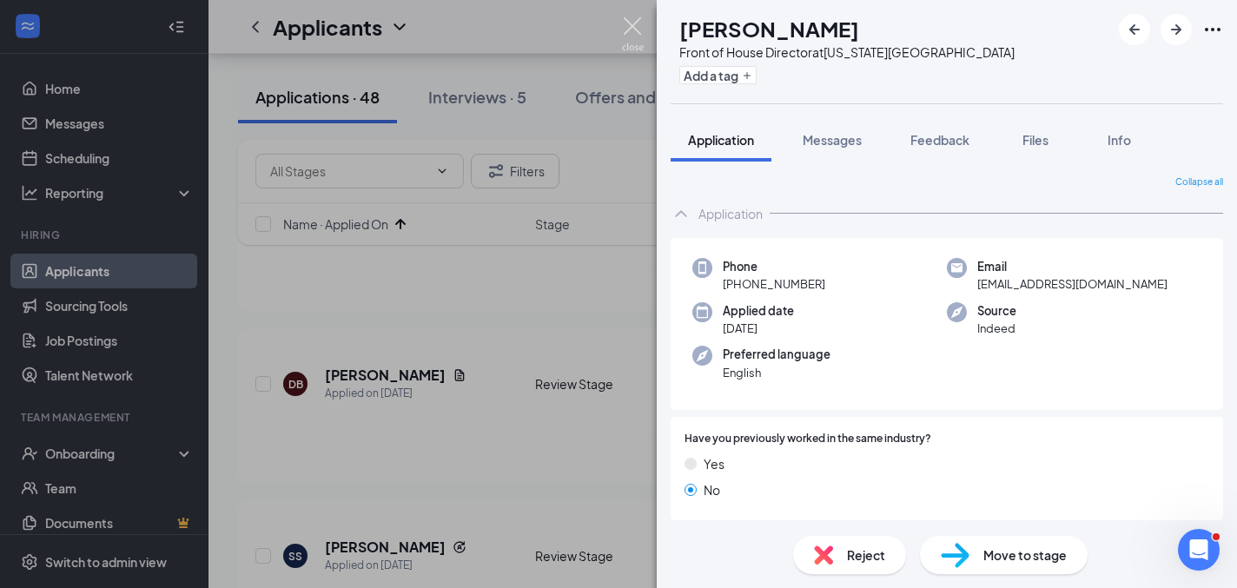
click at [632, 30] on img at bounding box center [633, 34] width 22 height 34
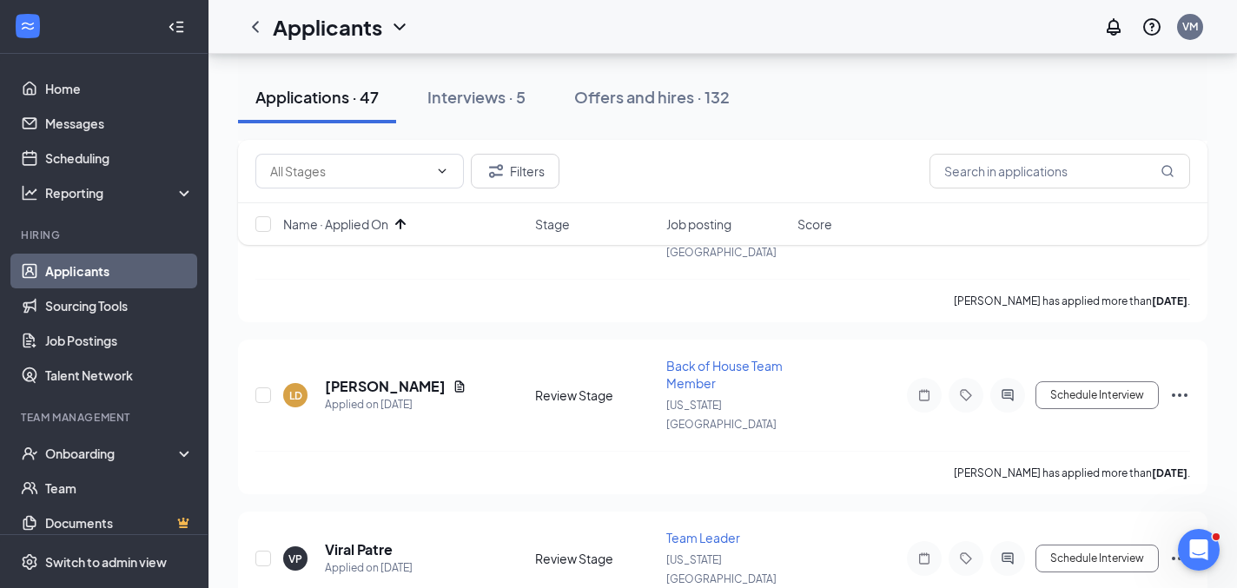
scroll to position [4863, 0]
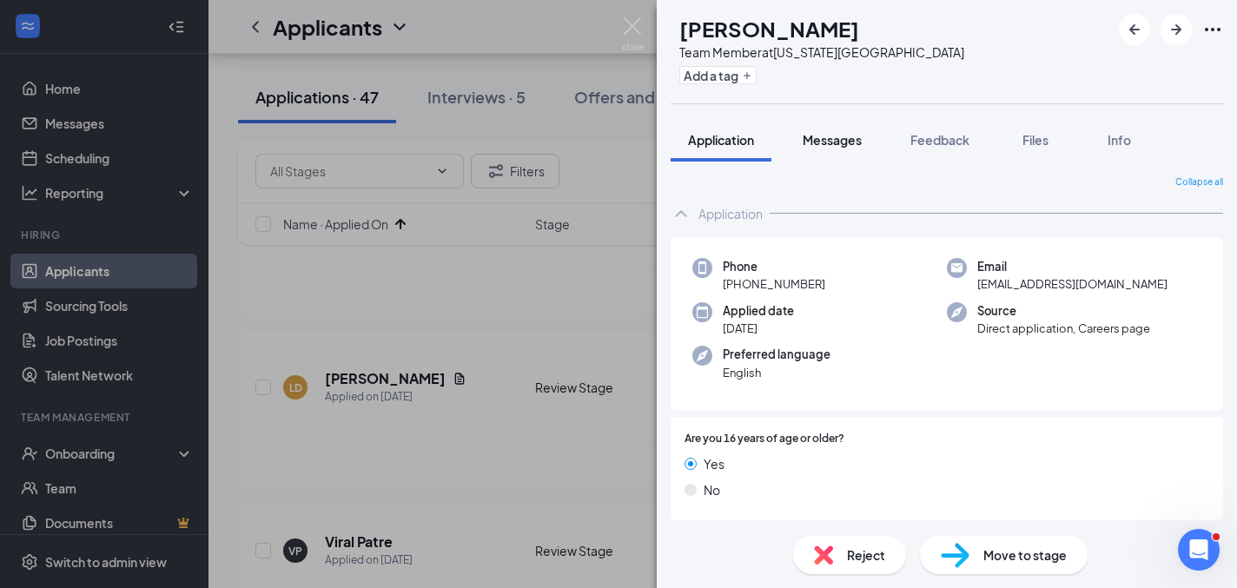
click at [852, 129] on button "Messages" at bounding box center [832, 139] width 94 height 43
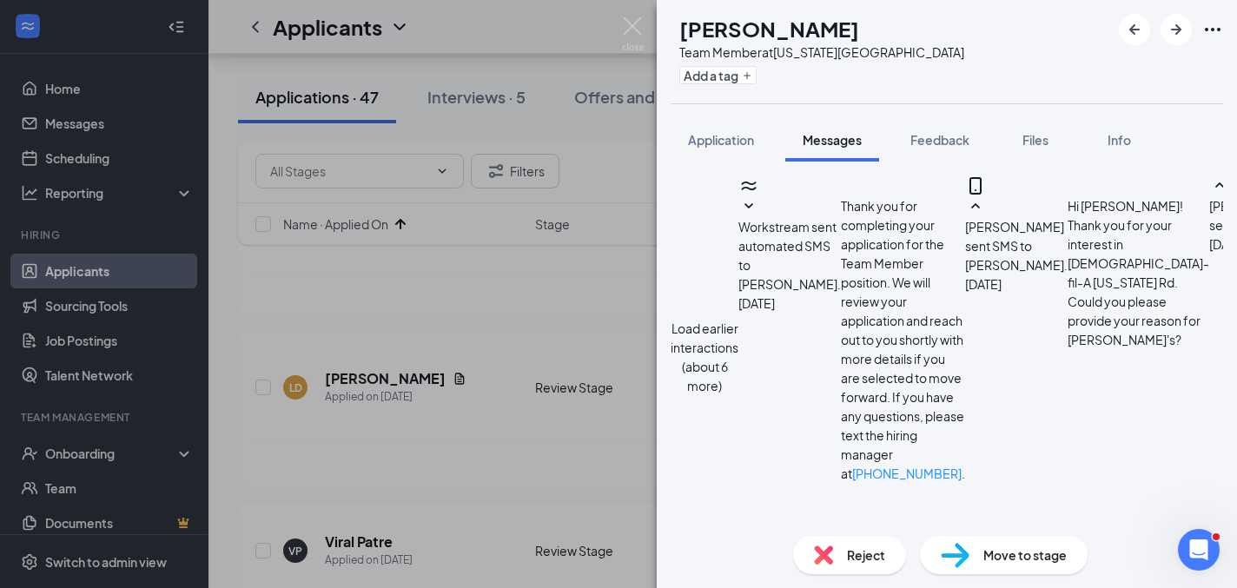
scroll to position [912, 0]
click at [742, 148] on div "Application" at bounding box center [721, 139] width 66 height 17
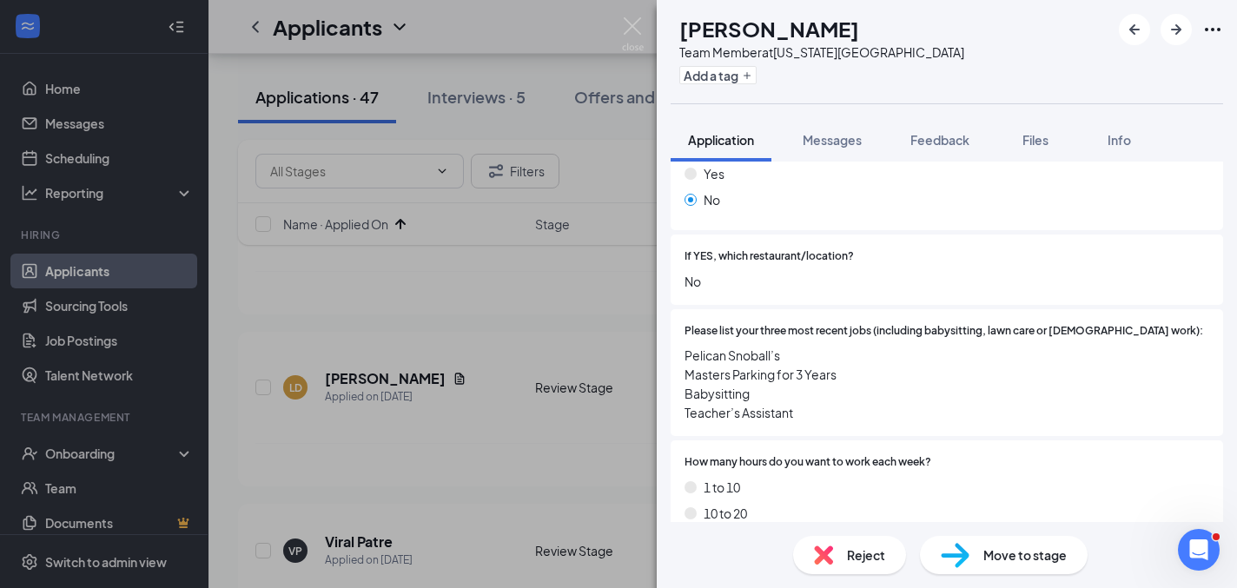
scroll to position [479, 0]
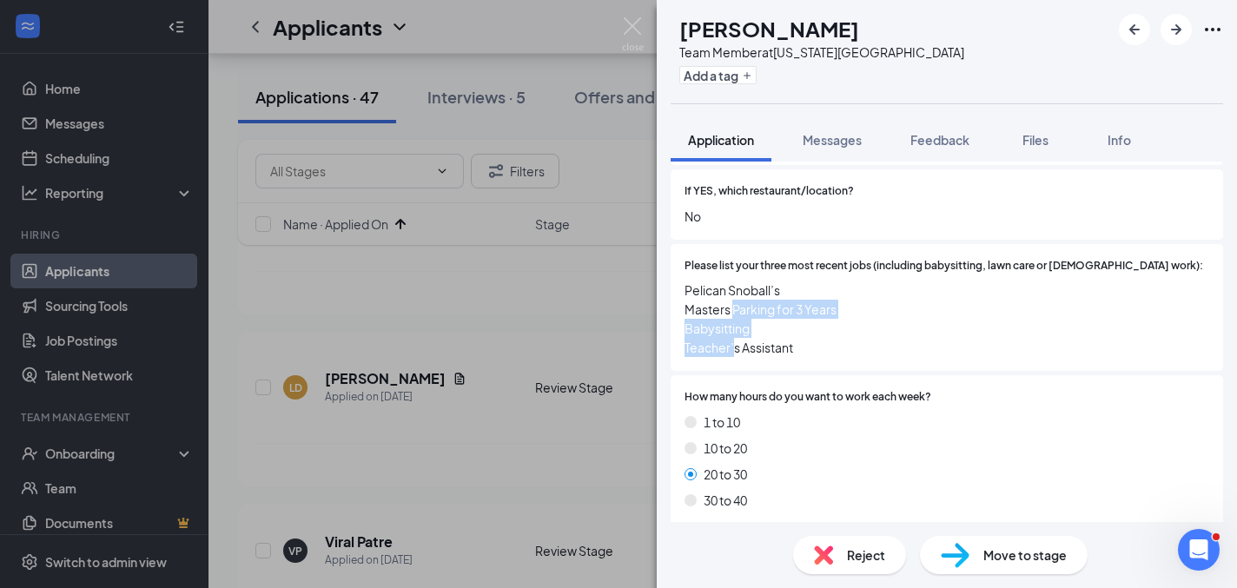
drag, startPoint x: 734, startPoint y: 292, endPoint x: 731, endPoint y: 326, distance: 34.1
click at [732, 329] on span "Pelican Snoball’s Masters Parking for 3 Years Babysitting Teacher’s Assistant" at bounding box center [946, 319] width 525 height 76
click at [836, 126] on button "Messages" at bounding box center [832, 139] width 94 height 43
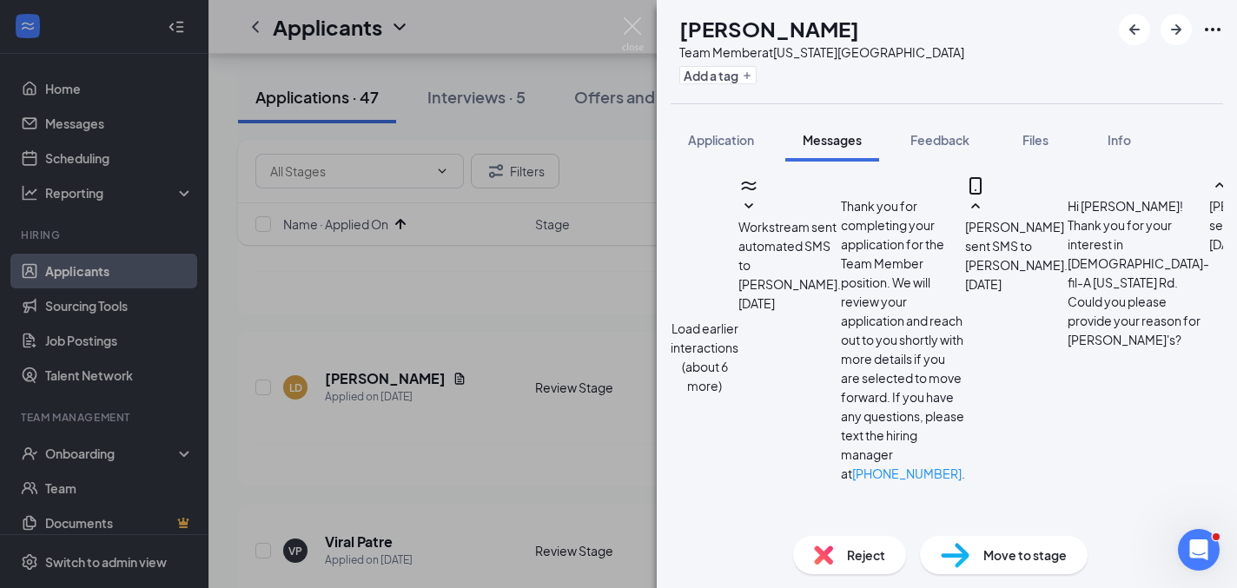
click at [874, 539] on textarea at bounding box center [772, 591] width 203 height 104
type textarea "Thank you! would you plan on working the master's again this year?"
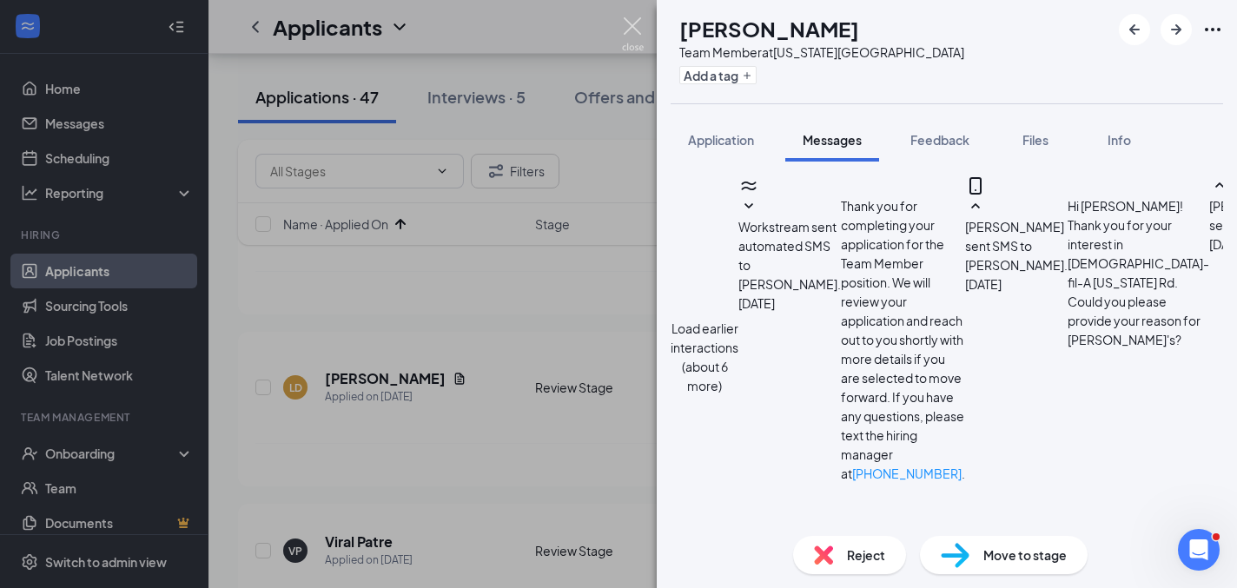
click at [636, 24] on img at bounding box center [633, 34] width 22 height 34
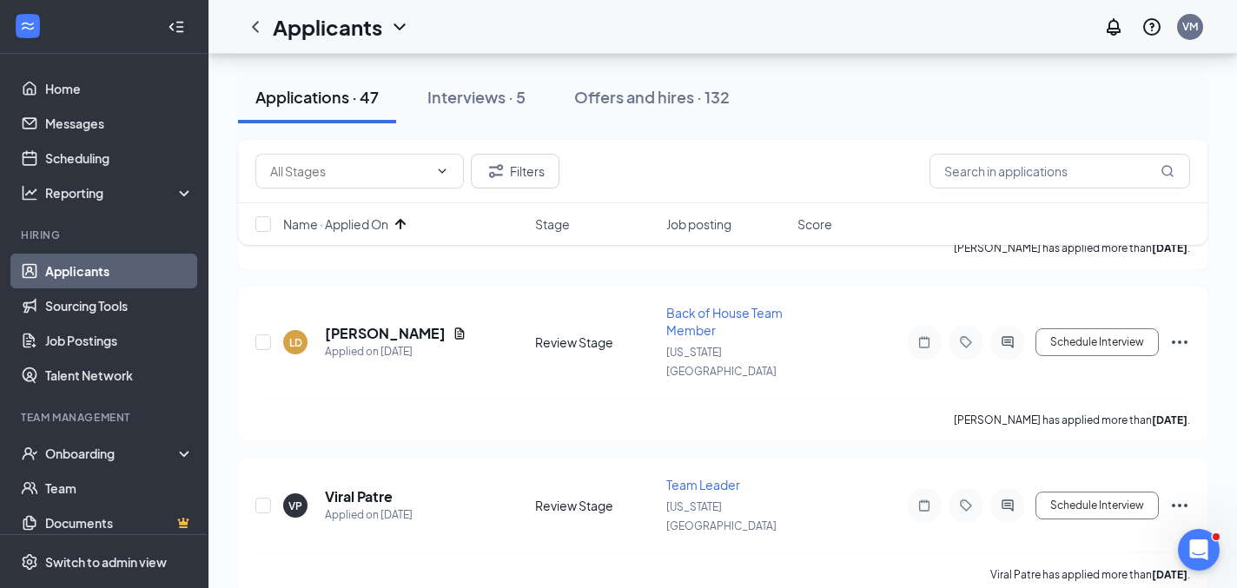
scroll to position [4998, 0]
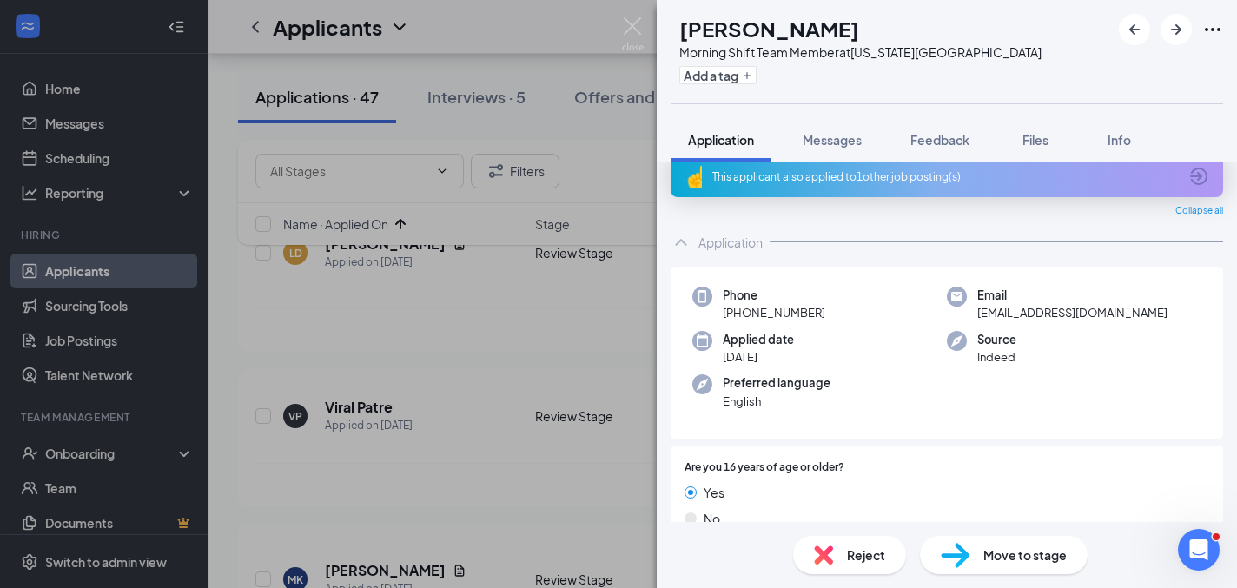
scroll to position [21, 0]
click at [875, 166] on div "This applicant also applied to 1 other job posting(s)" at bounding box center [947, 176] width 552 height 42
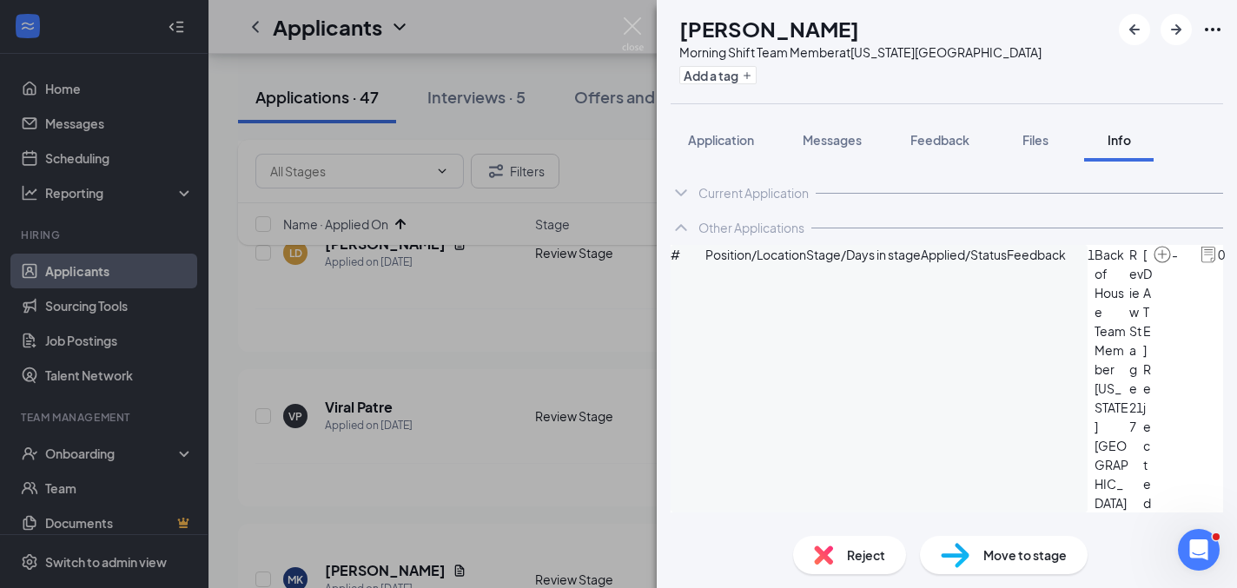
click at [724, 116] on div "WH [PERSON_NAME] Morning Shift Team Member at [US_STATE][GEOGRAPHIC_DATA] Add a…" at bounding box center [947, 294] width 580 height 588
click at [724, 128] on button "Application" at bounding box center [721, 139] width 101 height 43
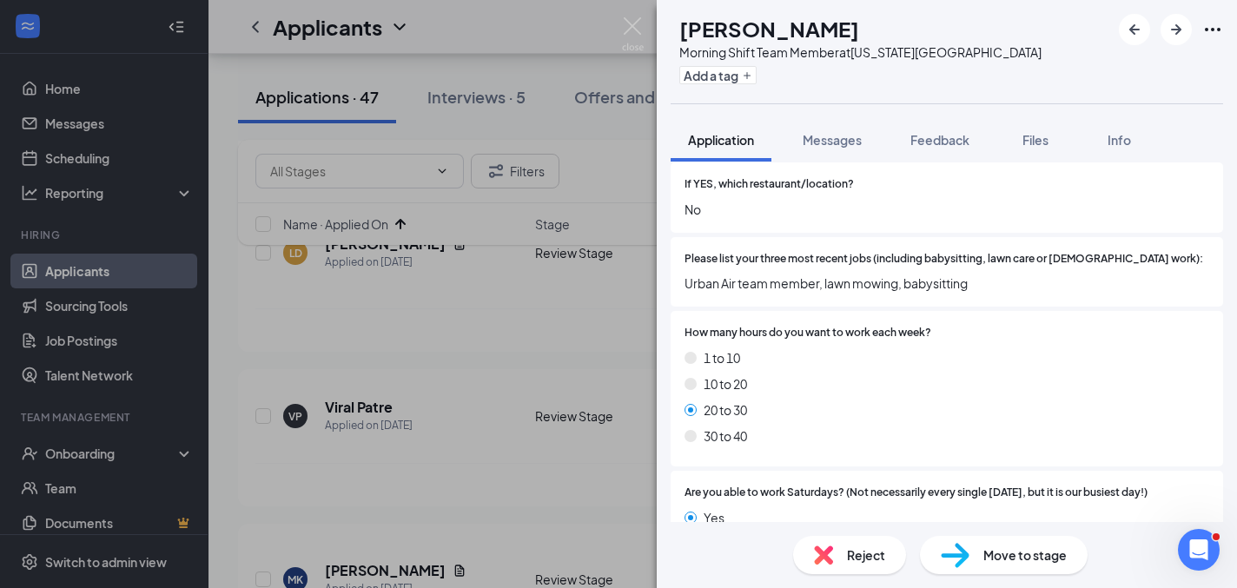
scroll to position [540, 0]
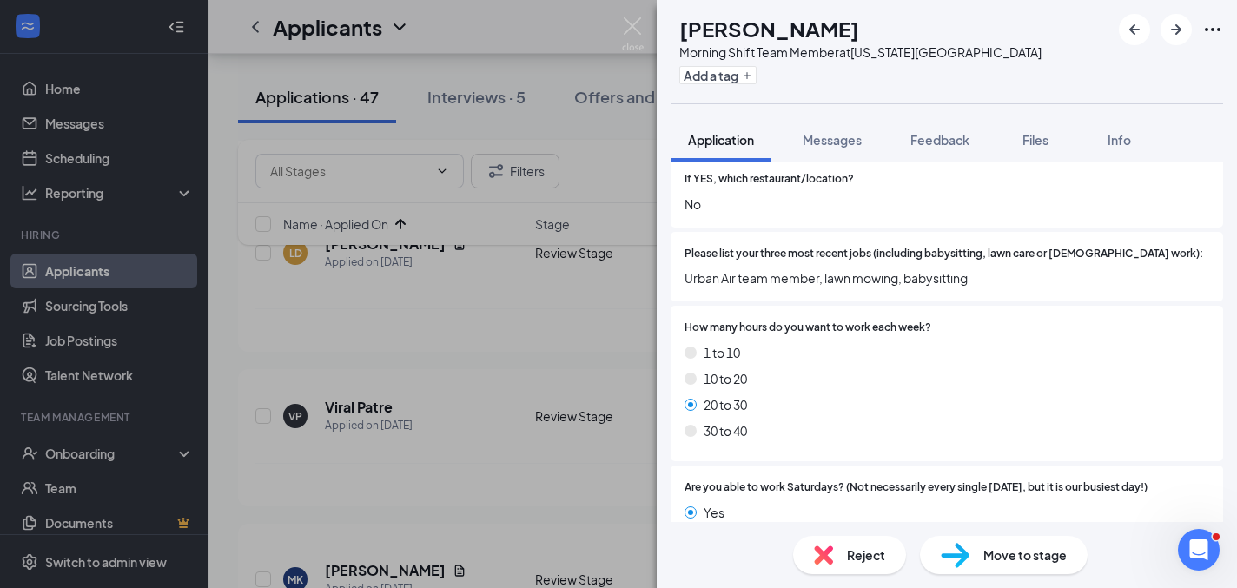
click at [855, 557] on span "Reject" at bounding box center [866, 555] width 38 height 19
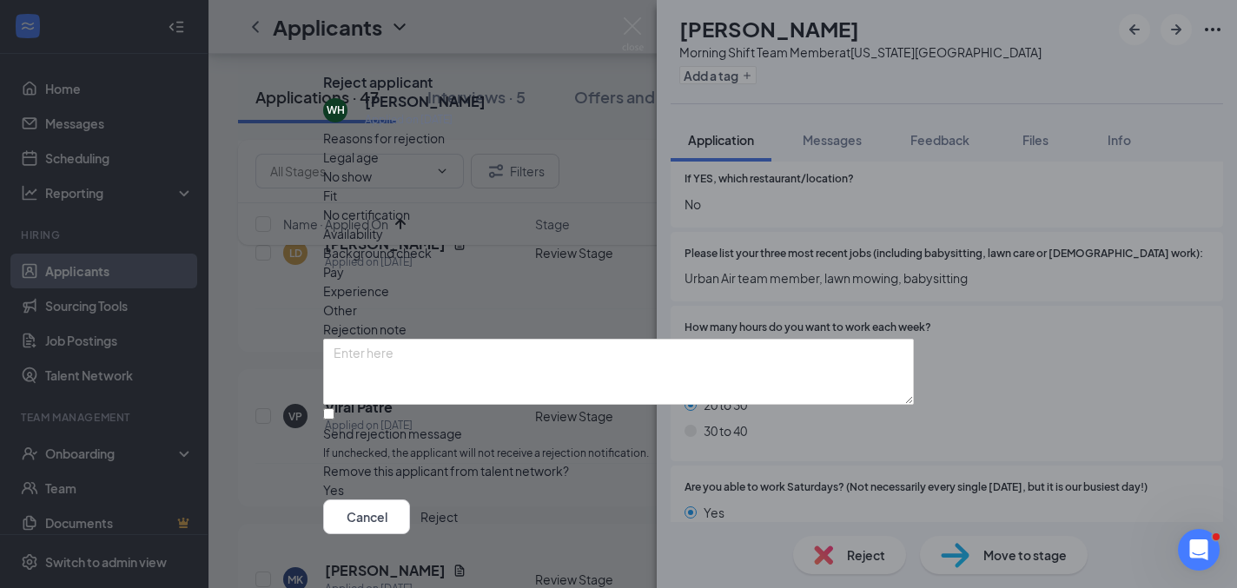
click at [337, 205] on span "Fit" at bounding box center [330, 195] width 14 height 19
click at [334, 411] on input "Send rejection message If unchecked, the applicant will not receive a rejection…" at bounding box center [328, 413] width 11 height 11
checkbox input "true"
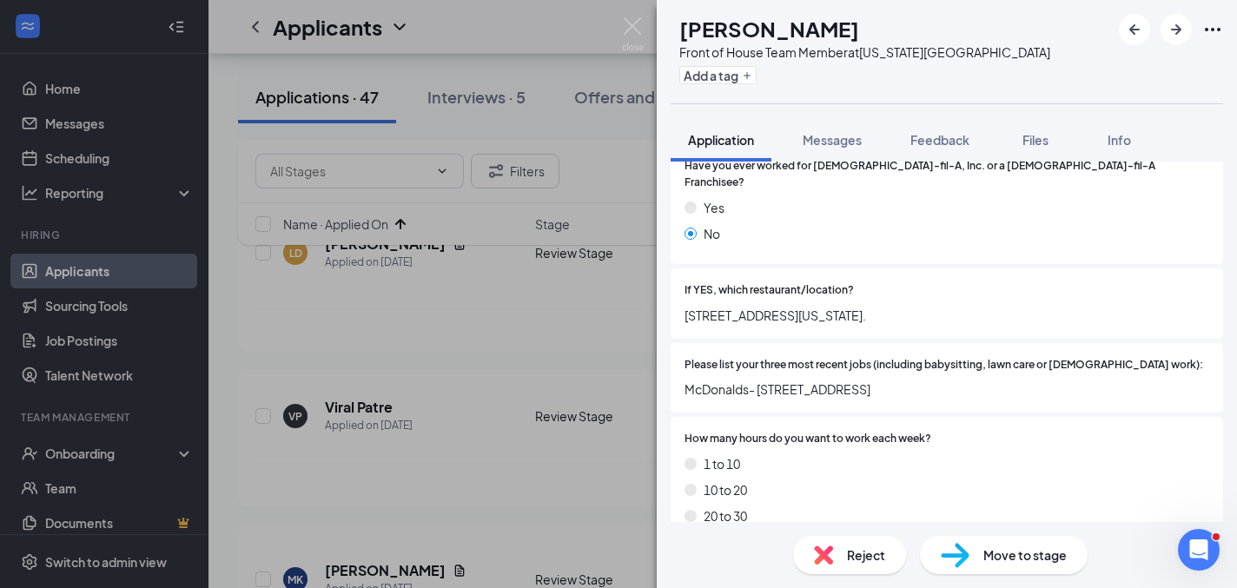
scroll to position [313, 0]
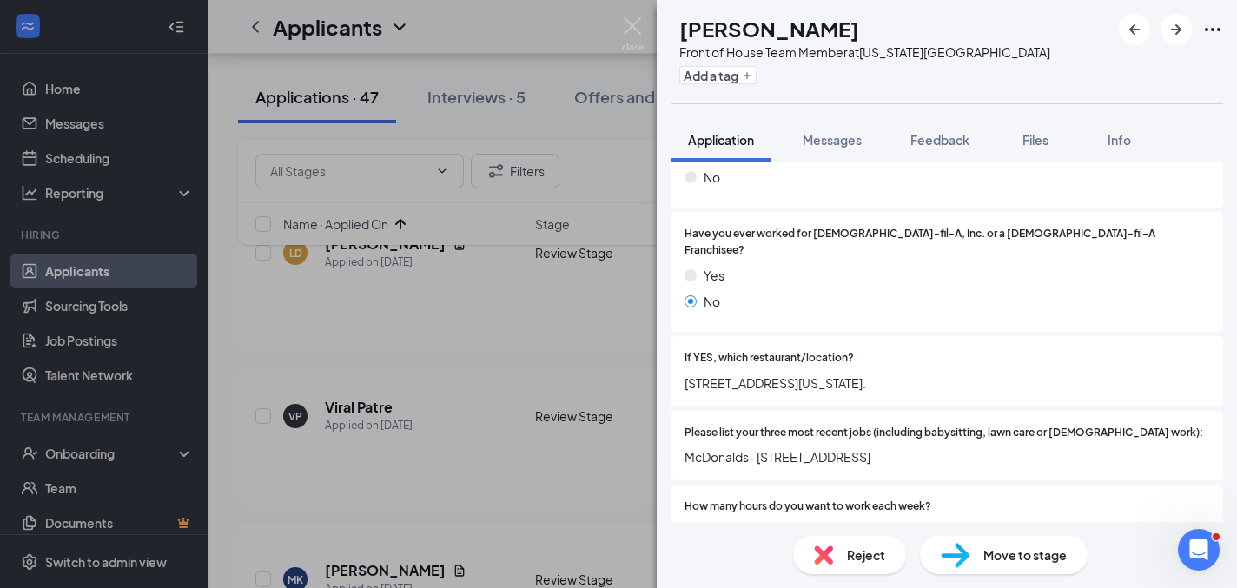
click at [743, 374] on span "[STREET_ADDRESS][US_STATE]." at bounding box center [946, 383] width 525 height 19
copy span "[STREET_ADDRESS][US_STATE]."
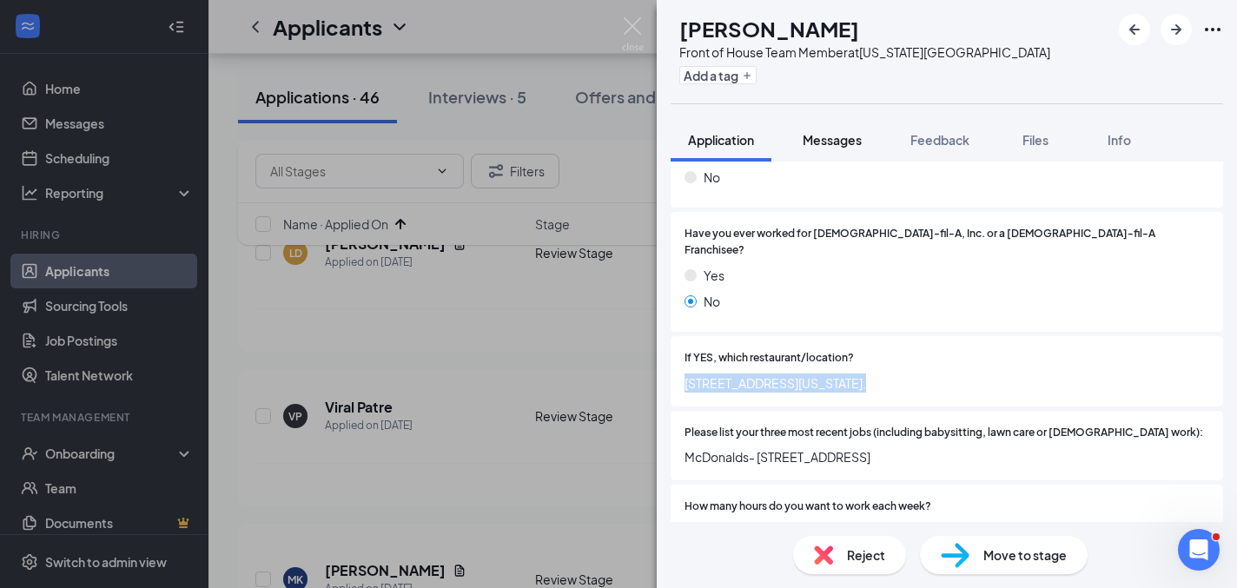
click at [843, 153] on button "Messages" at bounding box center [832, 139] width 94 height 43
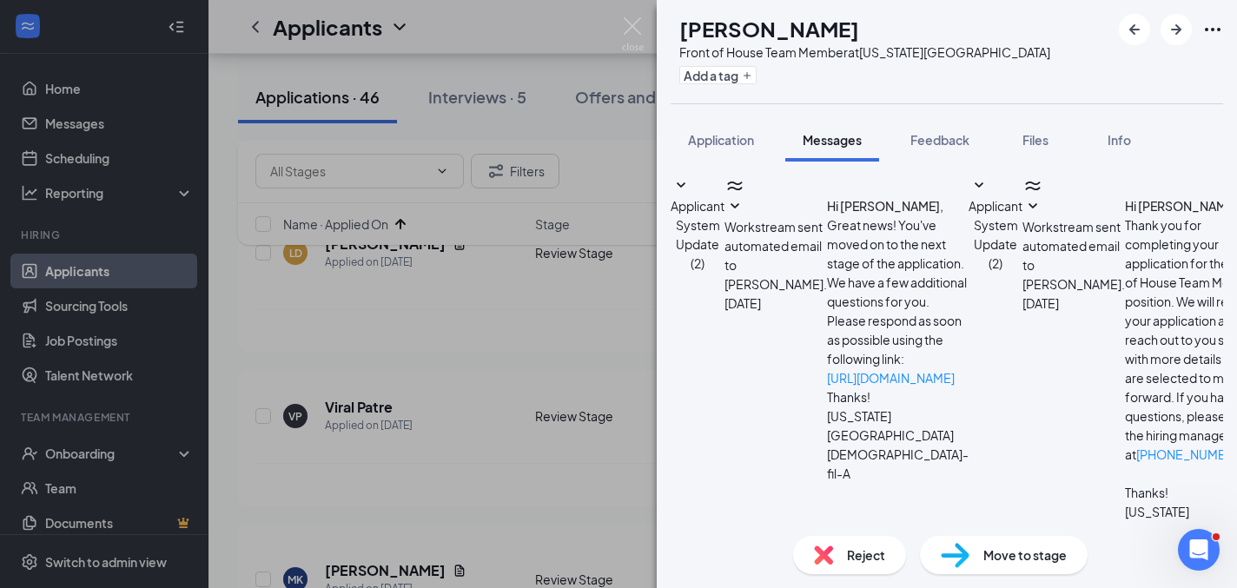
type textarea "Good afternoon [PERSON_NAME] - thank you for applying to [DEMOGRAPHIC_DATA]-fil…"
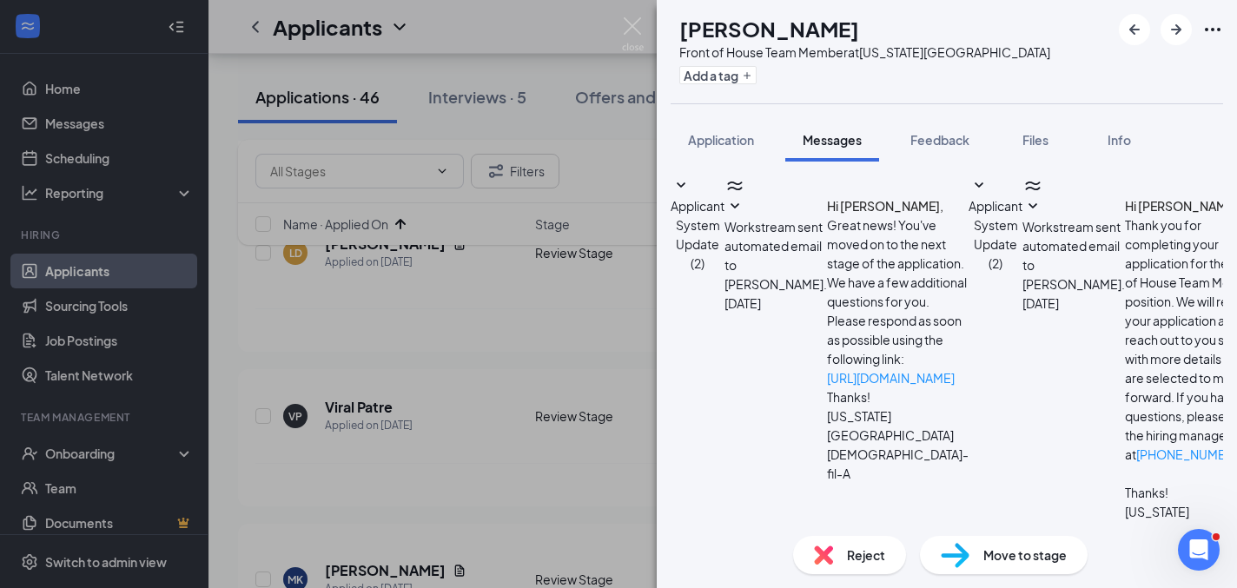
click at [881, 556] on span "Reject" at bounding box center [866, 555] width 38 height 19
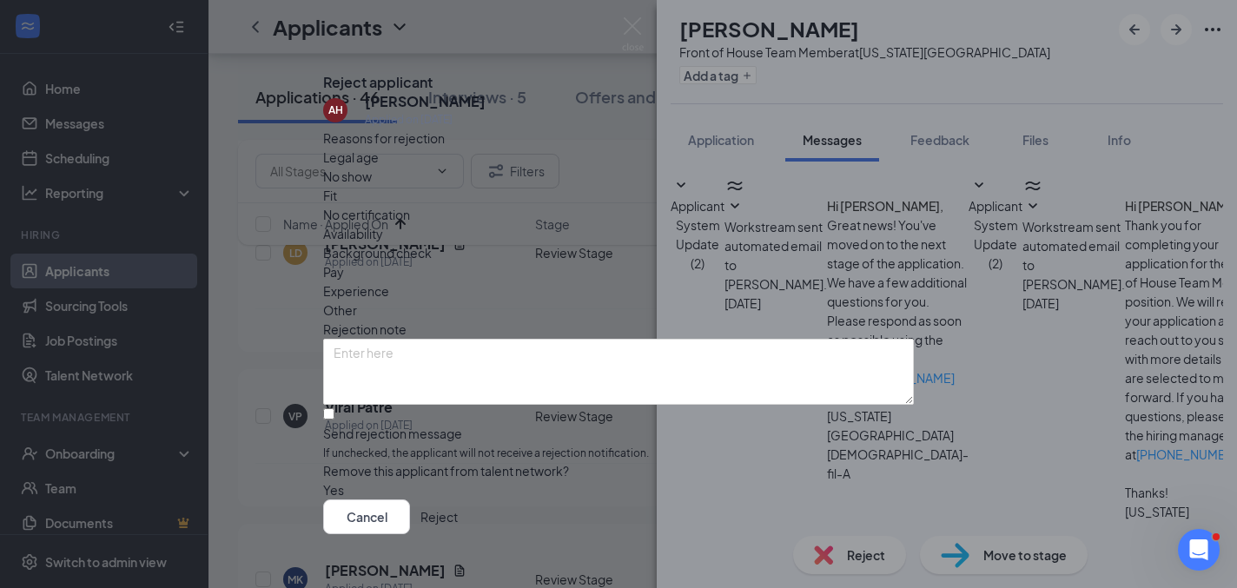
click at [678, 301] on div "Other" at bounding box center [618, 310] width 591 height 19
click at [334, 411] on input "Send rejection message If unchecked, the applicant will not receive a rejection…" at bounding box center [328, 413] width 11 height 11
checkbox input "true"
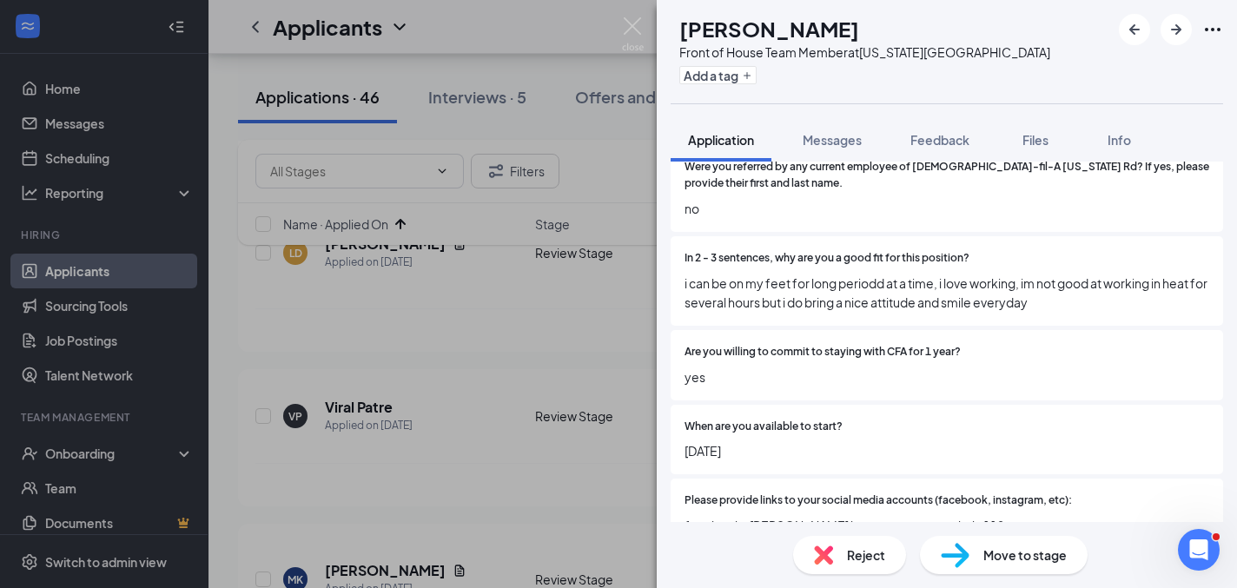
scroll to position [1001, 0]
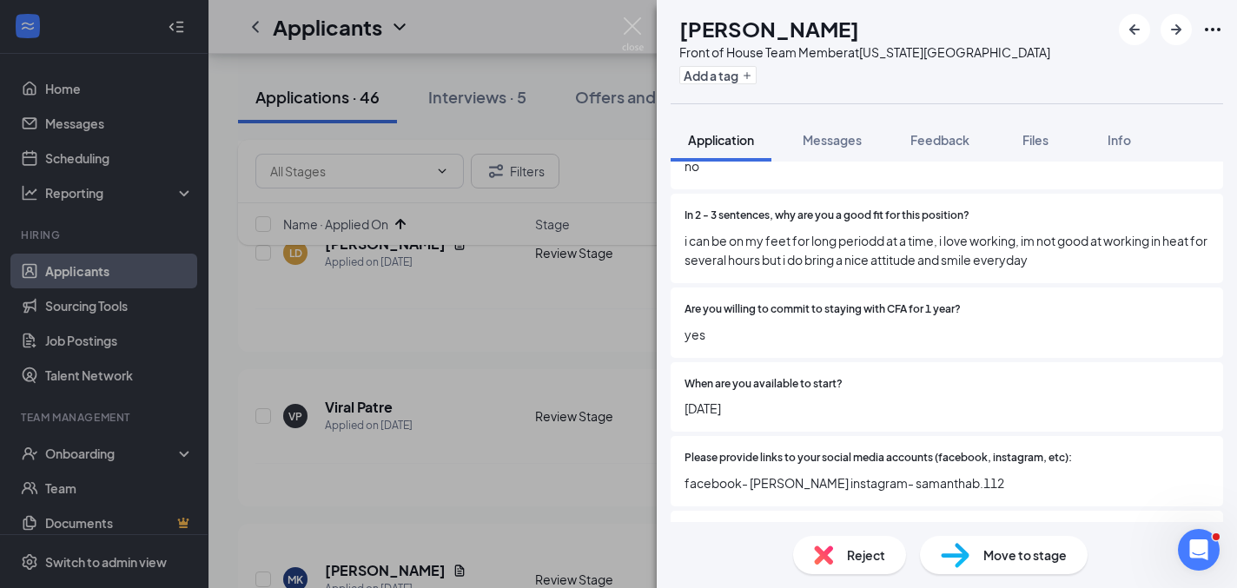
click at [1012, 232] on span "i can be on my feet for long periodd at a time, i love working, im not good at …" at bounding box center [946, 250] width 525 height 38
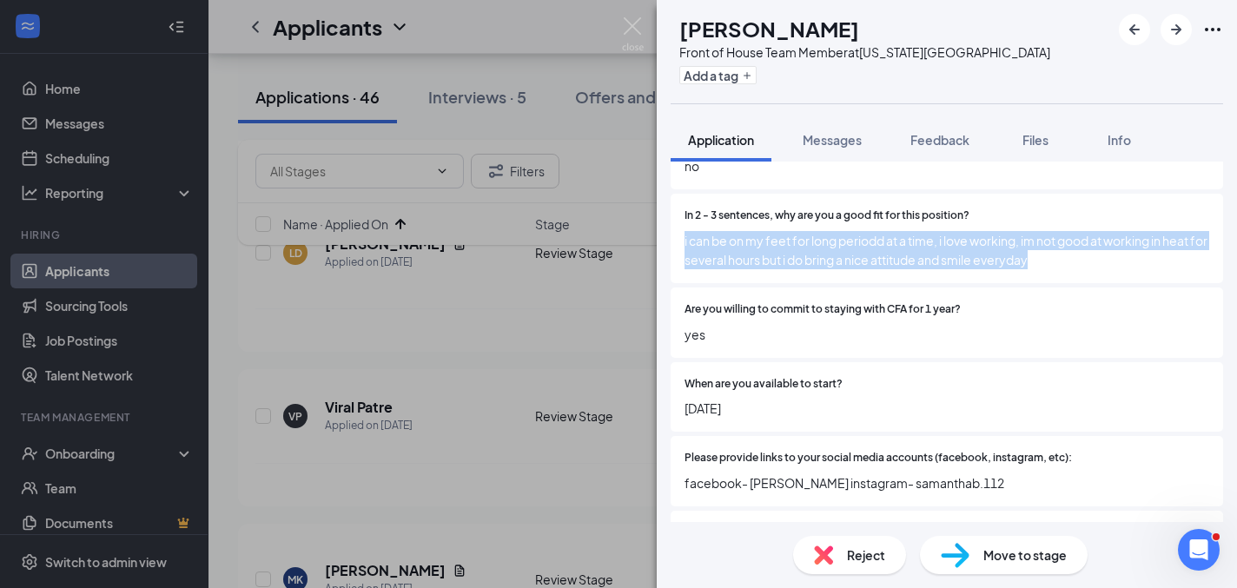
click at [1012, 232] on span "i can be on my feet for long periodd at a time, i love working, im not good at …" at bounding box center [946, 250] width 525 height 38
copy span "i can be on my feet for long periodd at a time, i love working, im not good at …"
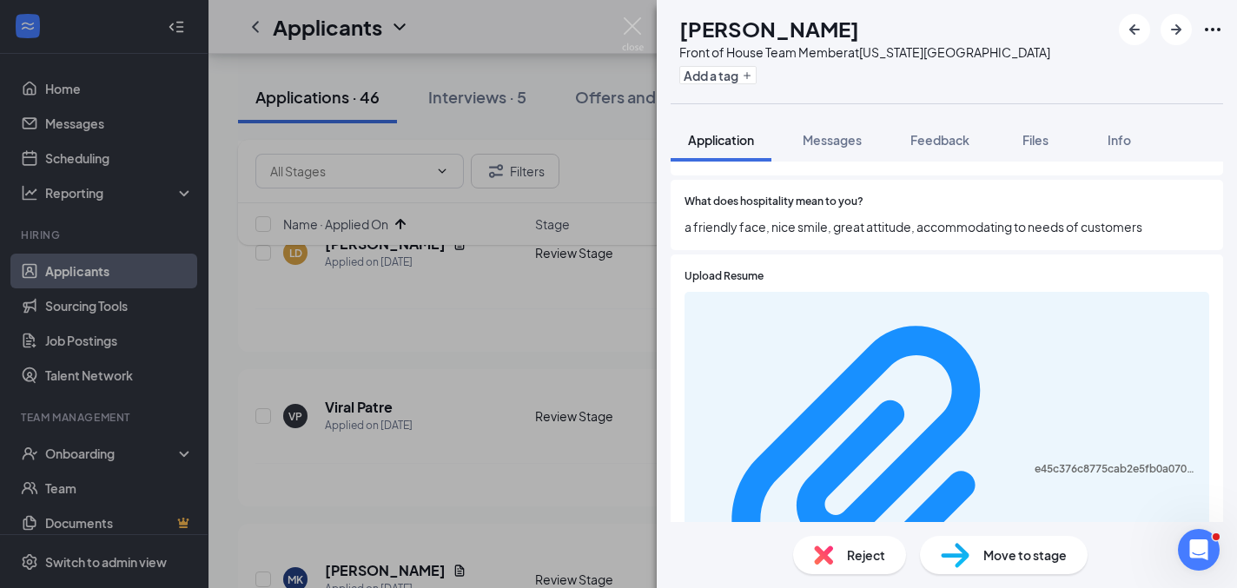
scroll to position [2073, 0]
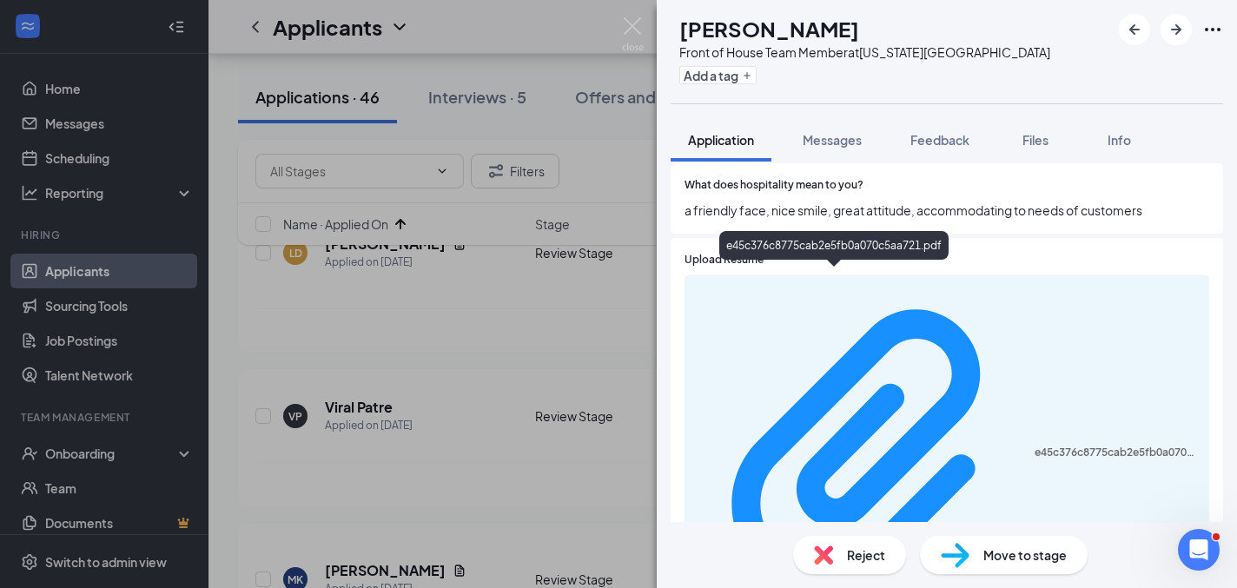
click at [845, 265] on div "e45c376c8775cab2e5fb0a070c5aa721.pdf" at bounding box center [833, 249] width 229 height 36
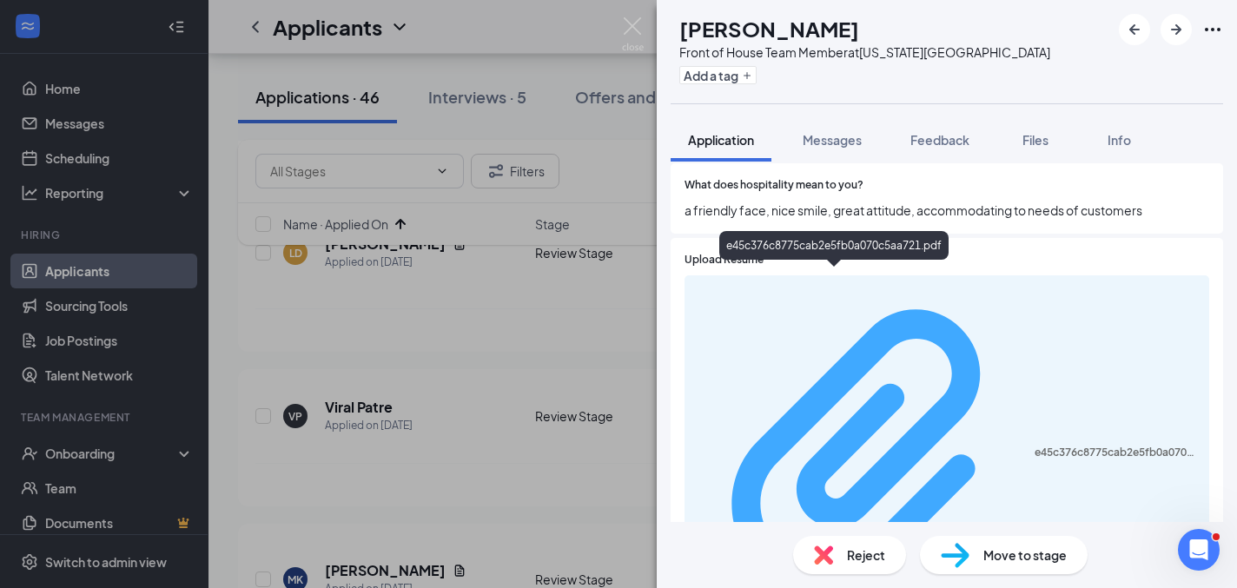
click at [1035, 446] on div "e45c376c8775cab2e5fb0a070c5aa721.pdf" at bounding box center [1117, 453] width 164 height 14
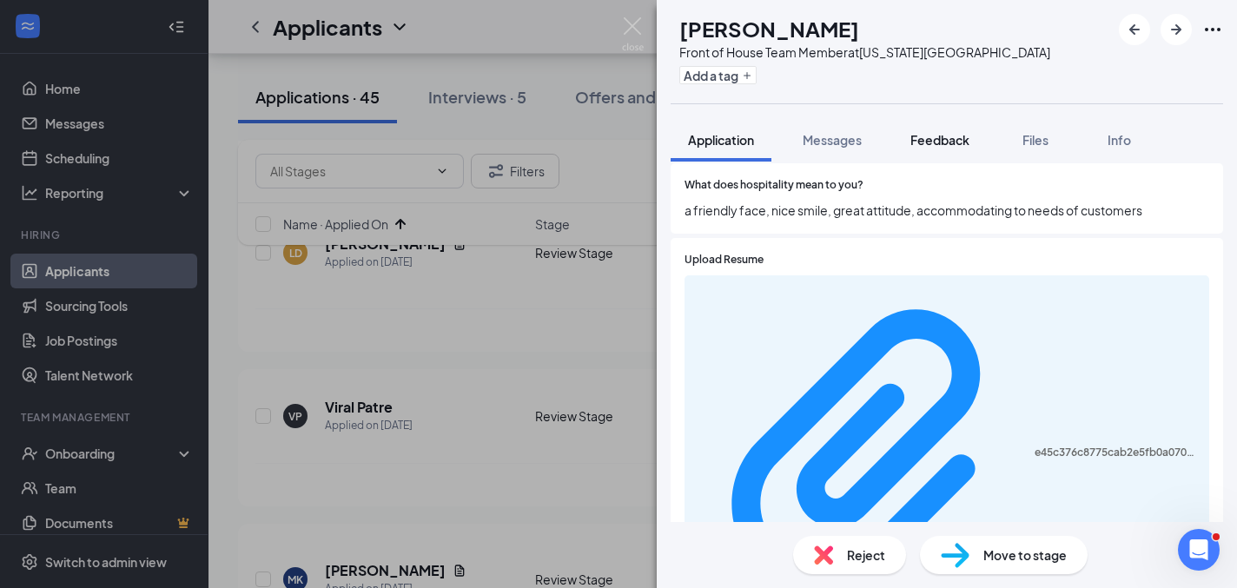
click at [950, 118] on button "Feedback" at bounding box center [940, 139] width 94 height 43
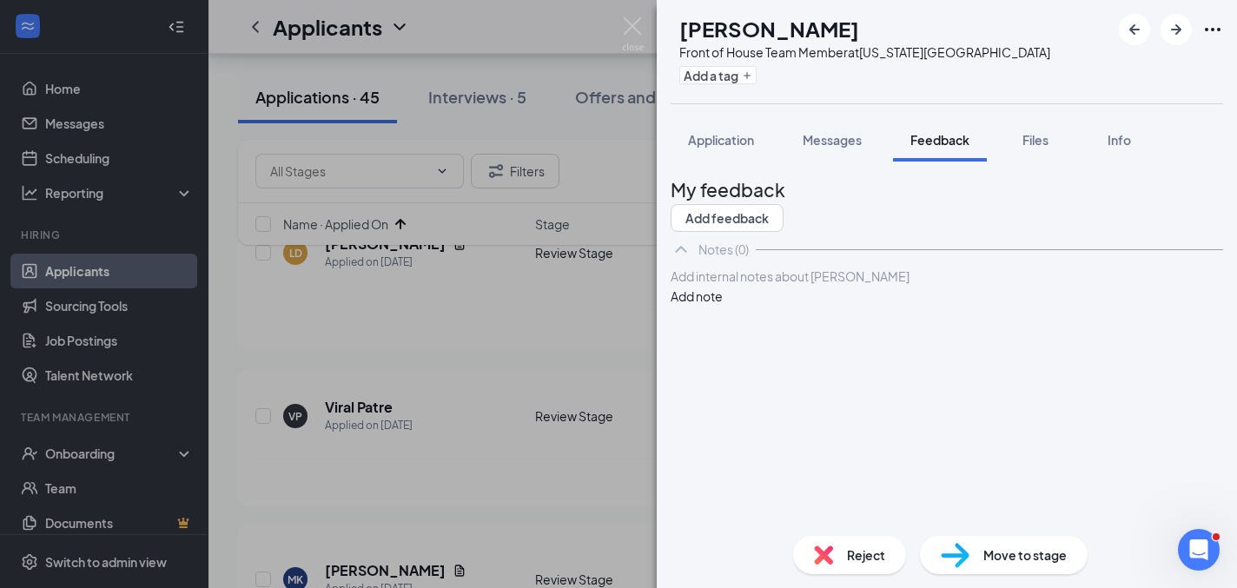
click at [829, 286] on div at bounding box center [946, 277] width 551 height 18
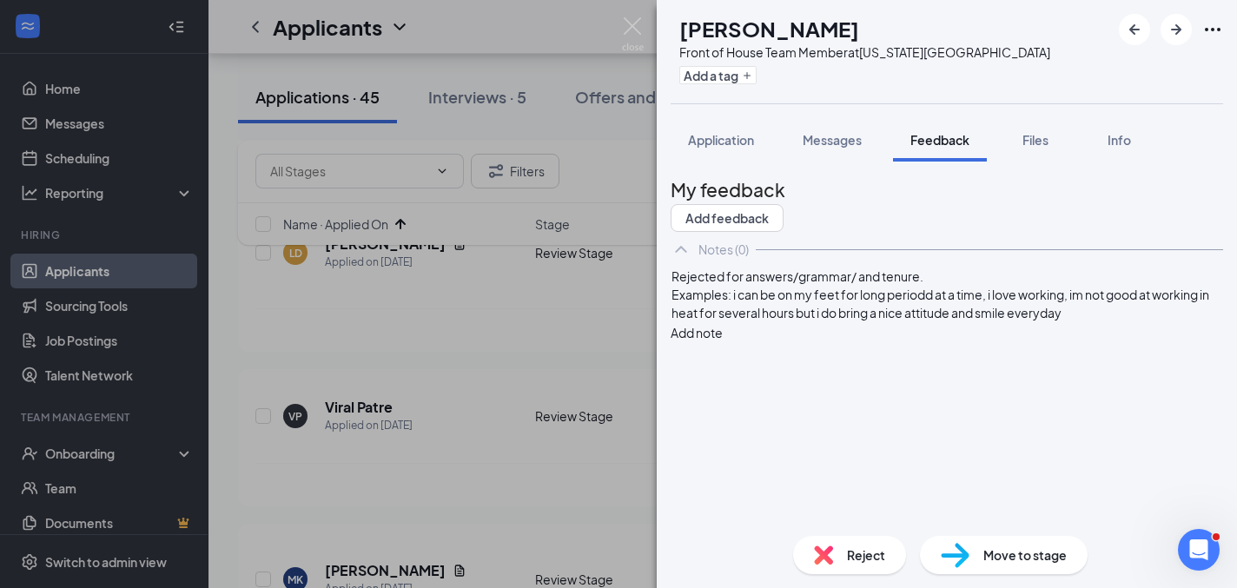
click at [723, 325] on button "Add note" at bounding box center [697, 332] width 52 height 19
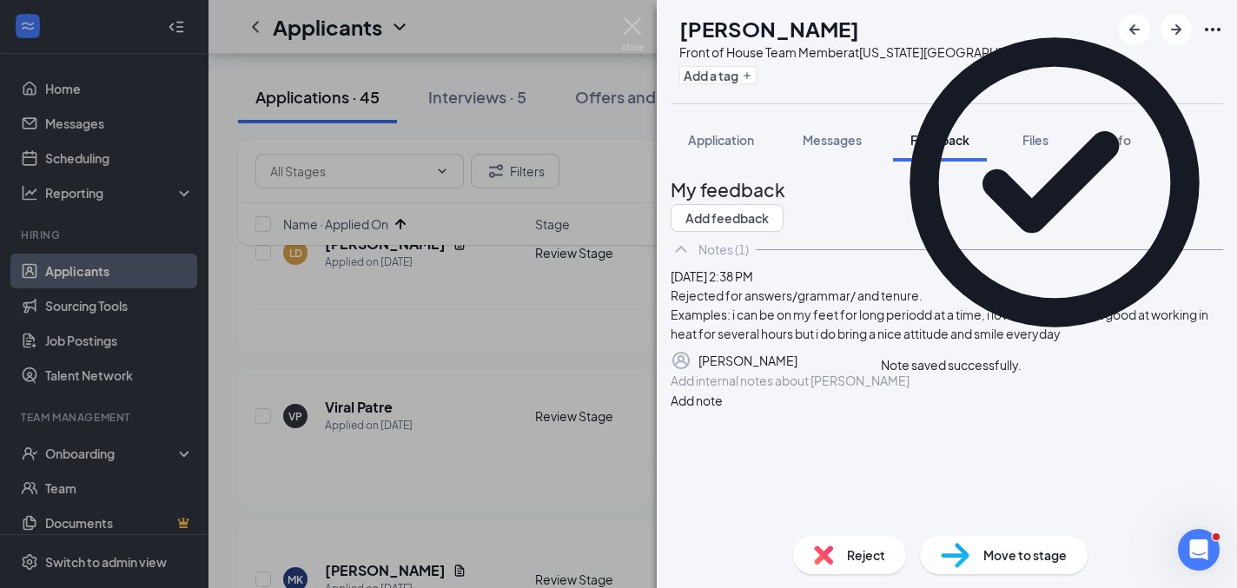
click at [850, 550] on span "Reject" at bounding box center [866, 555] width 38 height 19
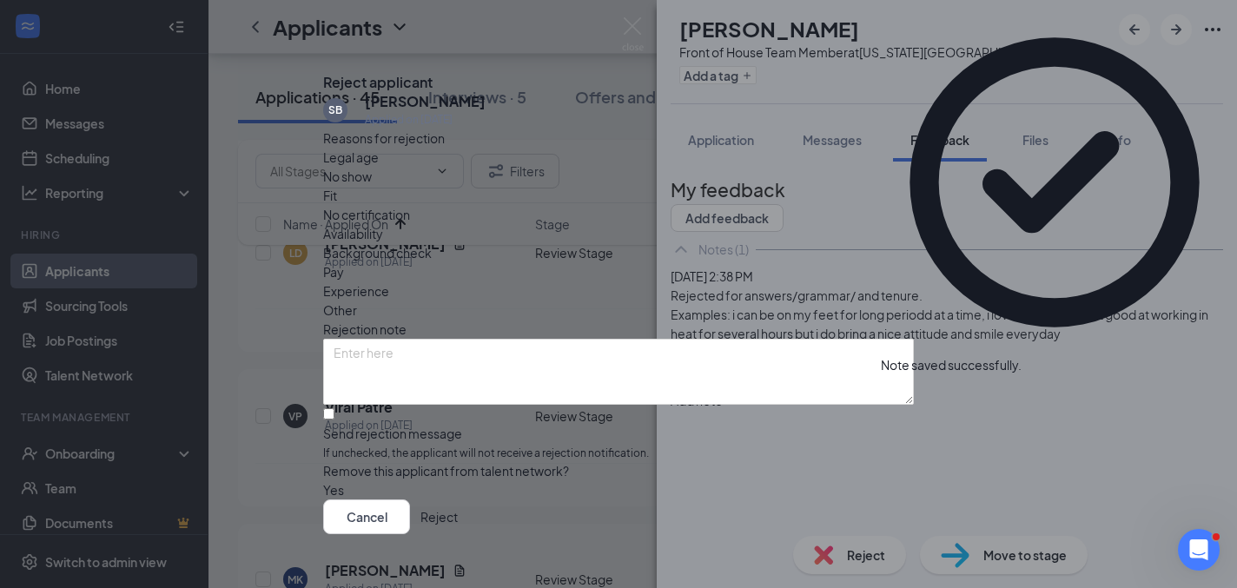
click at [337, 205] on span "Fit" at bounding box center [330, 195] width 14 height 19
click at [334, 420] on input "Send rejection message If unchecked, the applicant will not receive a rejection…" at bounding box center [328, 413] width 11 height 11
checkbox input "true"
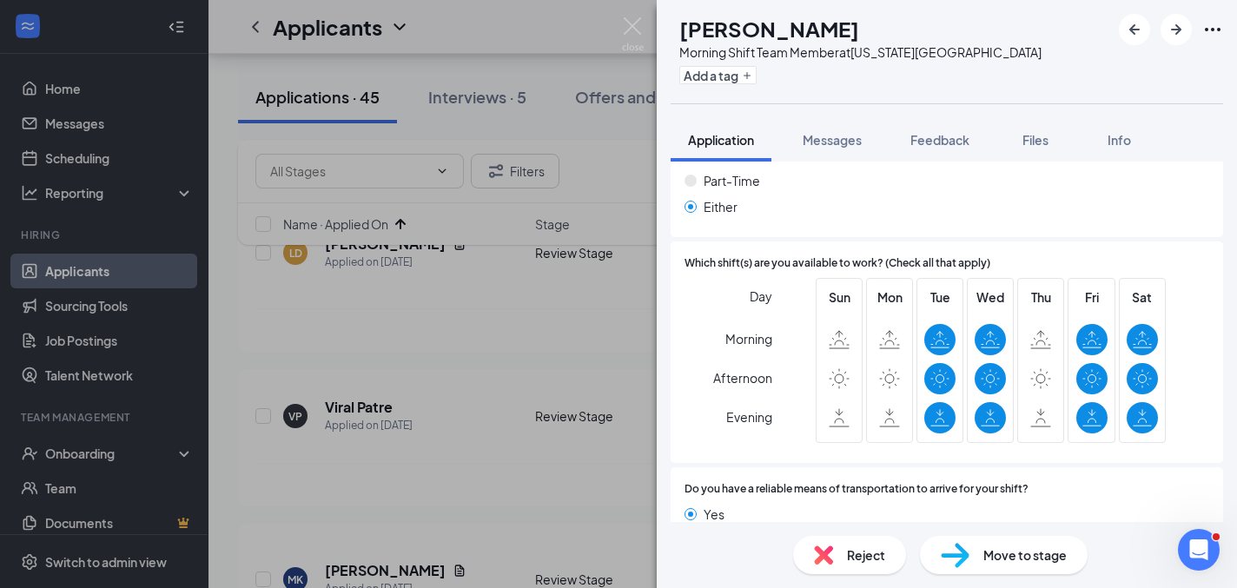
scroll to position [2658, 0]
click at [1183, 25] on icon "ArrowRight" at bounding box center [1176, 29] width 21 height 21
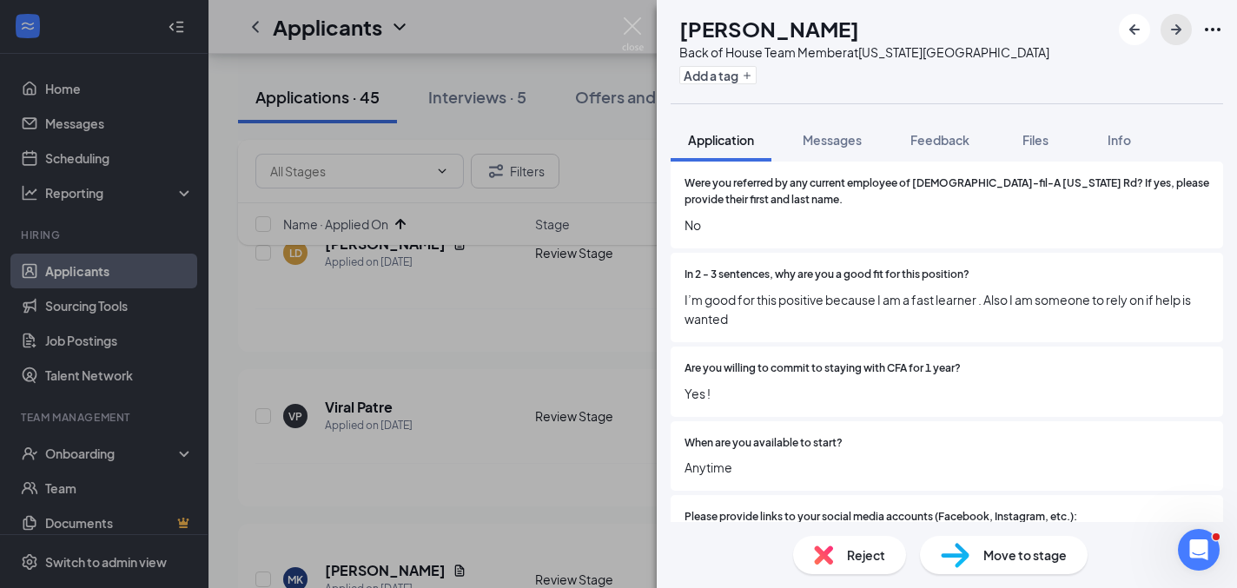
scroll to position [931, 0]
